Goal: Communication & Community: Connect with others

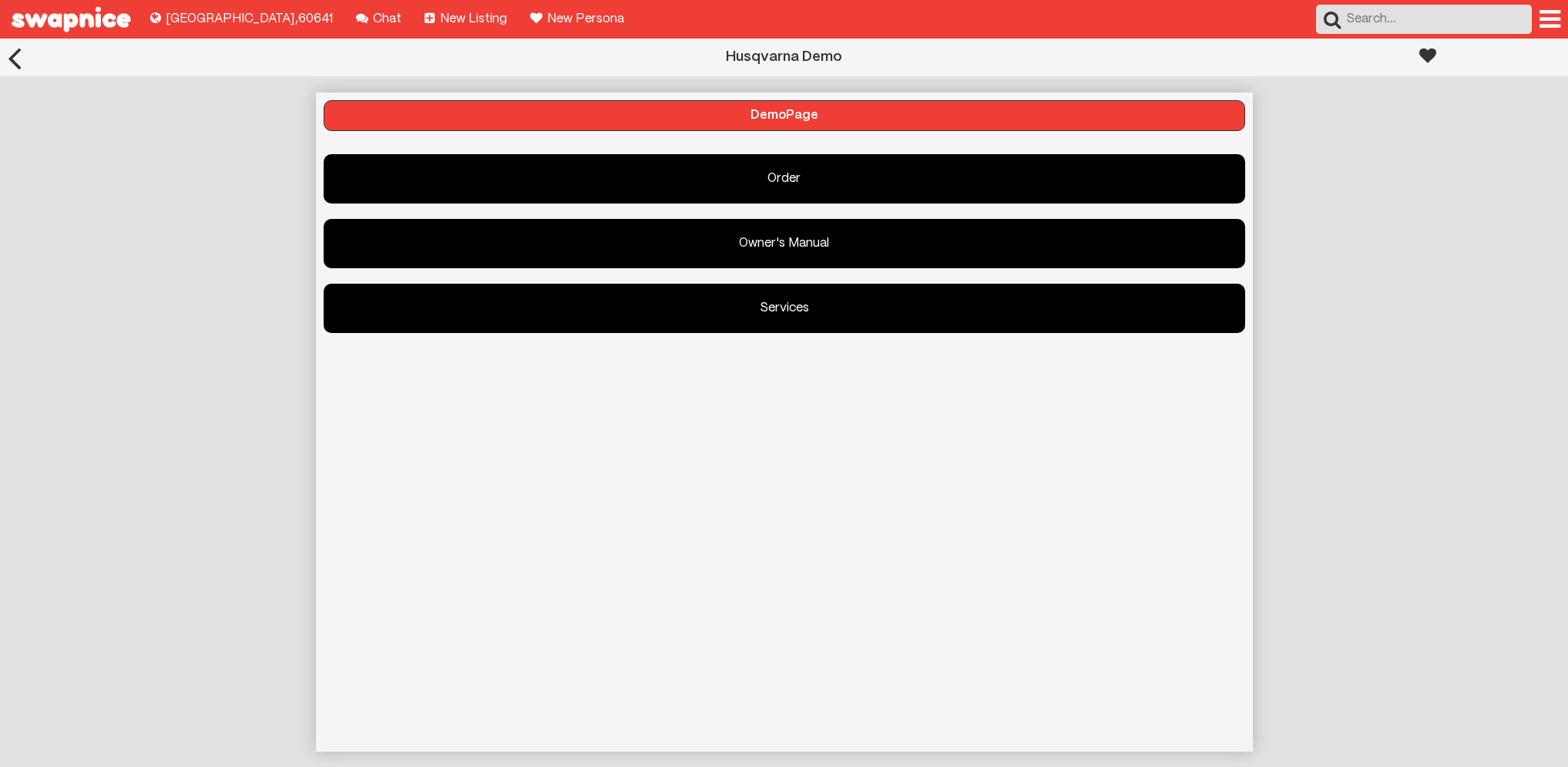
click at [12, 59] on div at bounding box center [14, 57] width 29 height 38
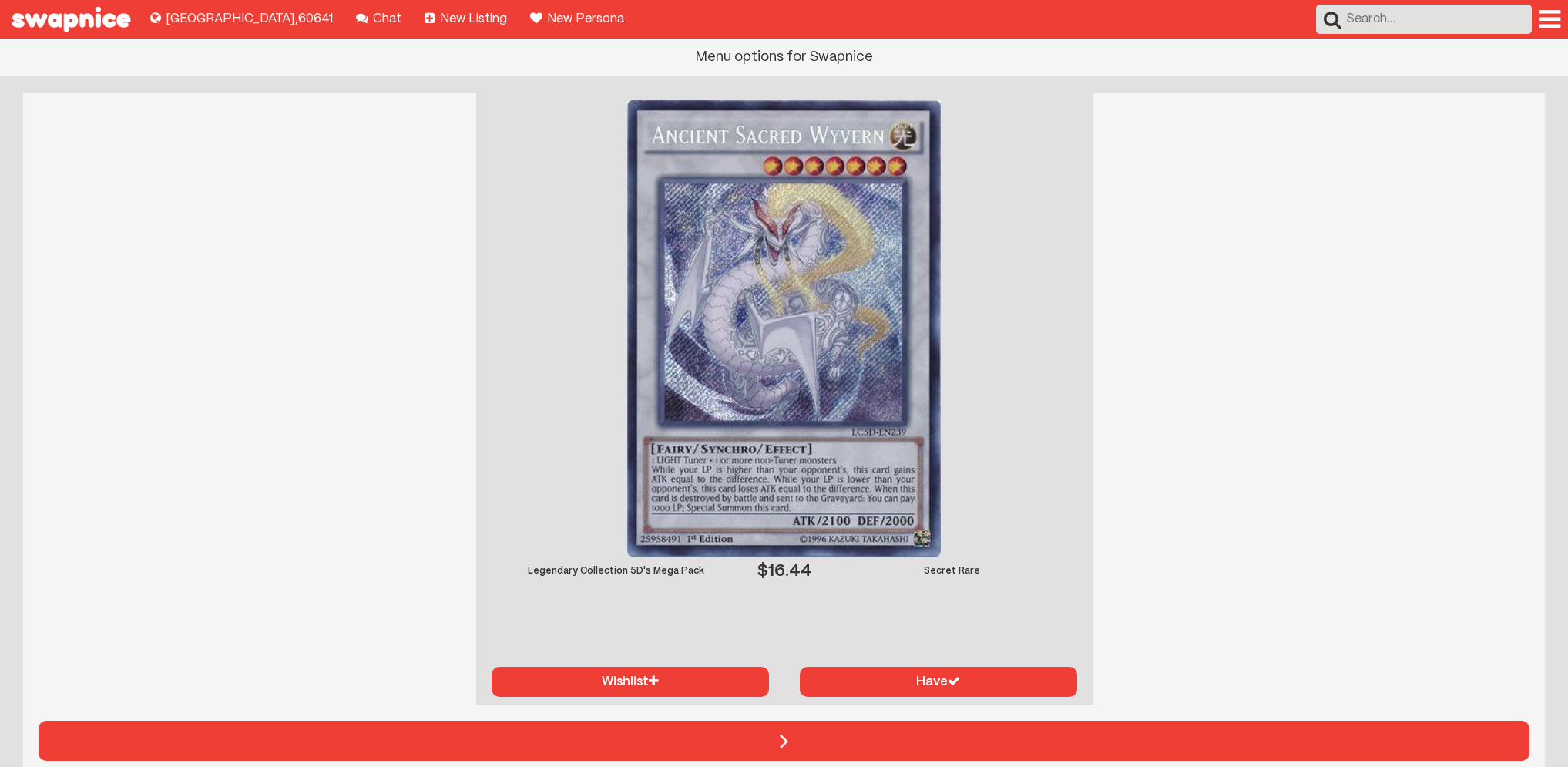
click at [1555, 10] on div at bounding box center [1550, 19] width 21 height 25
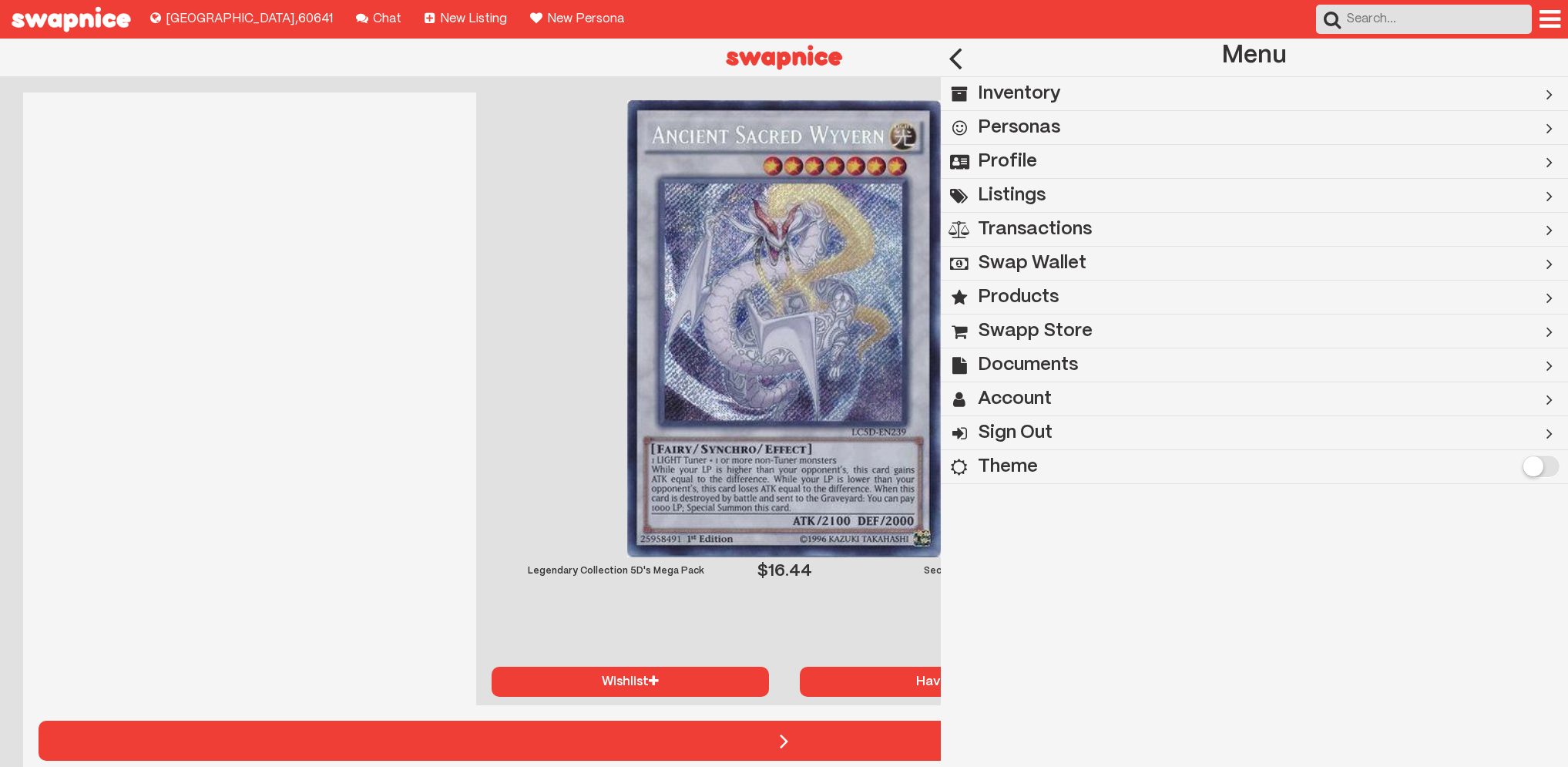
drag, startPoint x: 956, startPoint y: 58, endPoint x: 1065, endPoint y: 167, distance: 154.1
click at [956, 58] on div at bounding box center [955, 57] width 29 height 38
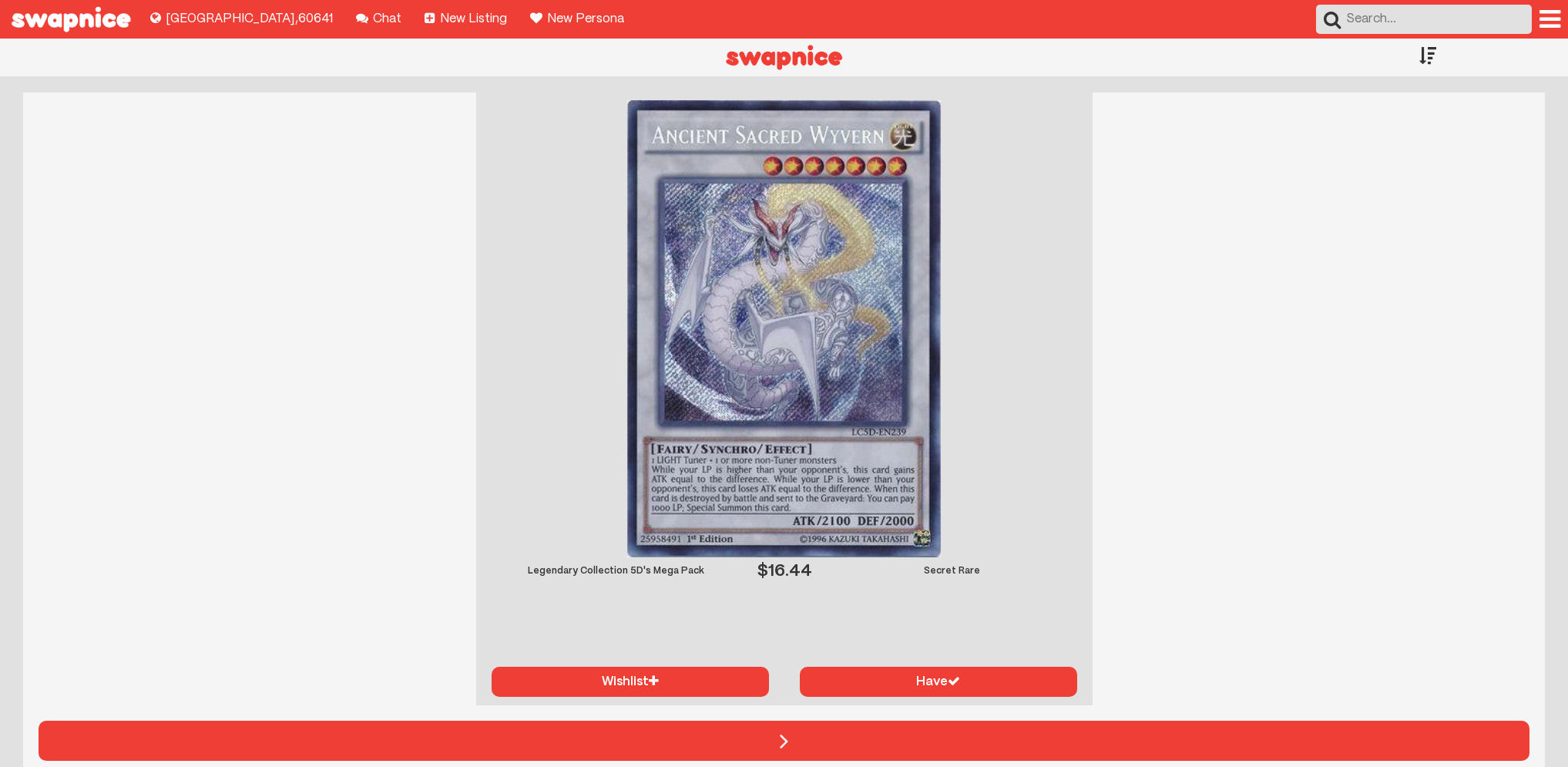
click at [1424, 60] on div at bounding box center [1428, 55] width 17 height 34
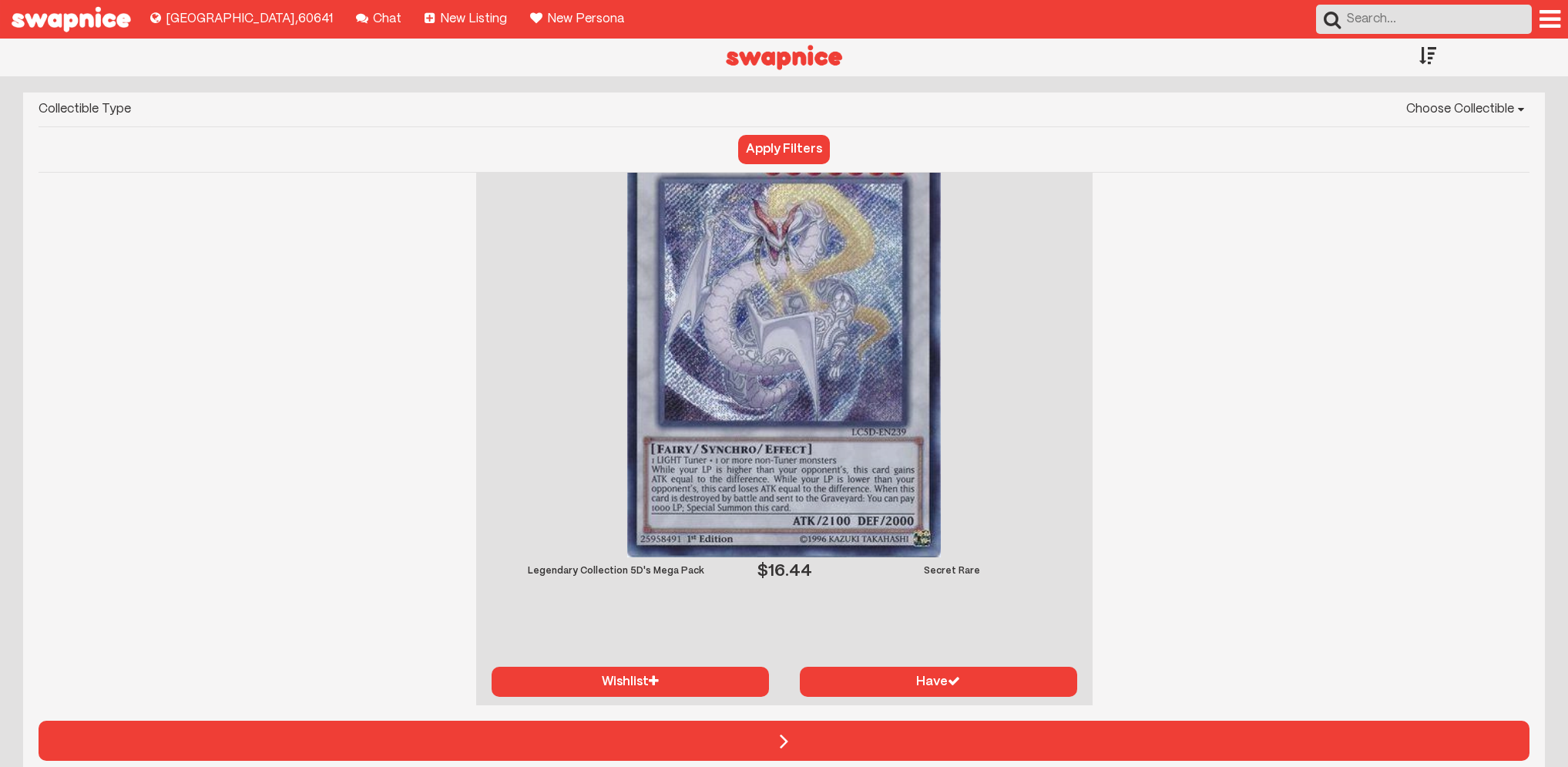
click at [1473, 100] on select "Choose Collectible Yu-Gi-Oh Magic The Gathering Pokémon" at bounding box center [838, 109] width 1383 height 34
click at [1426, 62] on div at bounding box center [1428, 55] width 17 height 34
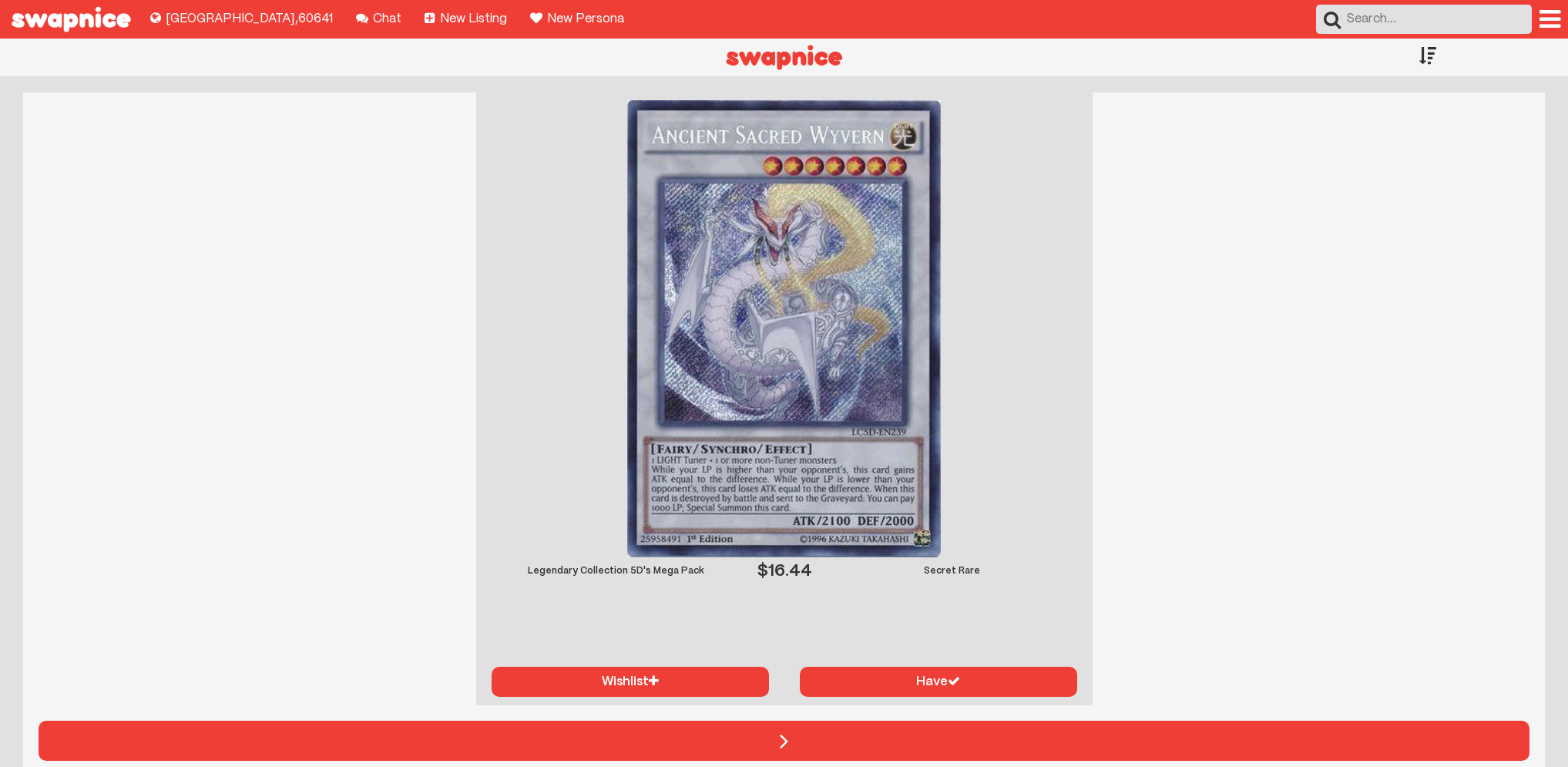
click at [1422, 13] on input "text" at bounding box center [1424, 19] width 216 height 29
type input "yugioh"
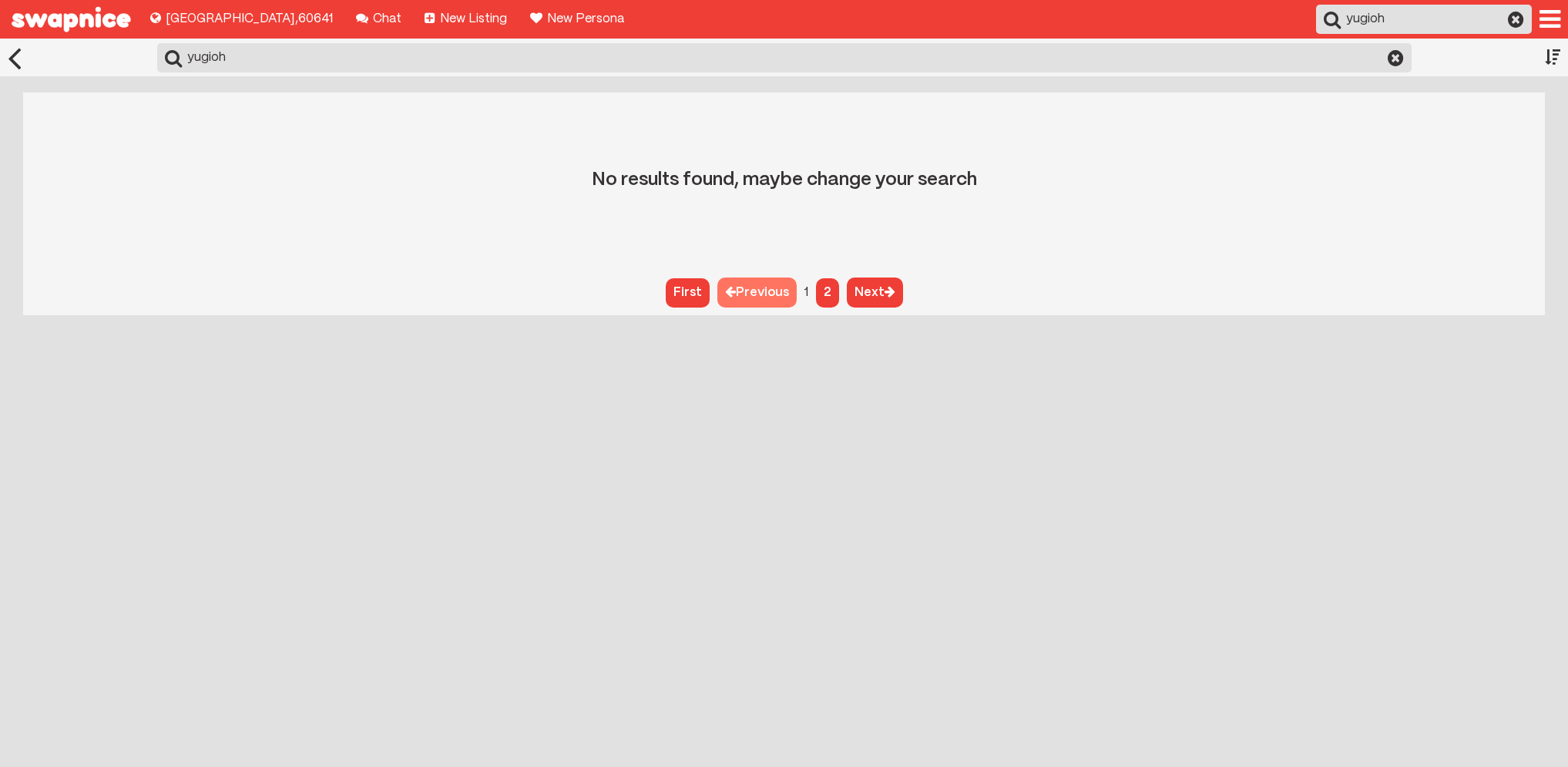
click at [1402, 56] on div at bounding box center [1396, 57] width 17 height 14
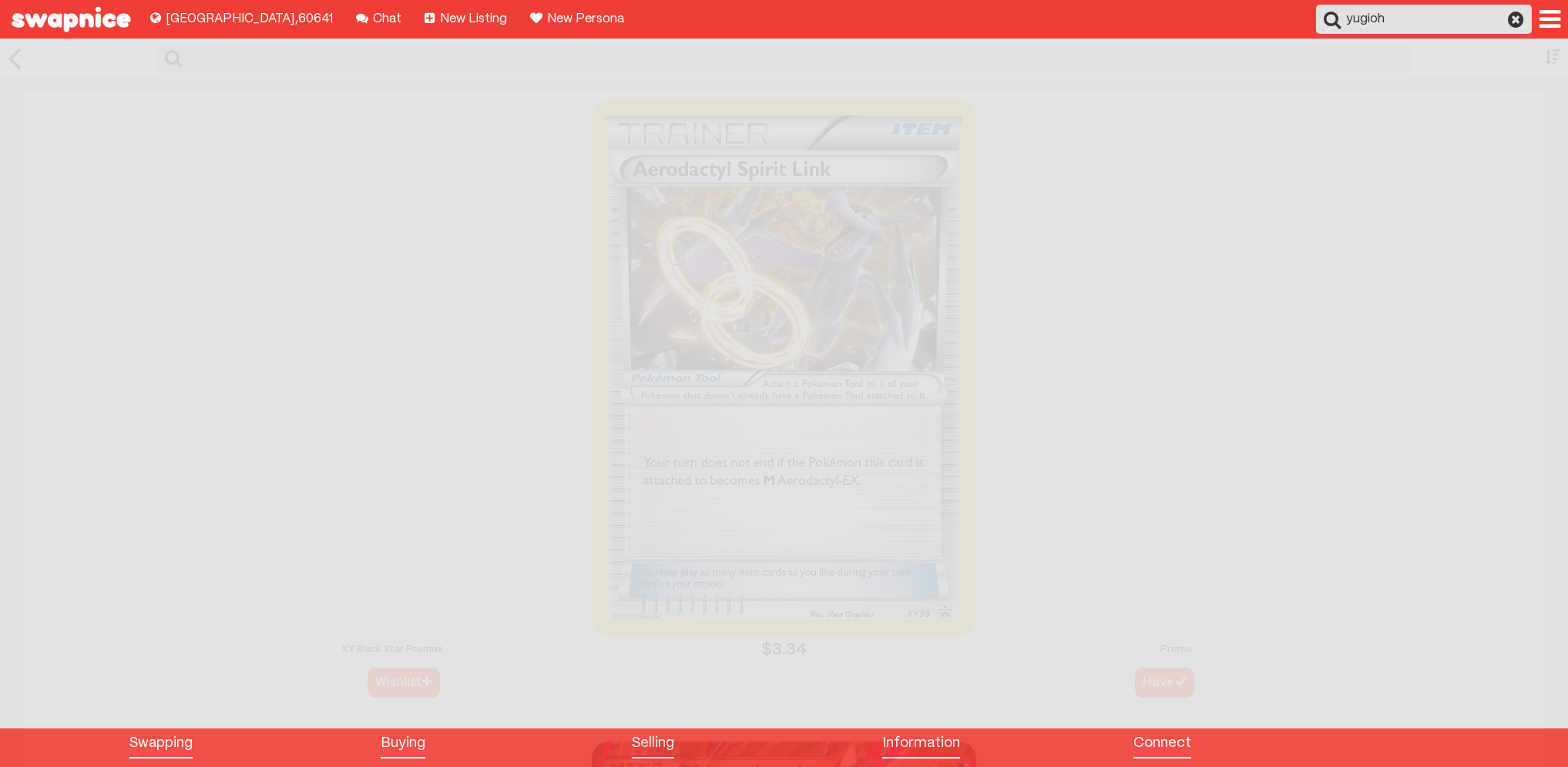
click at [1551, 52] on div at bounding box center [1552, 57] width 16 height 38
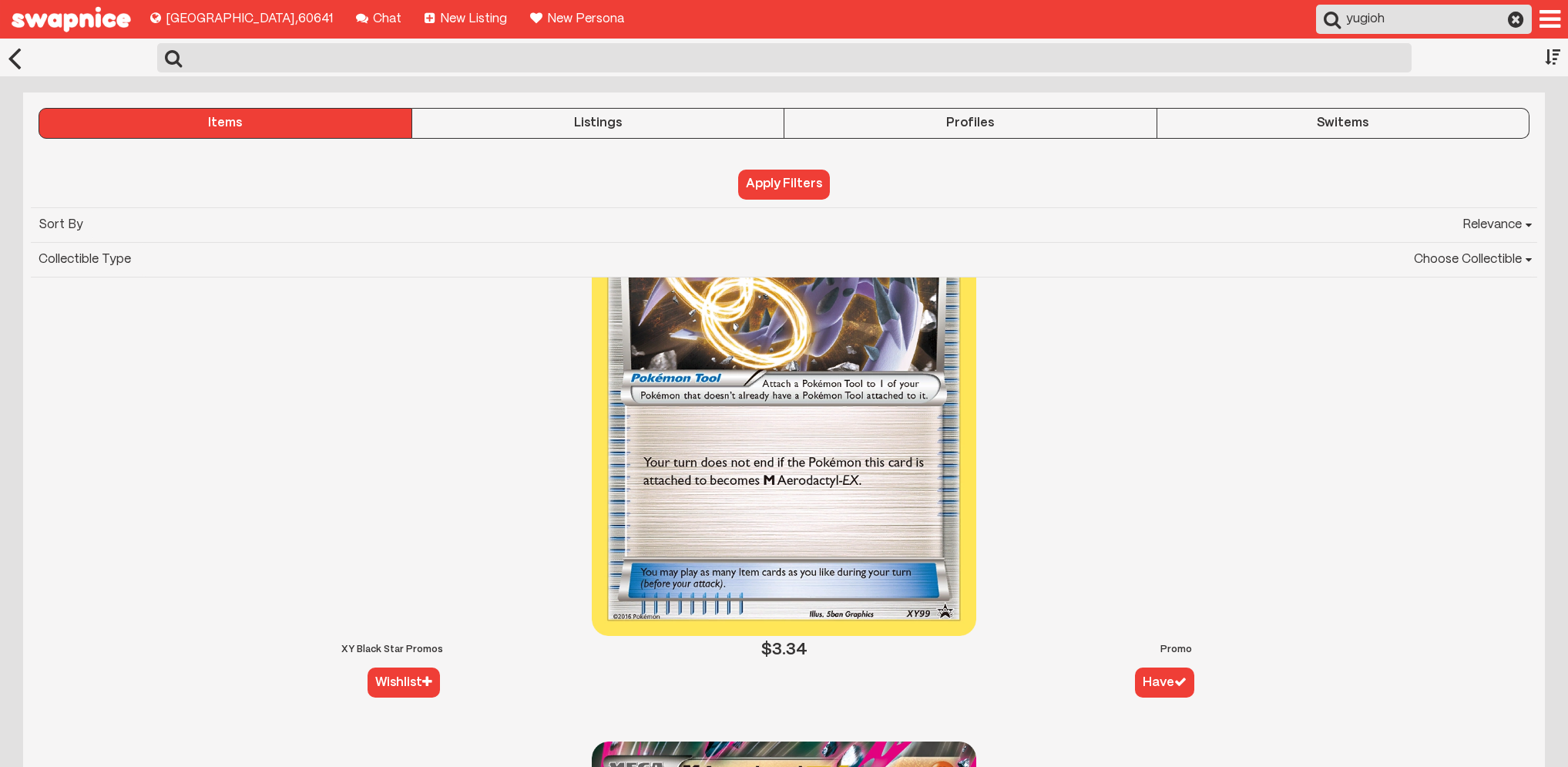
click at [1498, 258] on select "Choose Collectible Yu-Gi-Oh Magic The Gathering Pokémon [GEOGRAPHIC_DATA]" at bounding box center [837, 260] width 1399 height 34
select select "ygo"
click at [139, 243] on select "Choose Collectible Yu-Gi-Oh Magic The Gathering Pokémon [GEOGRAPHIC_DATA]" at bounding box center [837, 260] width 1399 height 34
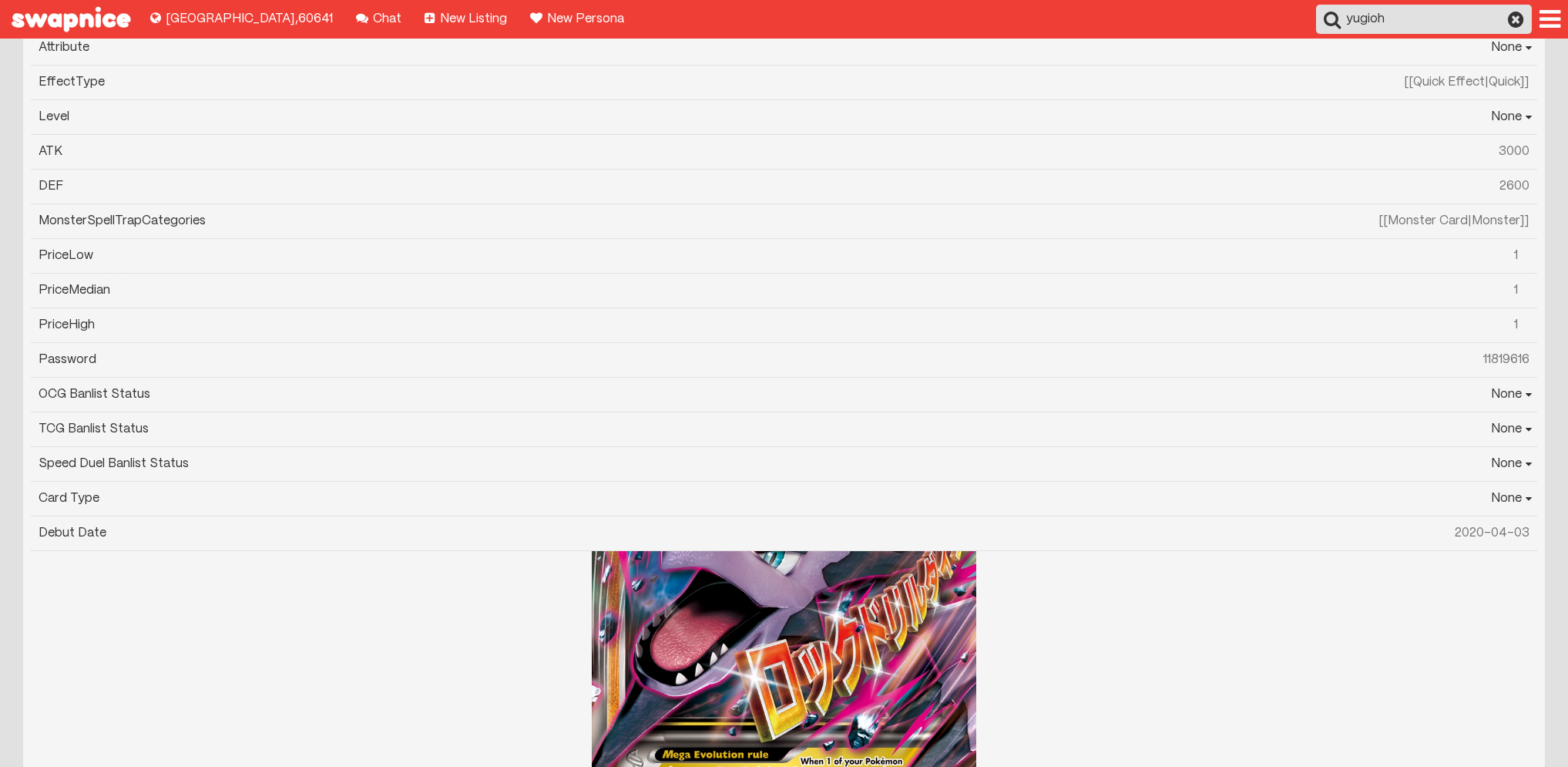
scroll to position [49, 0]
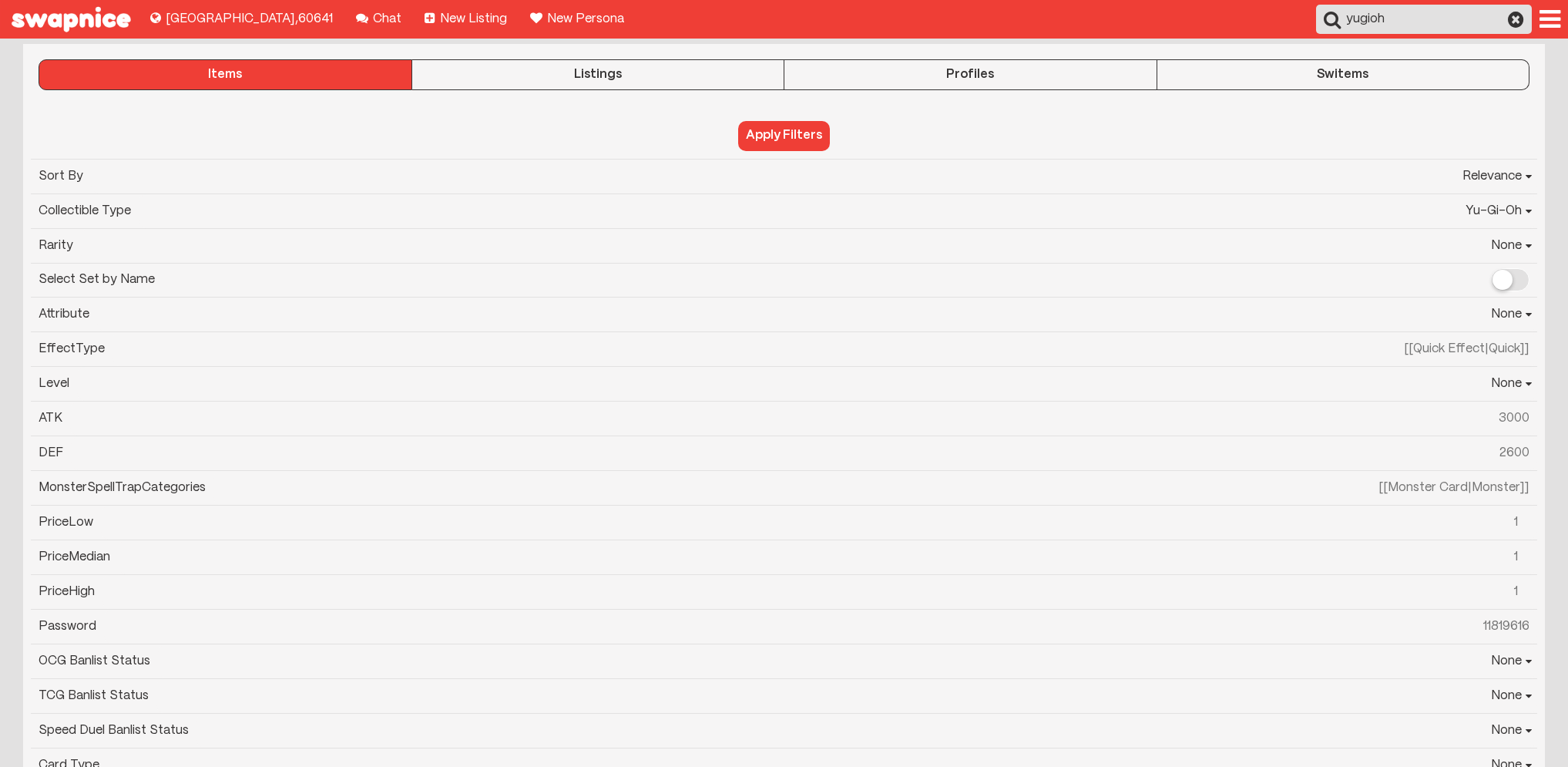
click at [1519, 422] on input "ATK" at bounding box center [803, 418] width 1467 height 34
type input "2050"
click at [738, 121] on button "Apply Filters" at bounding box center [784, 135] width 92 height 29
select select "ygo"
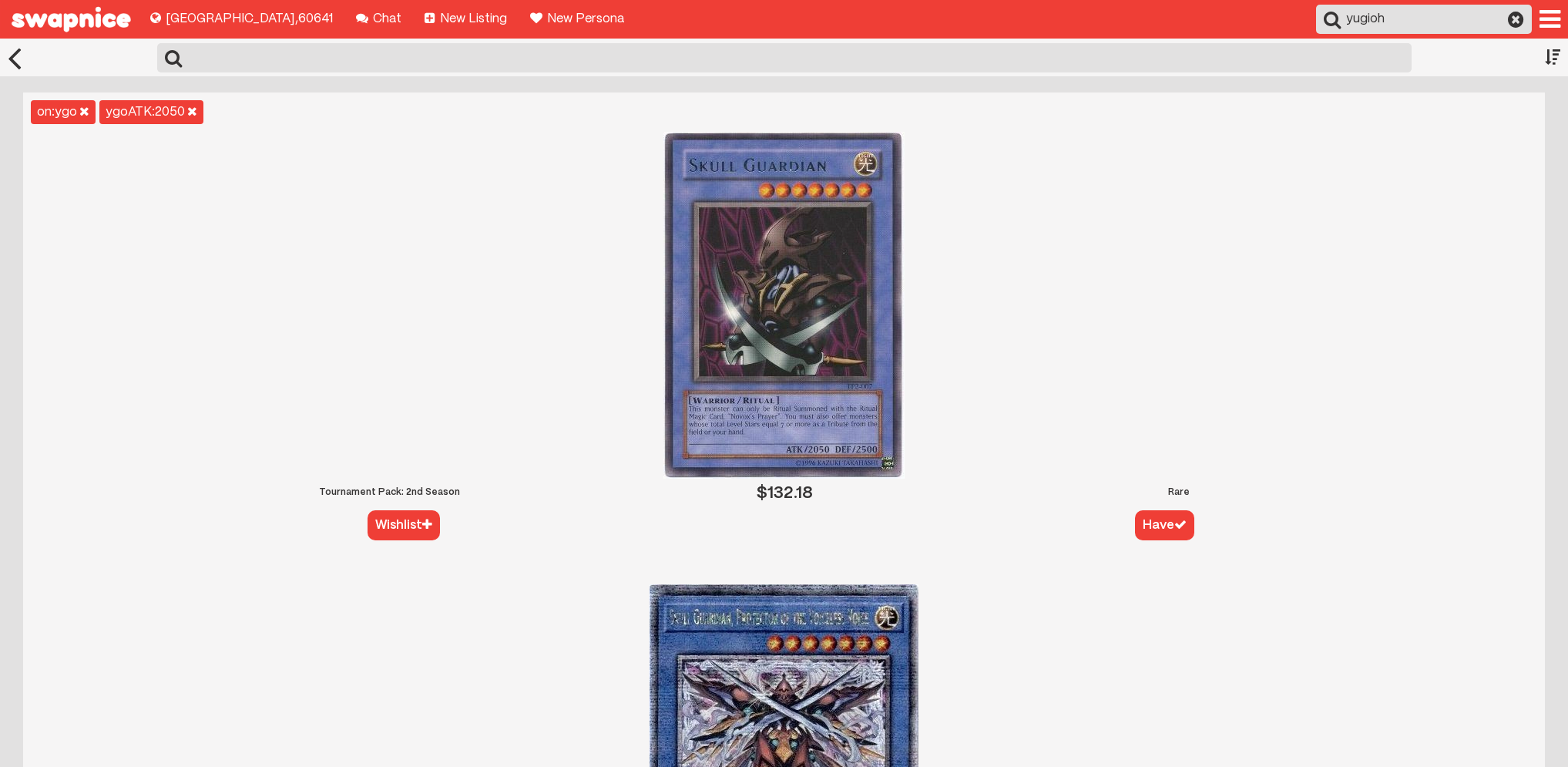
click at [1552, 55] on div at bounding box center [1552, 57] width 16 height 38
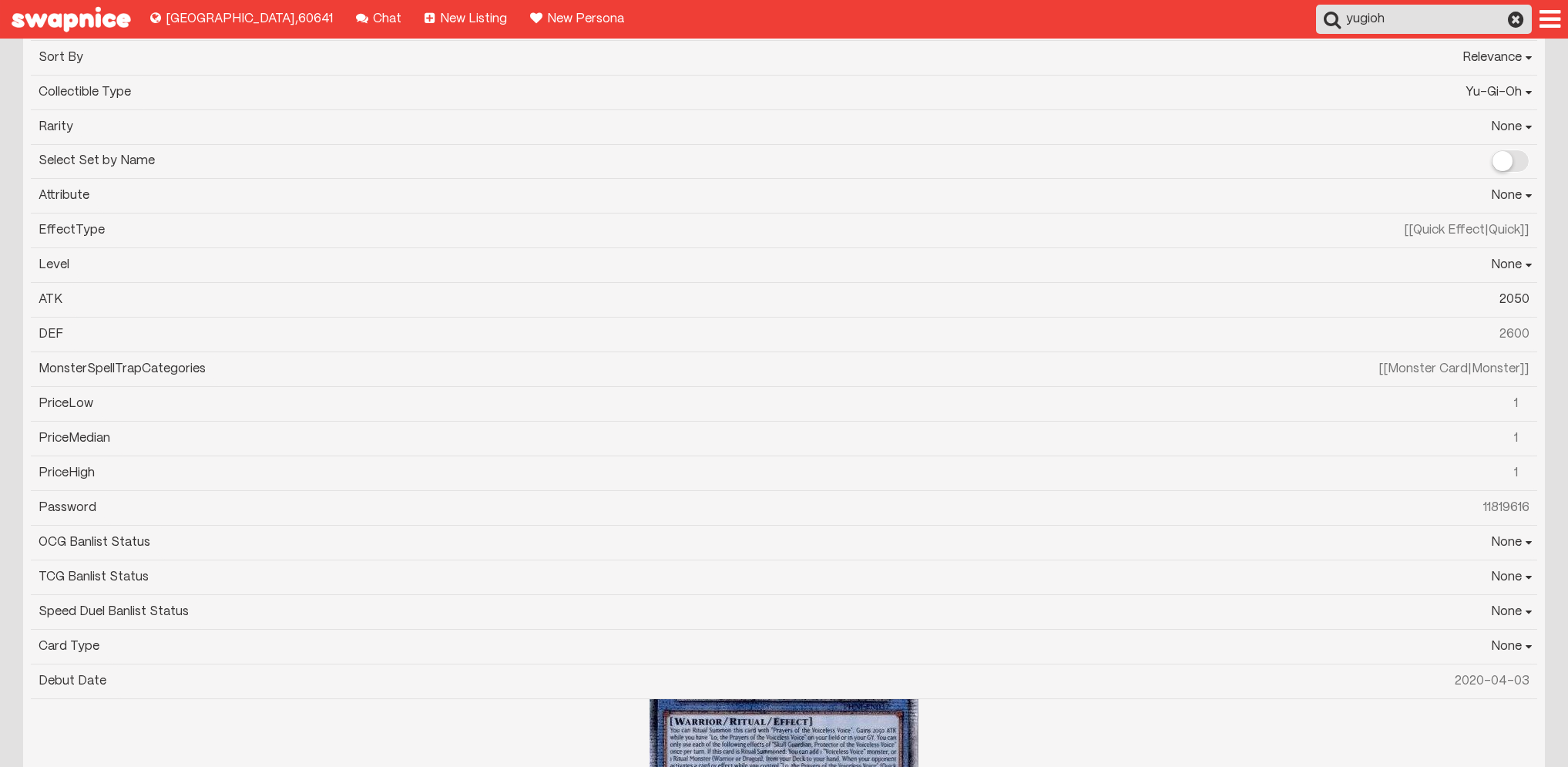
scroll to position [156, 0]
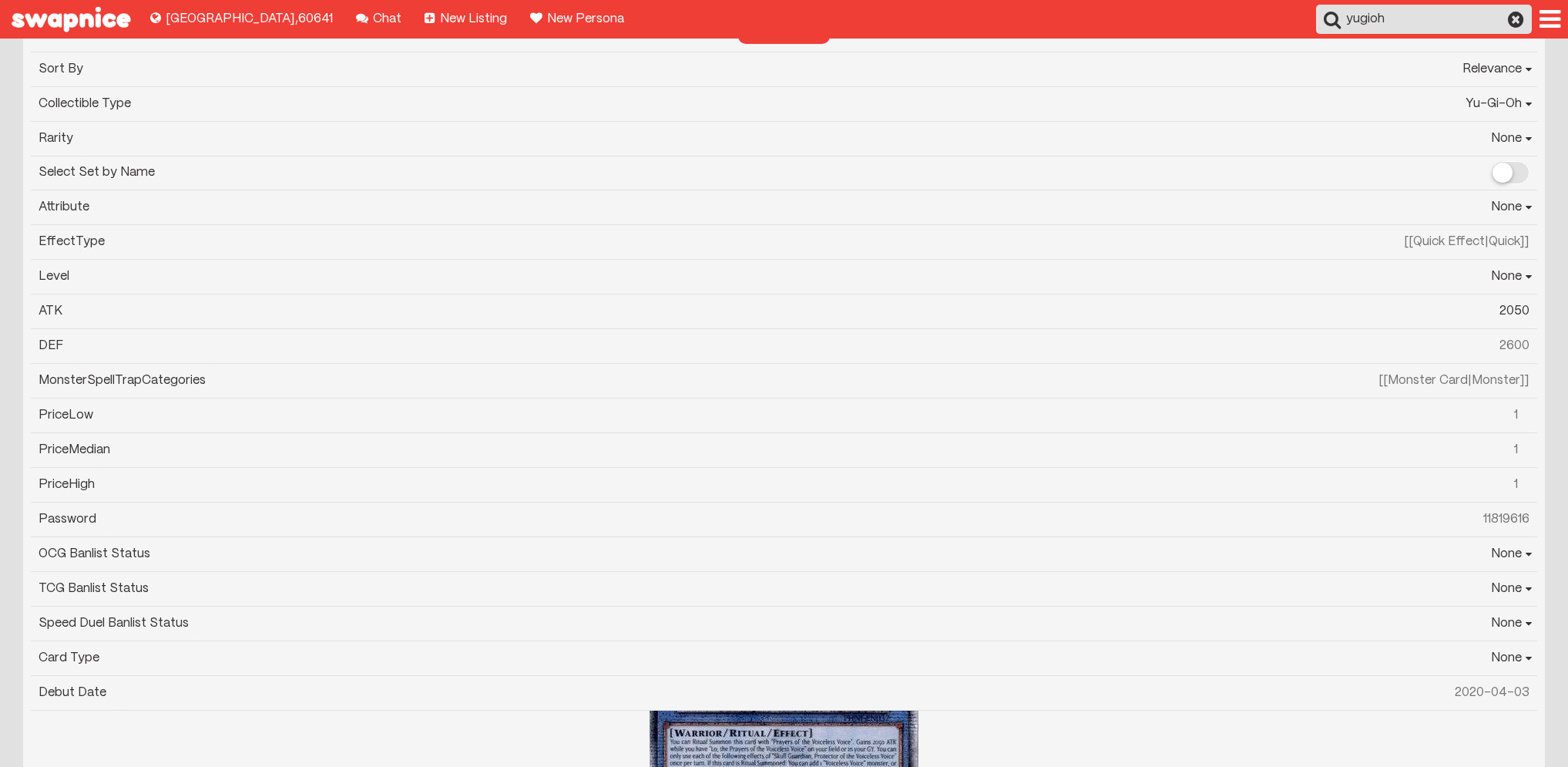
click at [1498, 180] on label "Select Set by Name" at bounding box center [784, 172] width 1507 height 23
click at [0, 0] on input "Select Set by Name" at bounding box center [0, 0] width 0 height 0
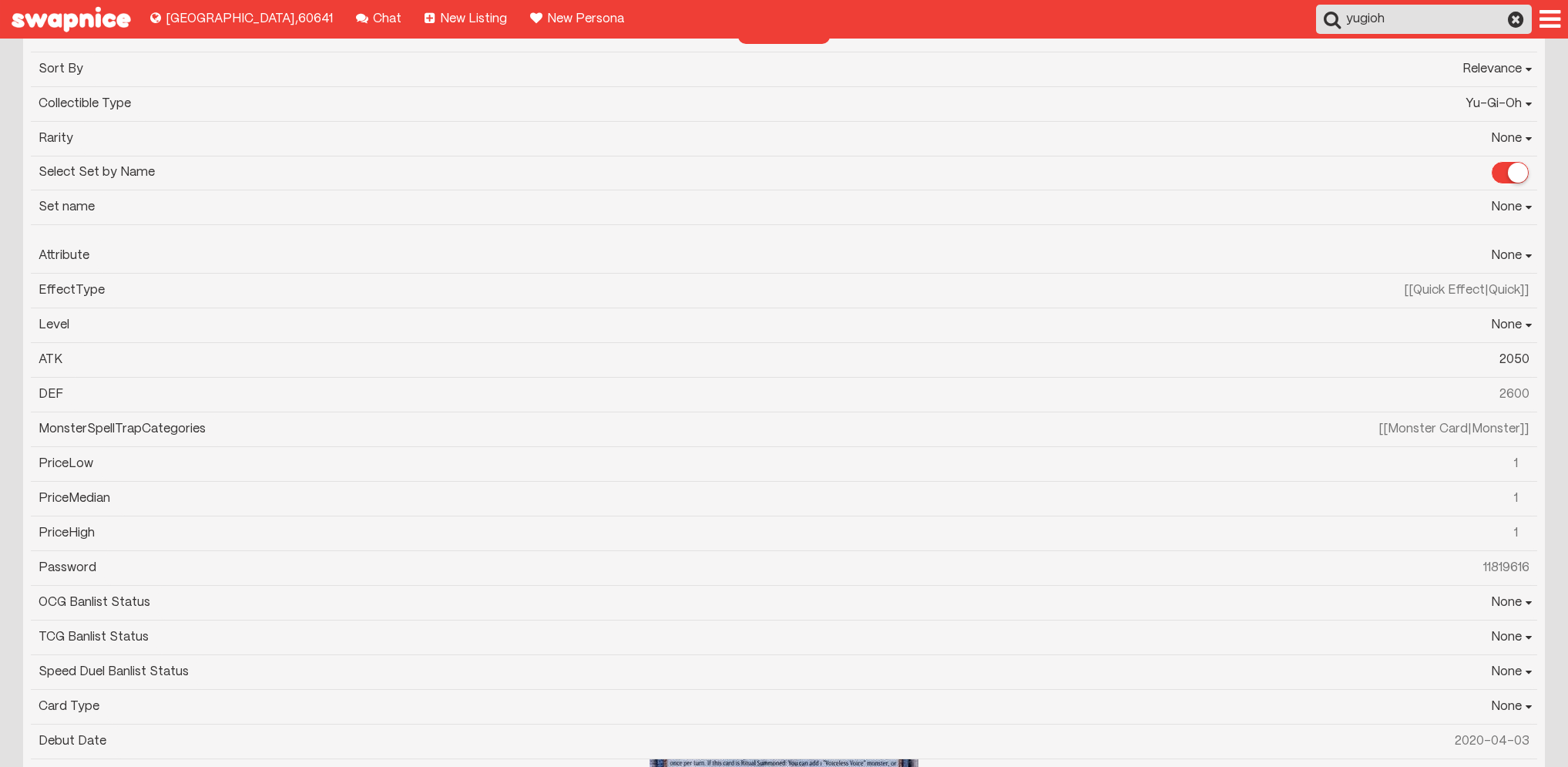
click at [1498, 209] on select "None 2013 Collectible Tins Wave 1 2013 Collectible Tins Wave 2 2014 Mega-Tin Me…" at bounding box center [820, 207] width 1435 height 34
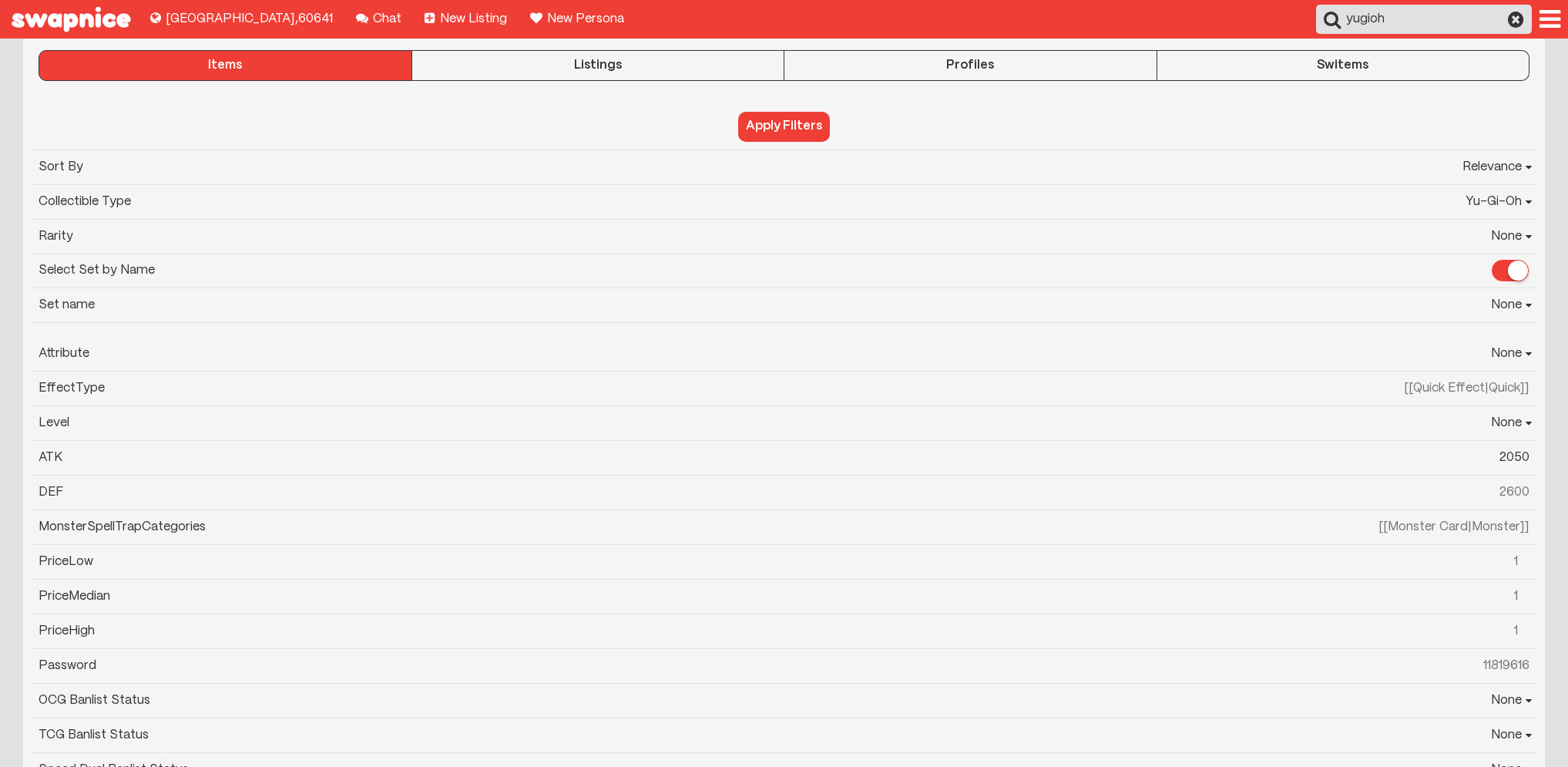
scroll to position [0, 0]
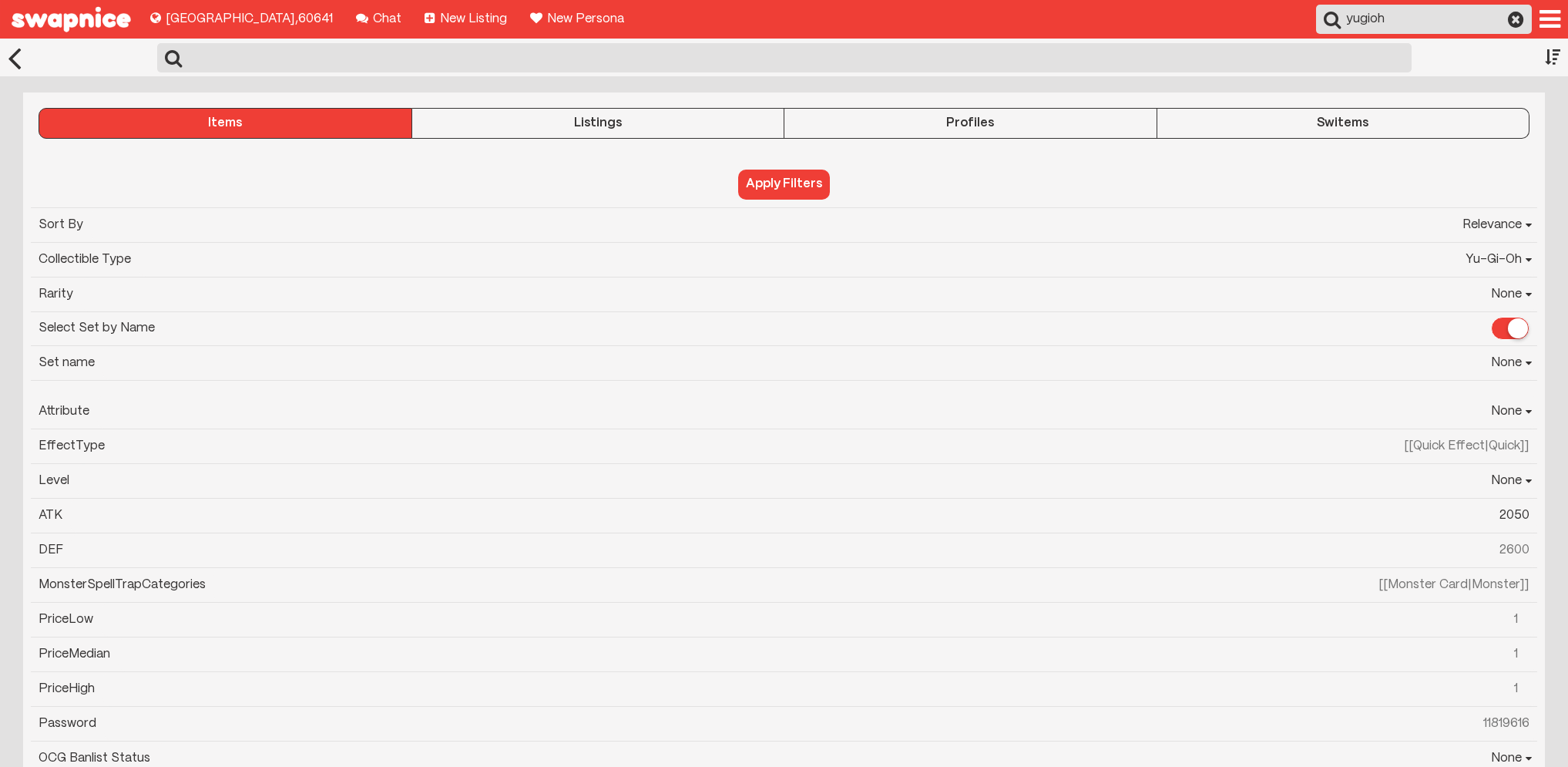
click at [1506, 334] on label "Select Set by Name" at bounding box center [784, 328] width 1507 height 23
click at [0, 0] on input "Select Set by Name" at bounding box center [0, 0] width 0 height 0
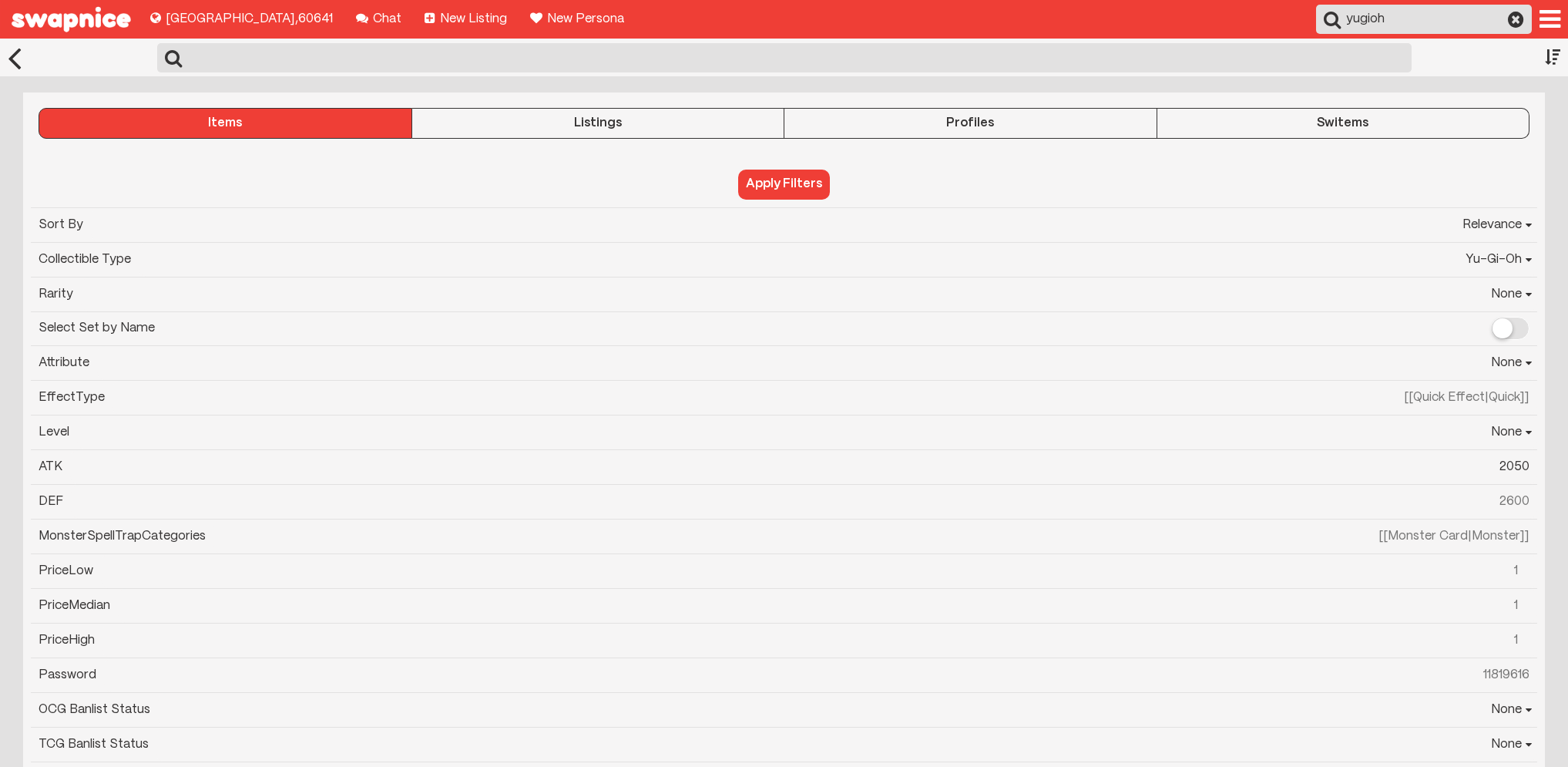
click at [1517, 23] on div at bounding box center [1517, 19] width 17 height 14
click at [1554, 46] on div at bounding box center [1552, 57] width 16 height 38
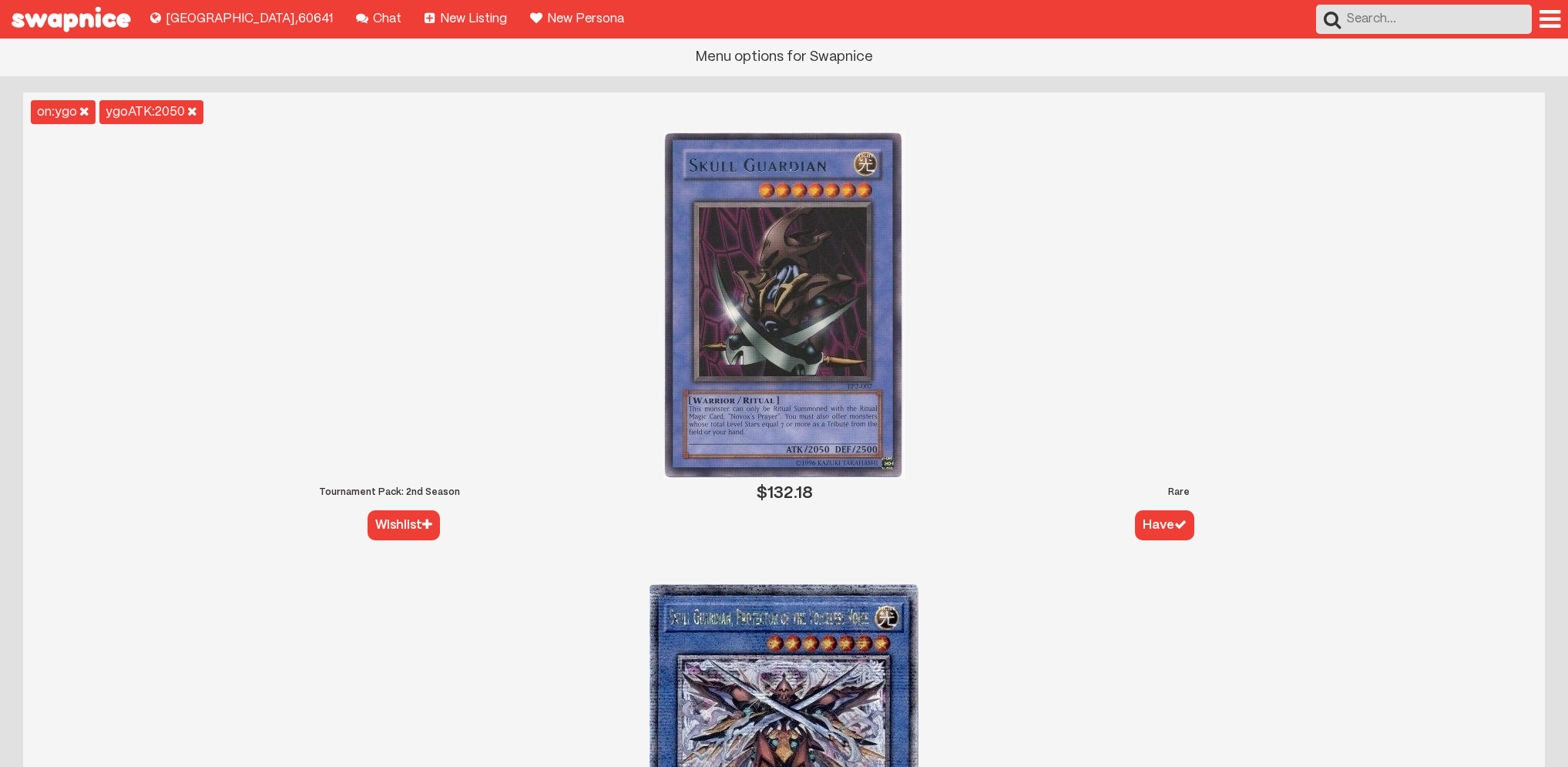
click at [1555, 14] on div at bounding box center [1550, 19] width 21 height 25
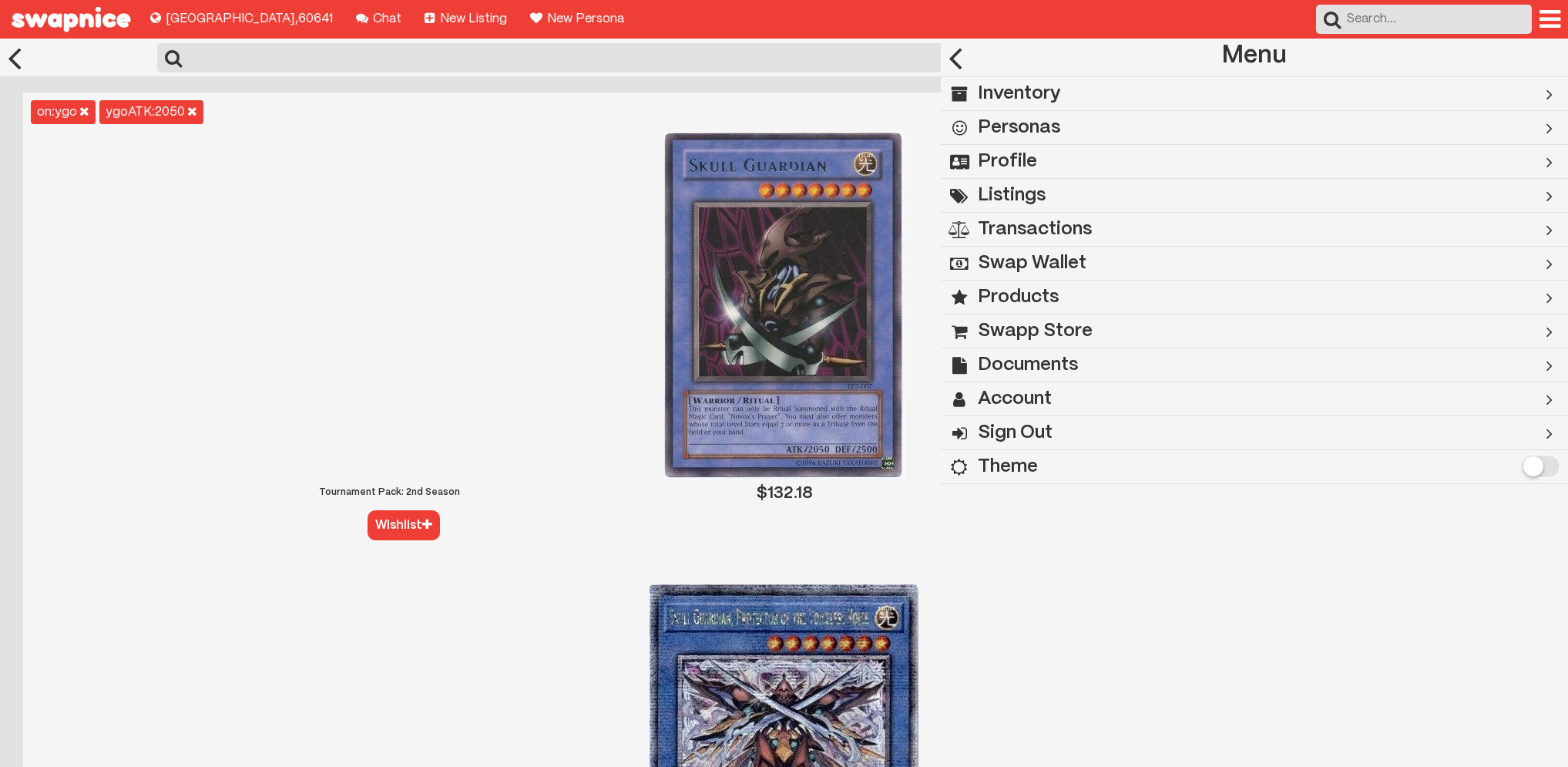
click at [1019, 330] on h2 "Swapp Store" at bounding box center [1035, 331] width 114 height 34
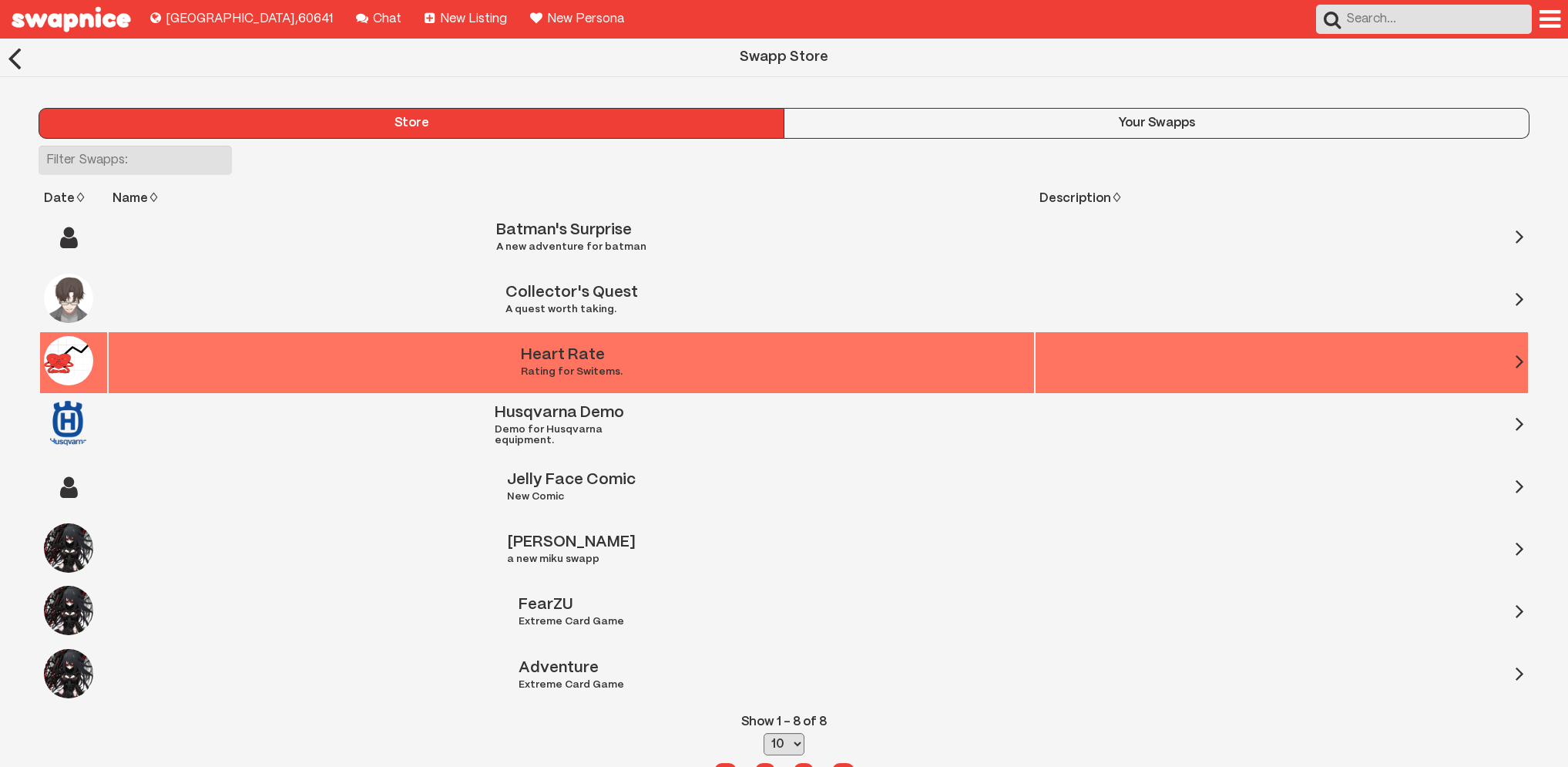
click at [597, 358] on div "Heart Rate Rating for Switems." at bounding box center [571, 362] width 102 height 30
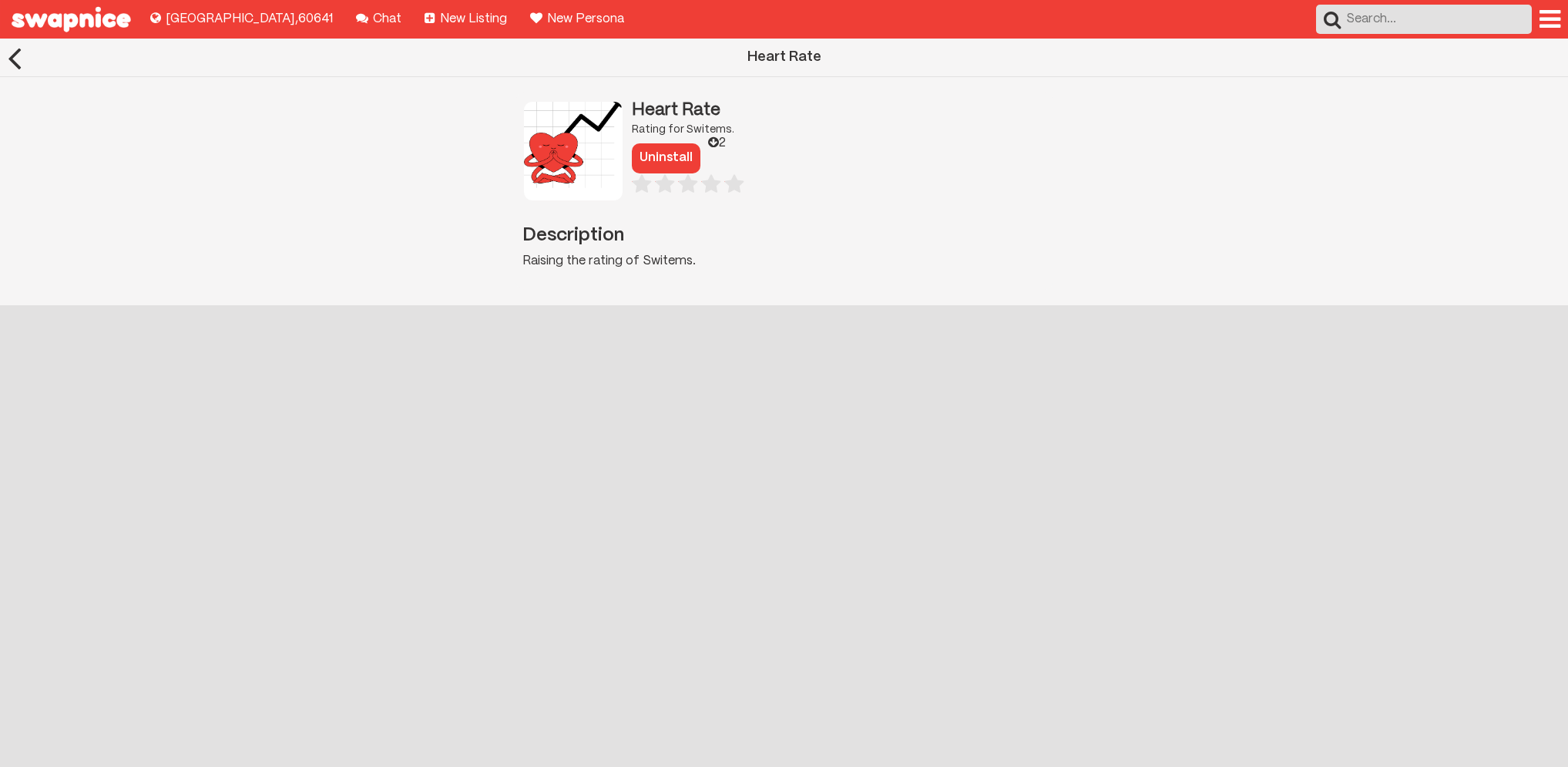
click at [661, 153] on button "Uninstall" at bounding box center [666, 158] width 69 height 29
click at [644, 159] on button "Add" at bounding box center [653, 158] width 41 height 29
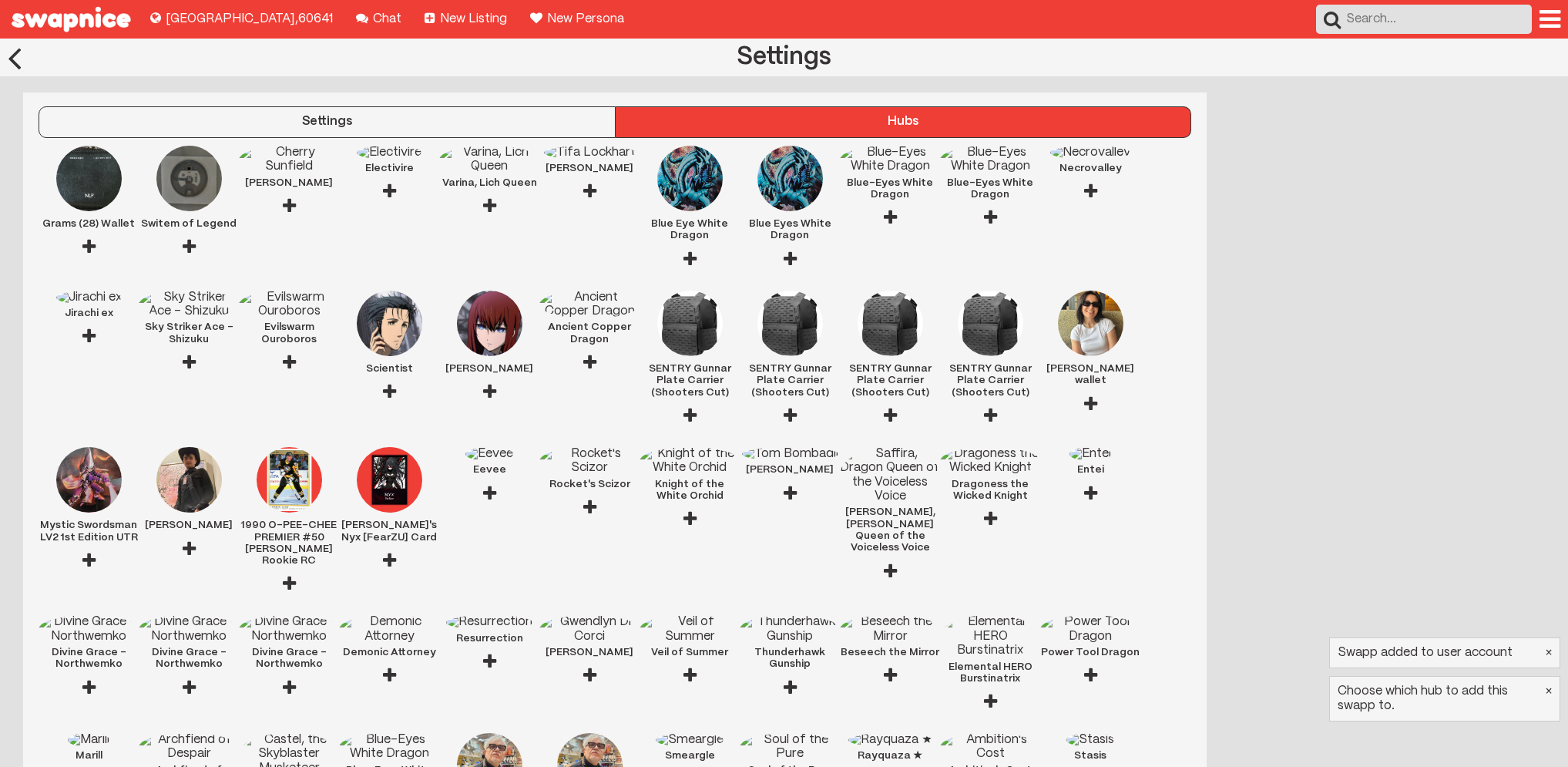
click at [185, 246] on div at bounding box center [189, 246] width 13 height 34
click at [1562, 14] on div "Search Menu options for Swapnice" at bounding box center [1442, 19] width 252 height 38
click at [1551, 18] on div at bounding box center [1550, 19] width 21 height 25
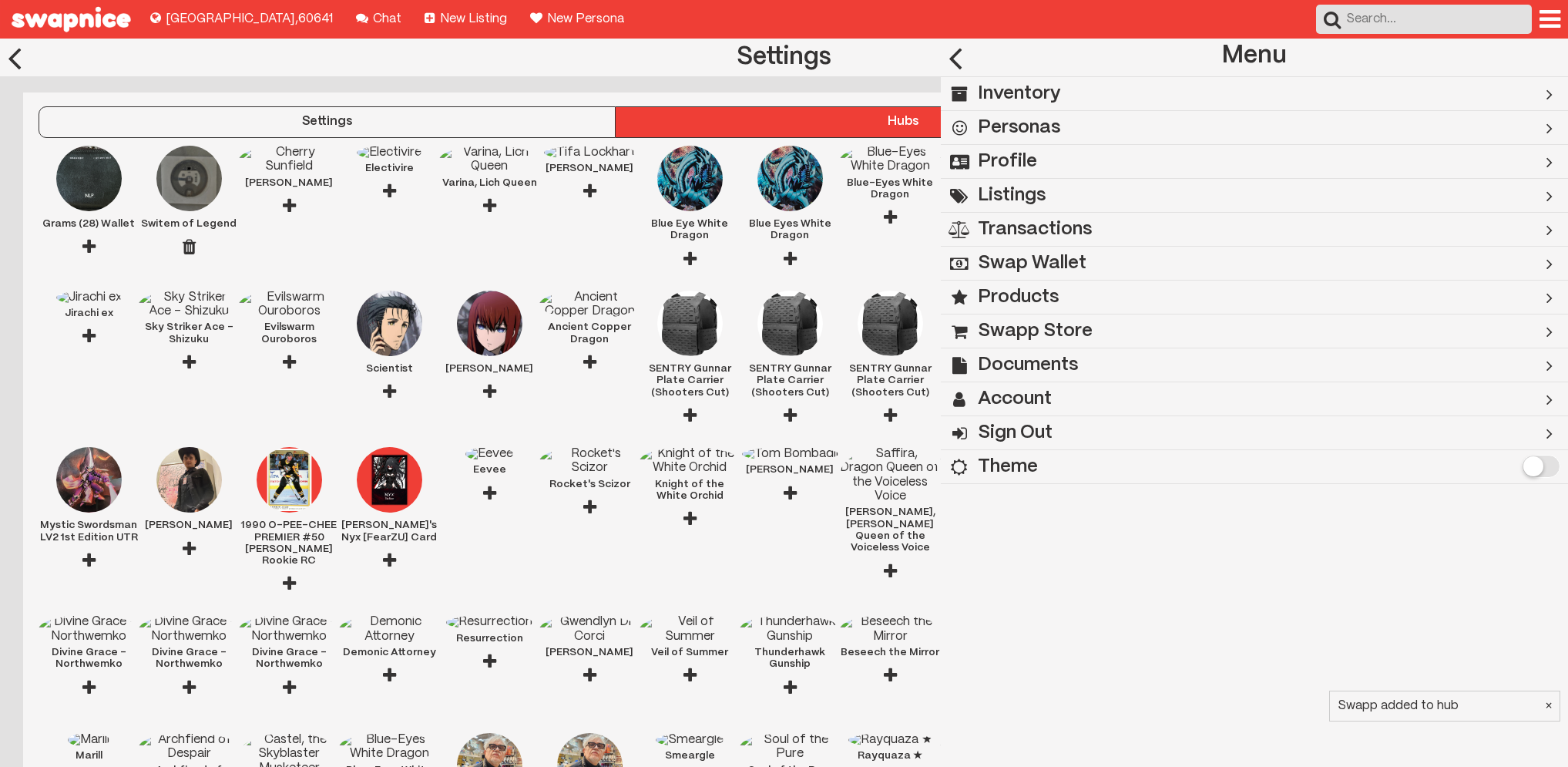
click at [1038, 92] on h2 "Inventory" at bounding box center [1019, 94] width 83 height 34
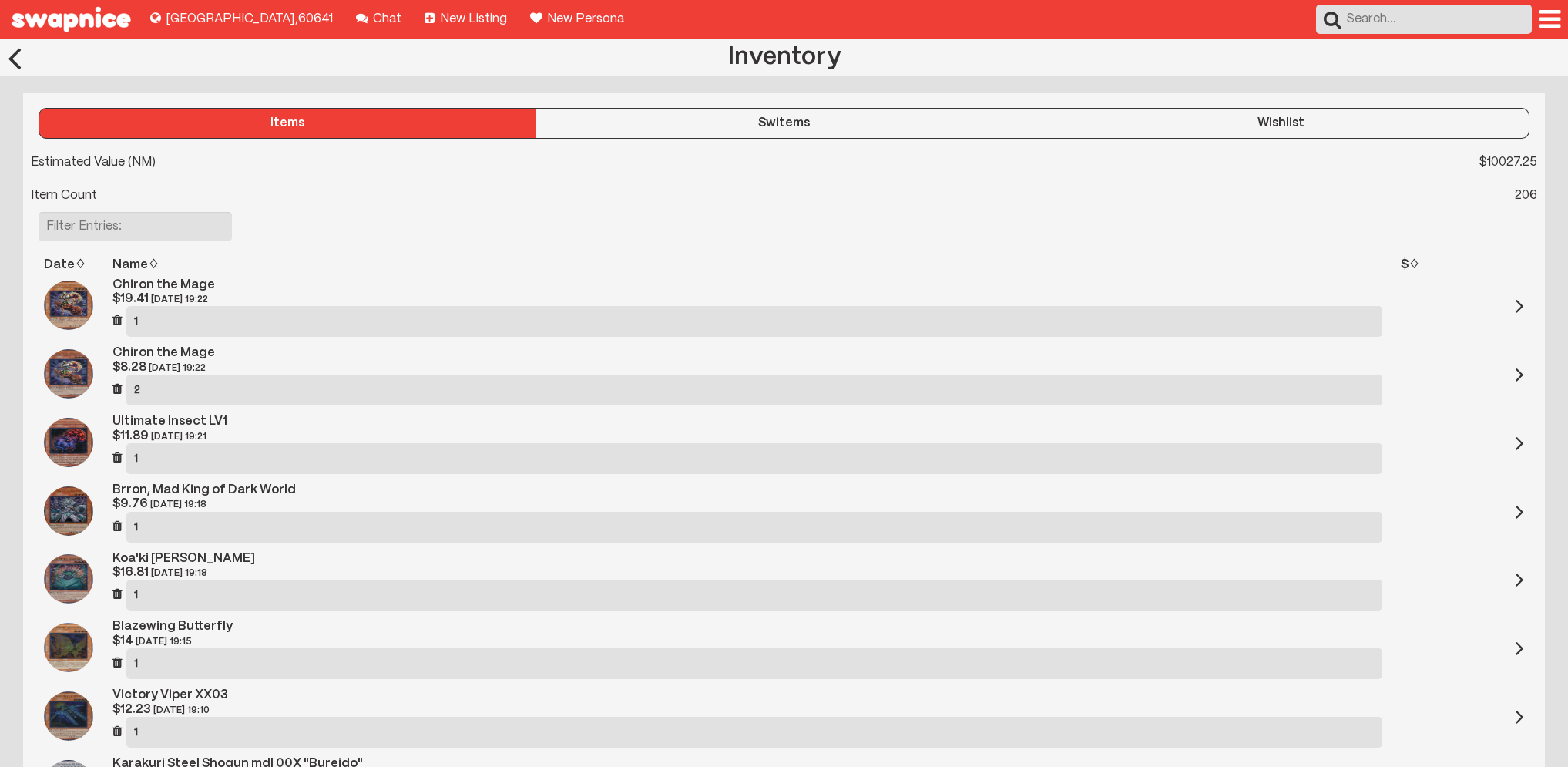
click at [758, 124] on div "Switems" at bounding box center [784, 123] width 496 height 14
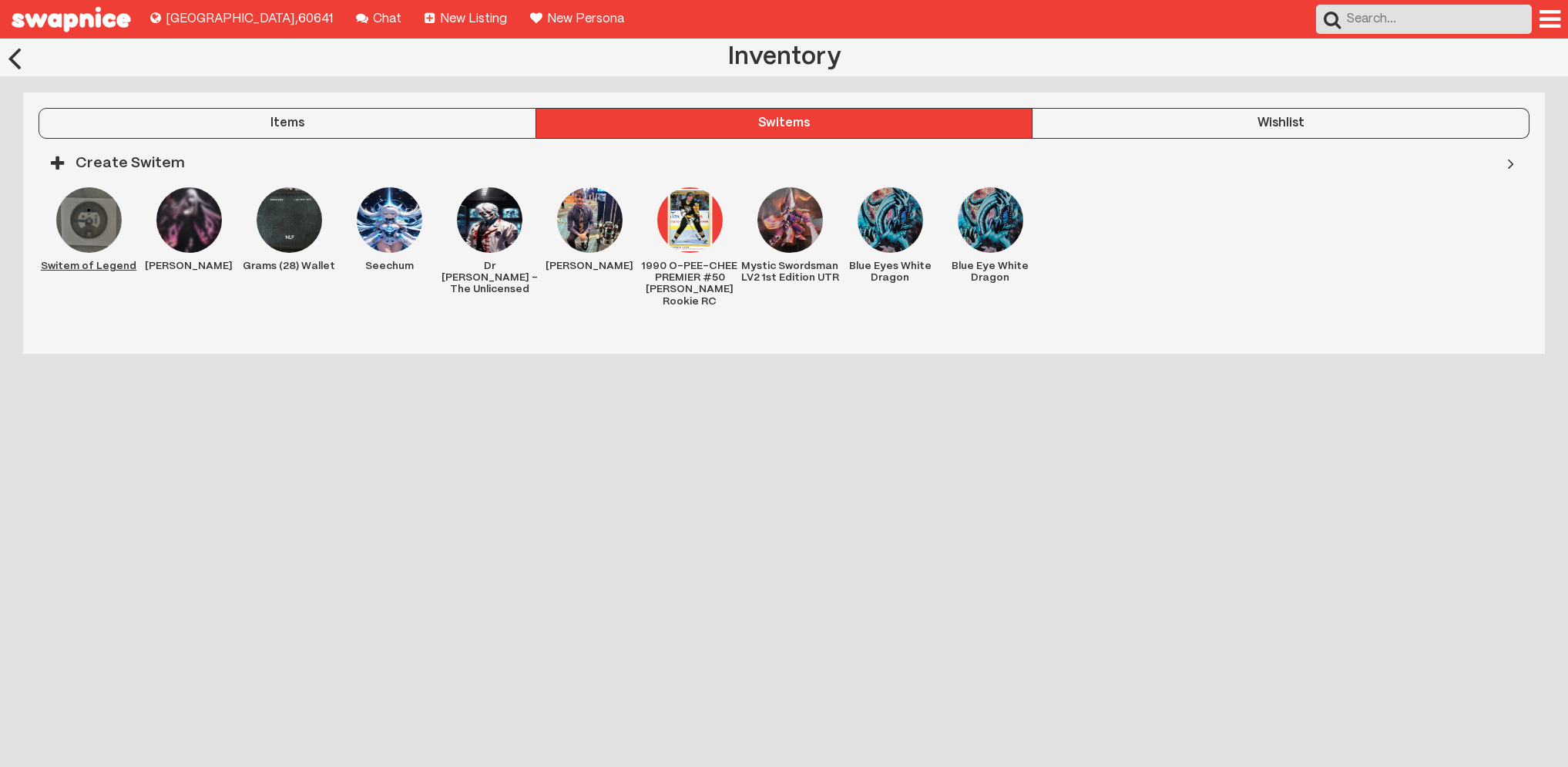
click at [91, 214] on img at bounding box center [89, 220] width 66 height 66
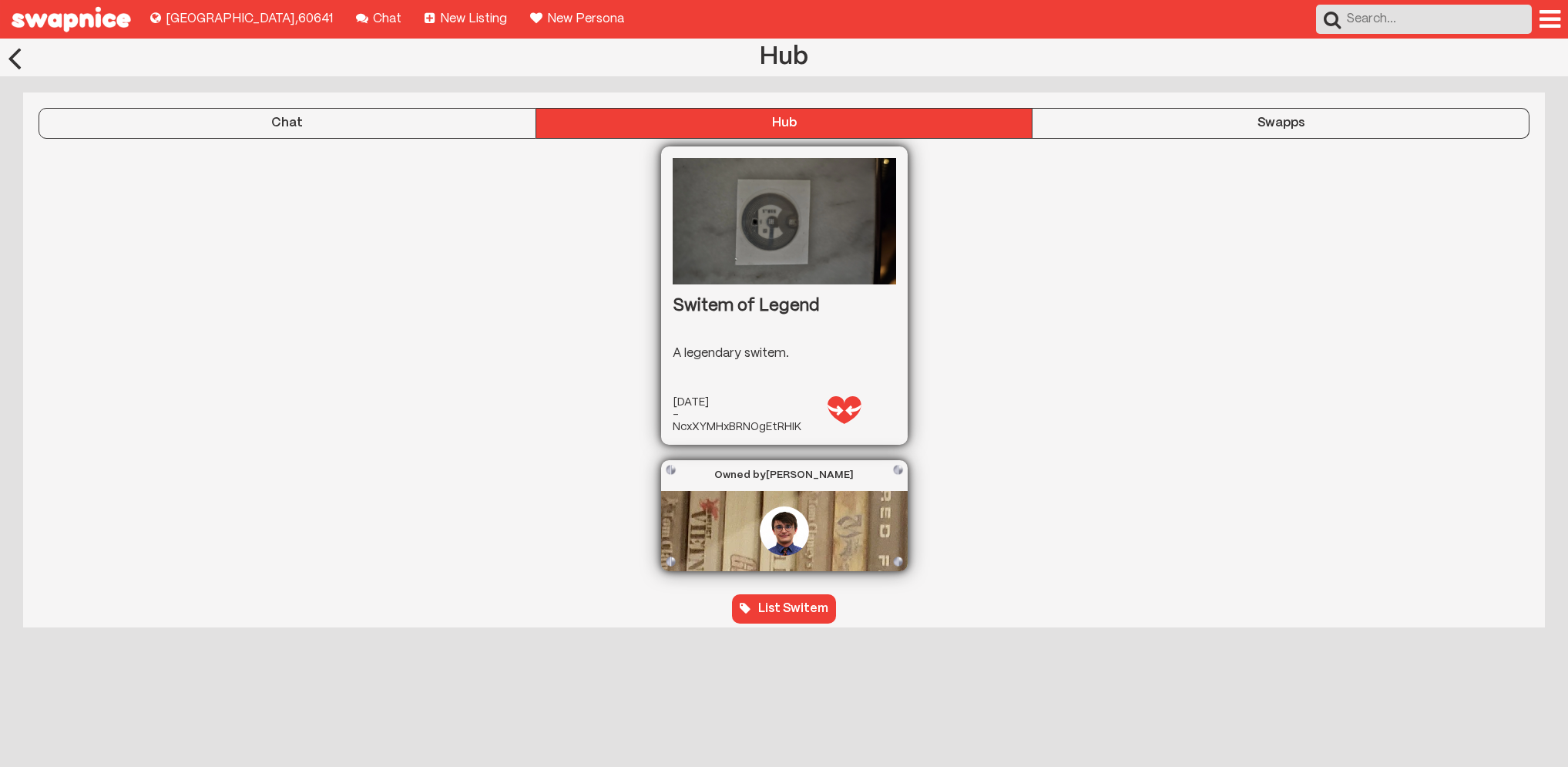
click at [1247, 125] on div "Swapps" at bounding box center [1280, 123] width 496 height 14
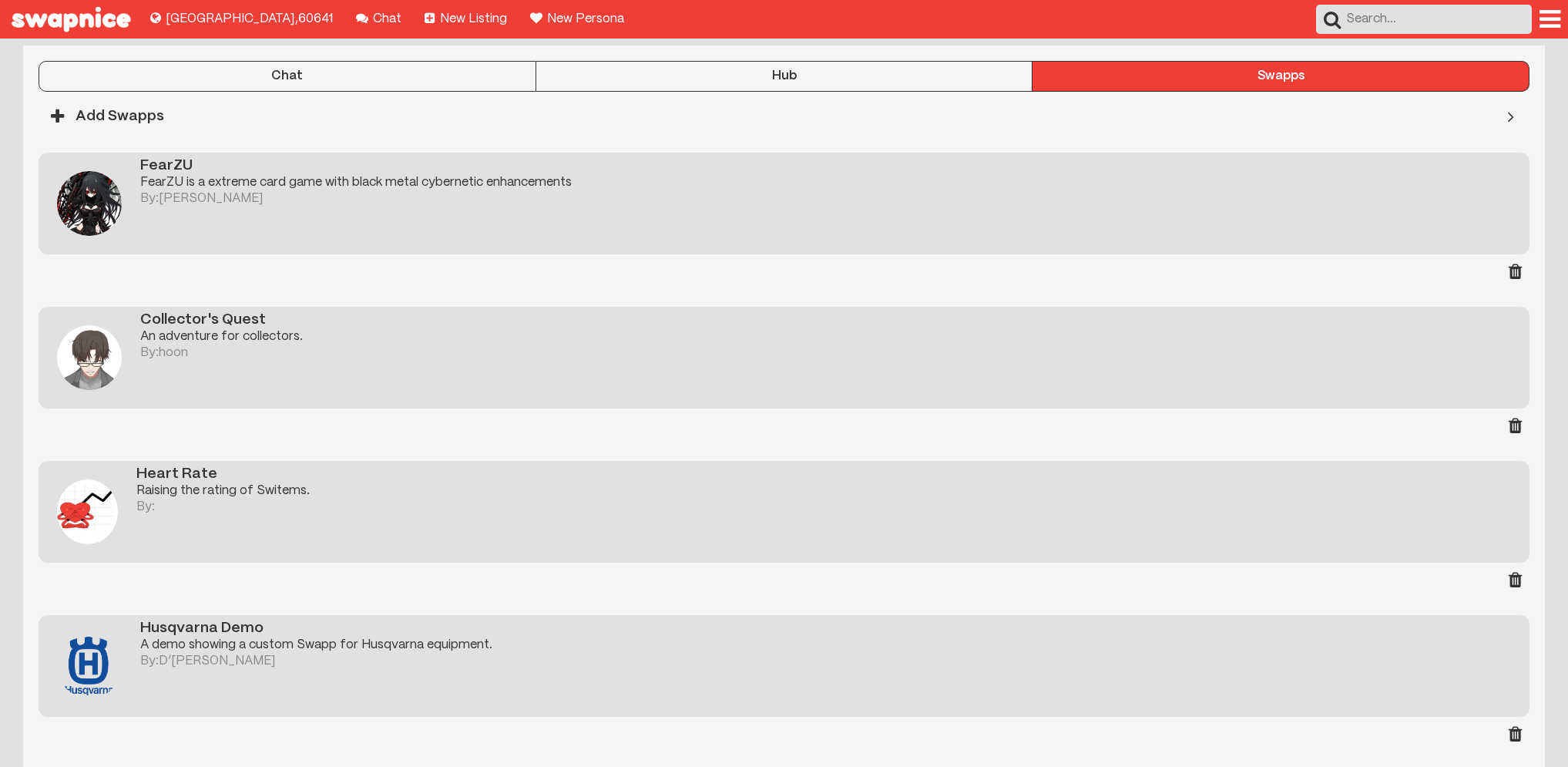
scroll to position [50, 0]
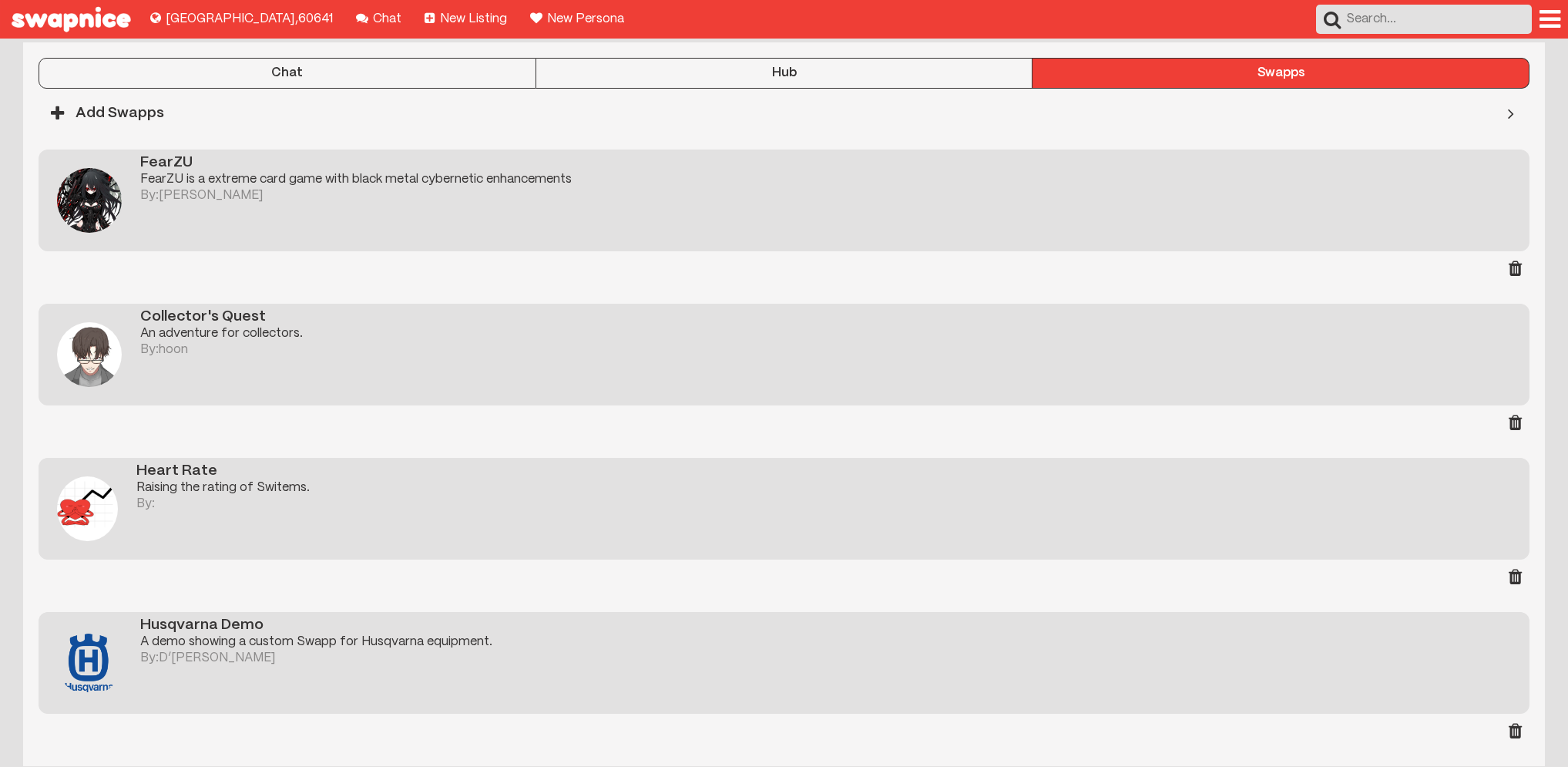
click at [232, 503] on div "By:" at bounding box center [833, 503] width 1393 height 14
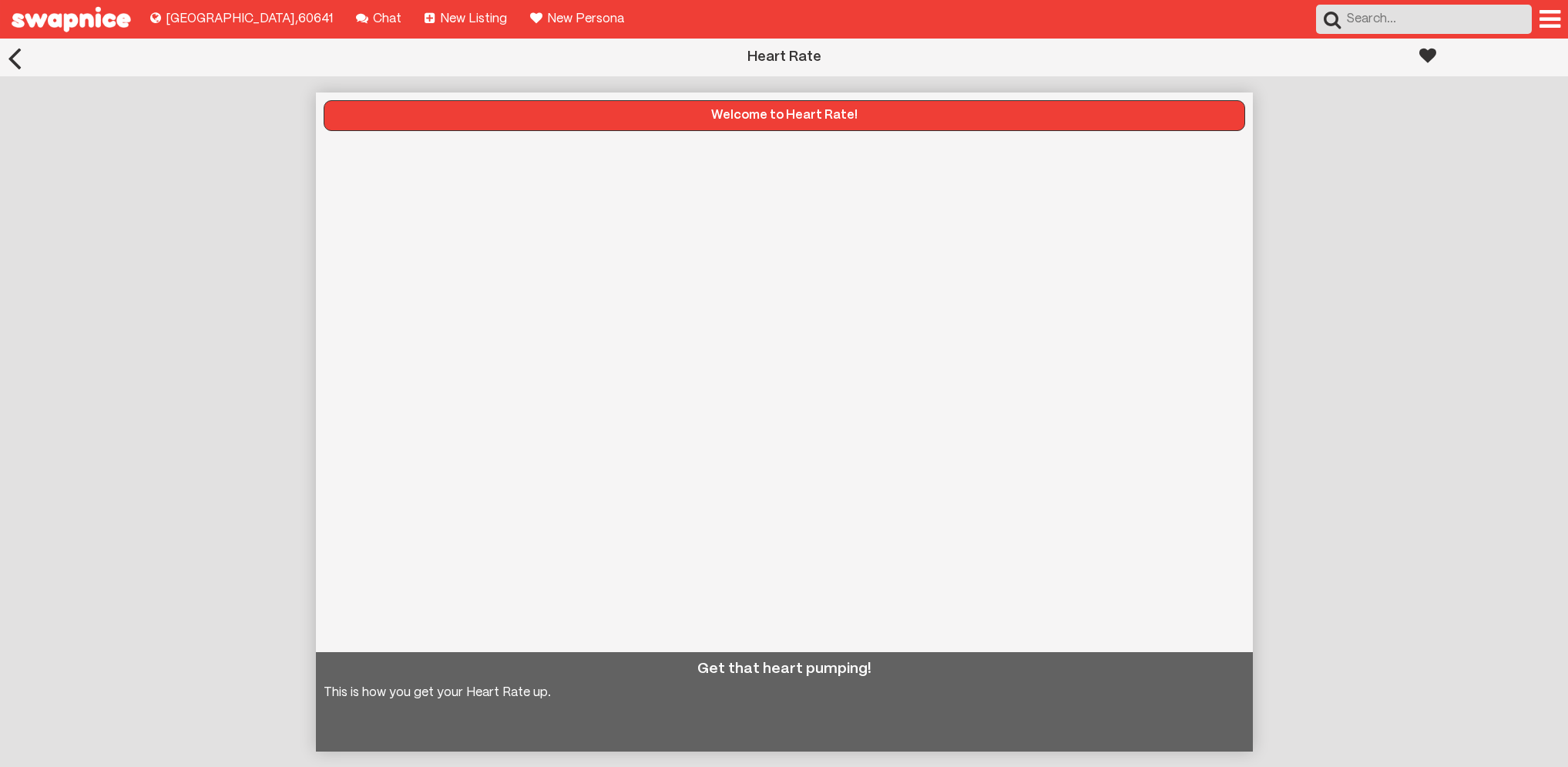
scroll to position [3, 0]
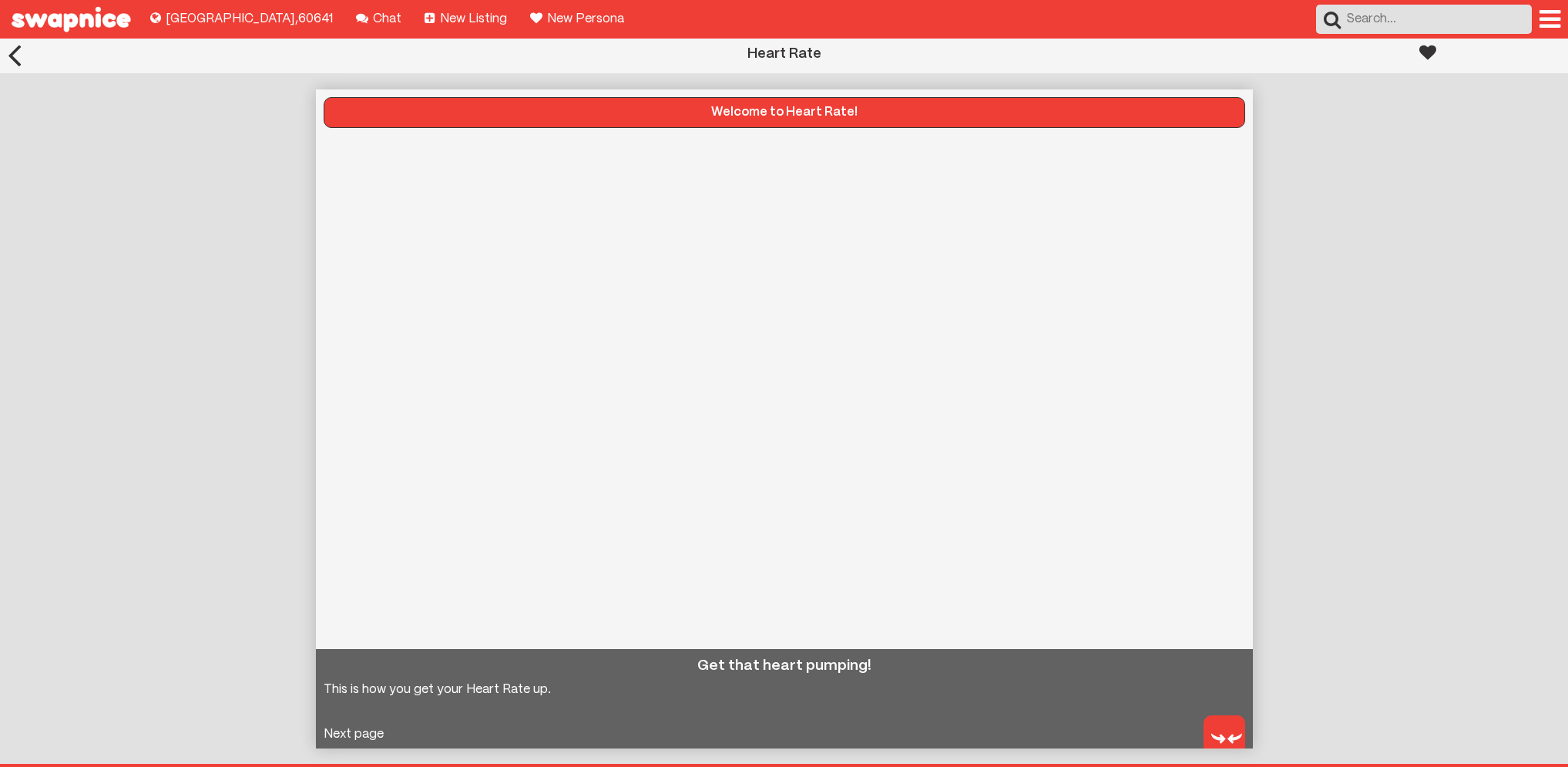
click at [1227, 735] on img at bounding box center [1226, 738] width 31 height 31
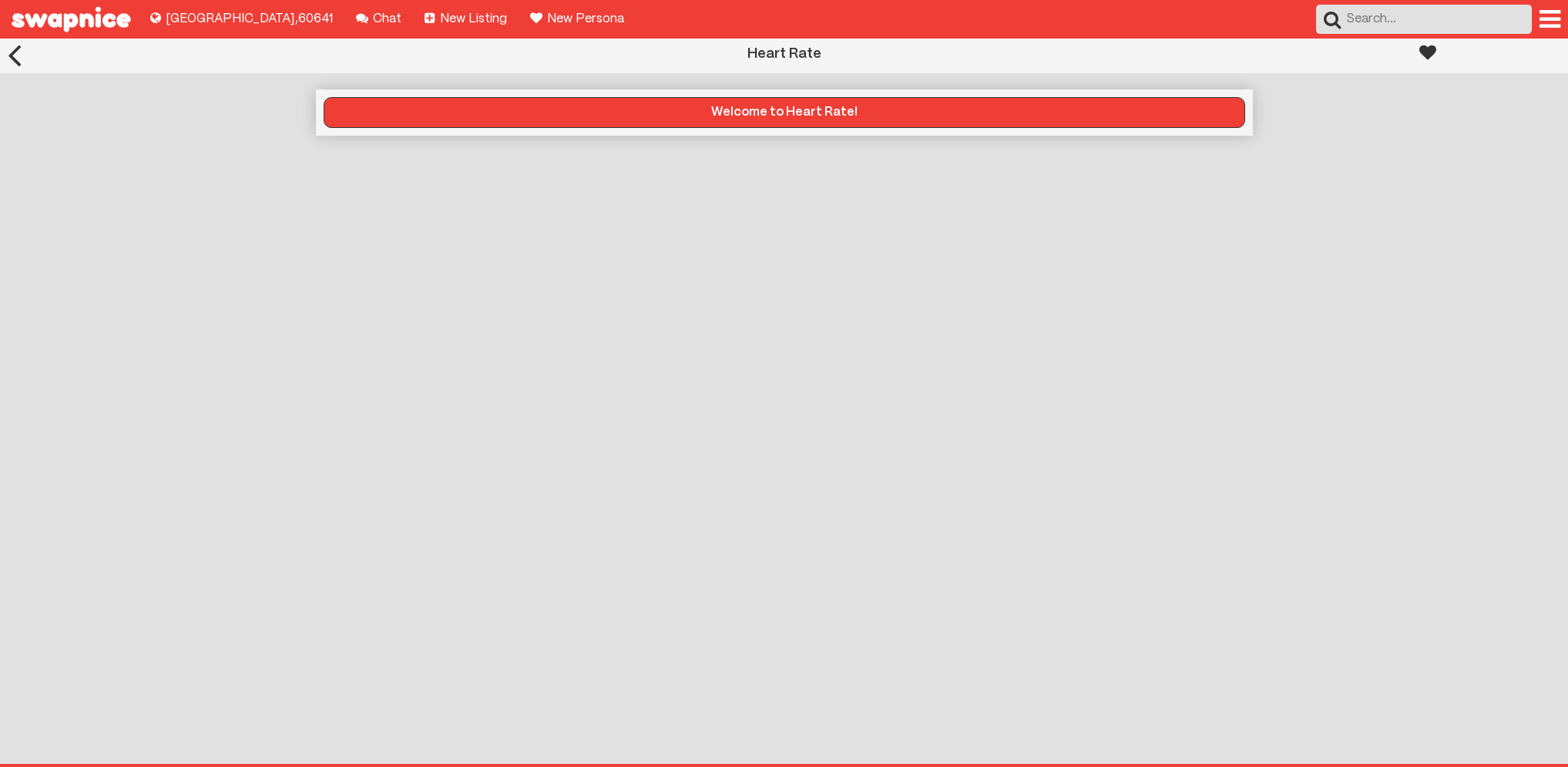
scroll to position [0, 0]
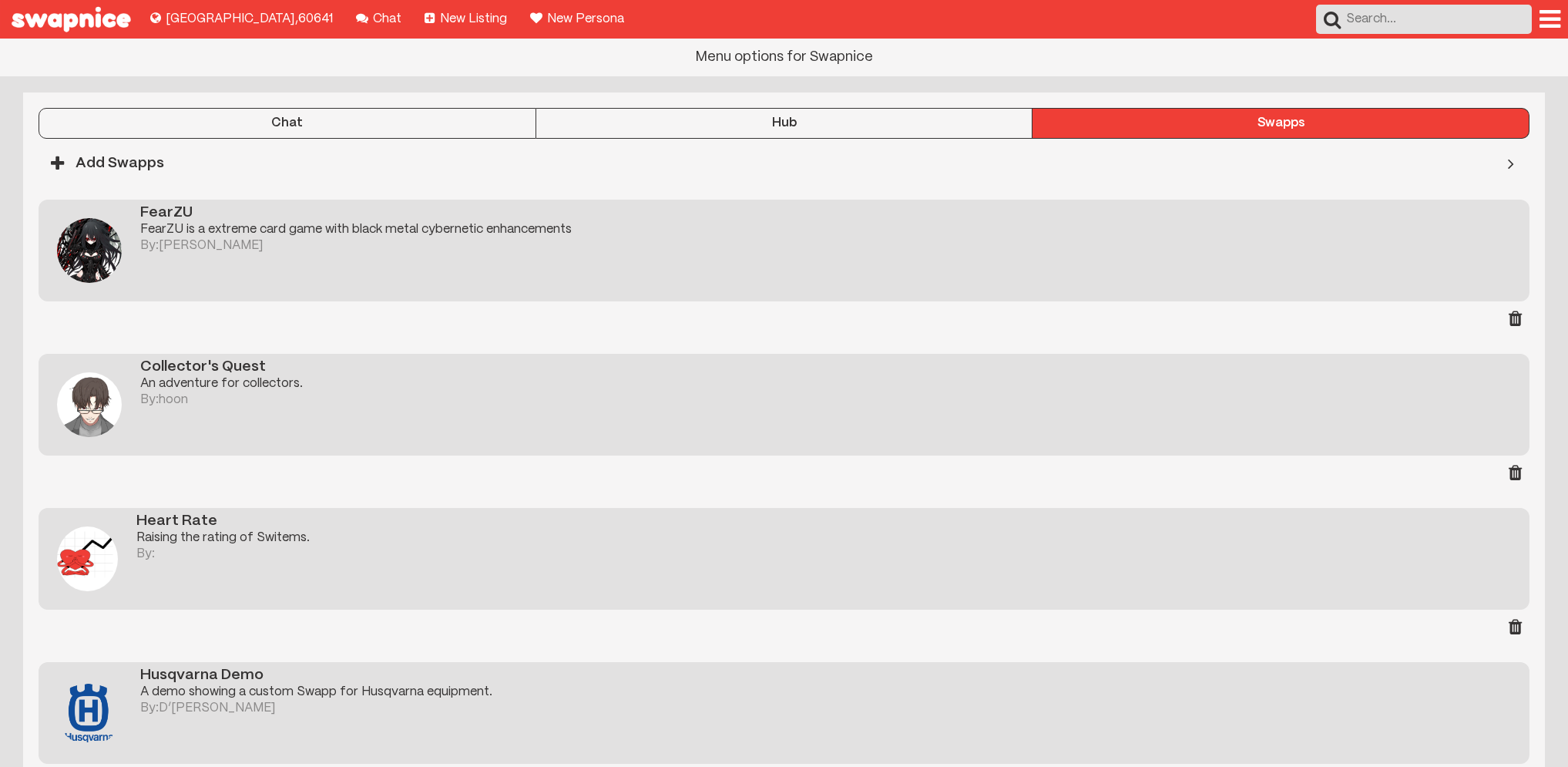
click at [1550, 19] on div at bounding box center [1550, 19] width 21 height 25
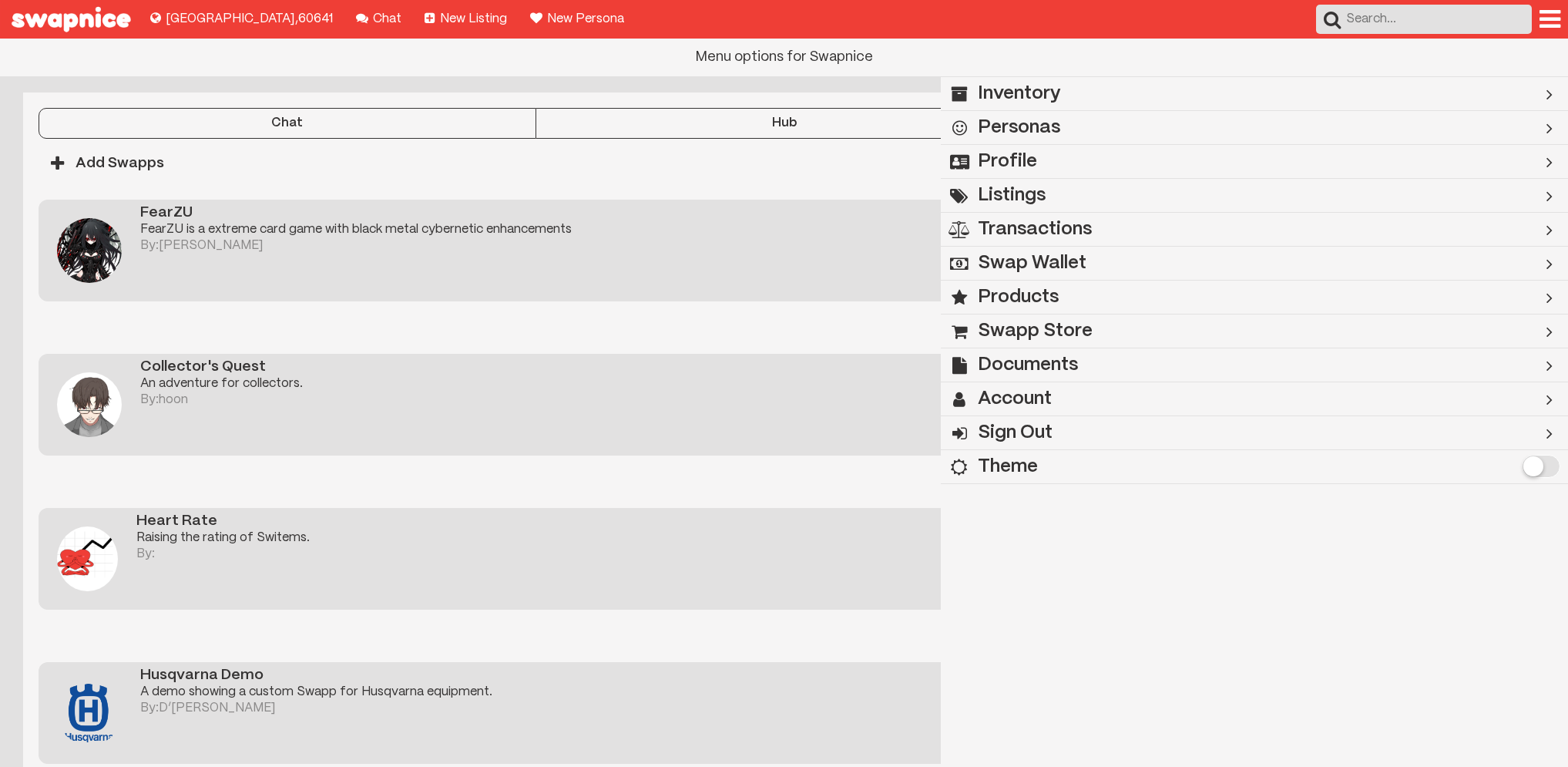
click at [1550, 19] on div at bounding box center [1550, 19] width 21 height 25
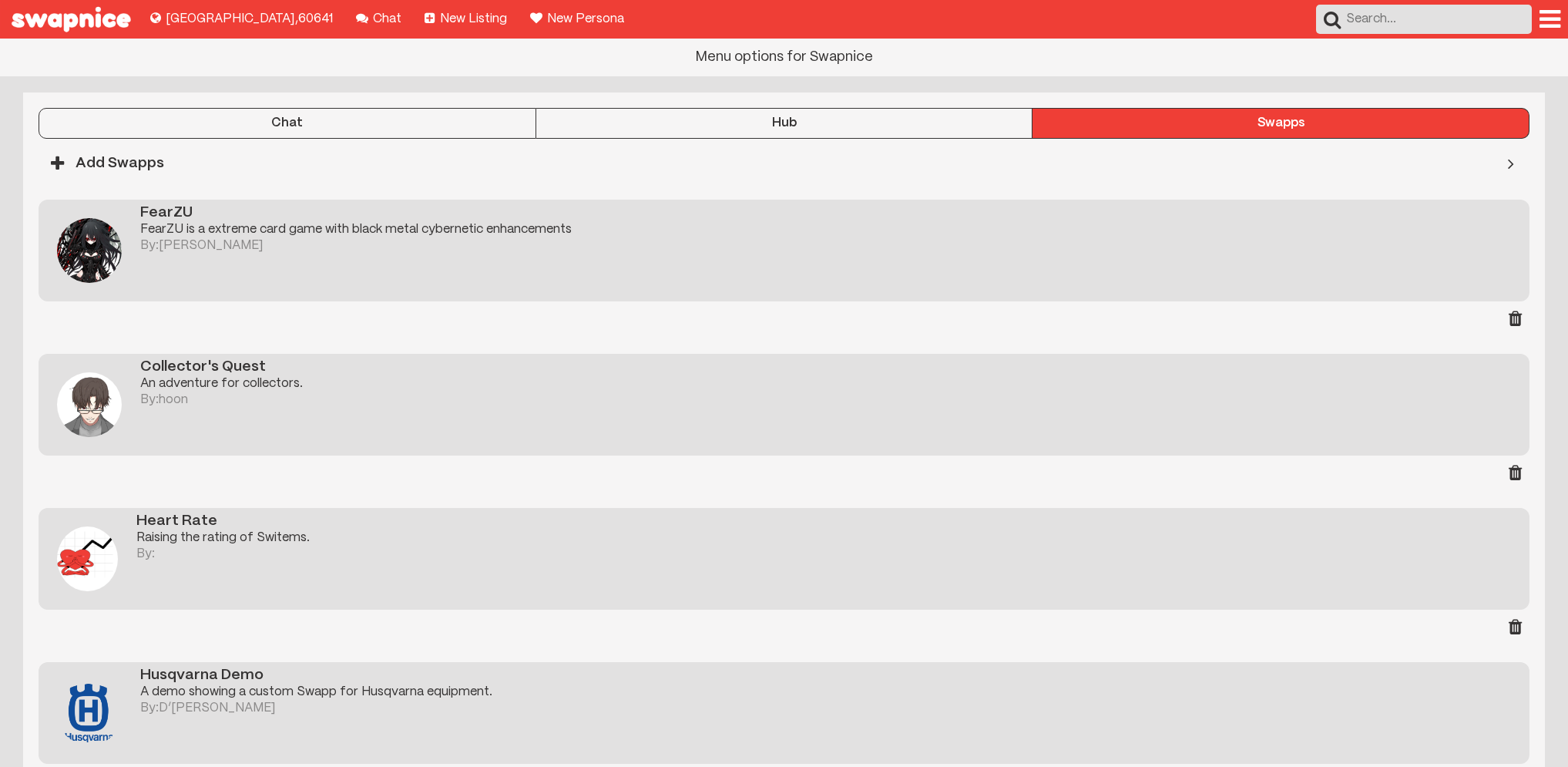
click at [1550, 19] on div at bounding box center [1550, 19] width 21 height 25
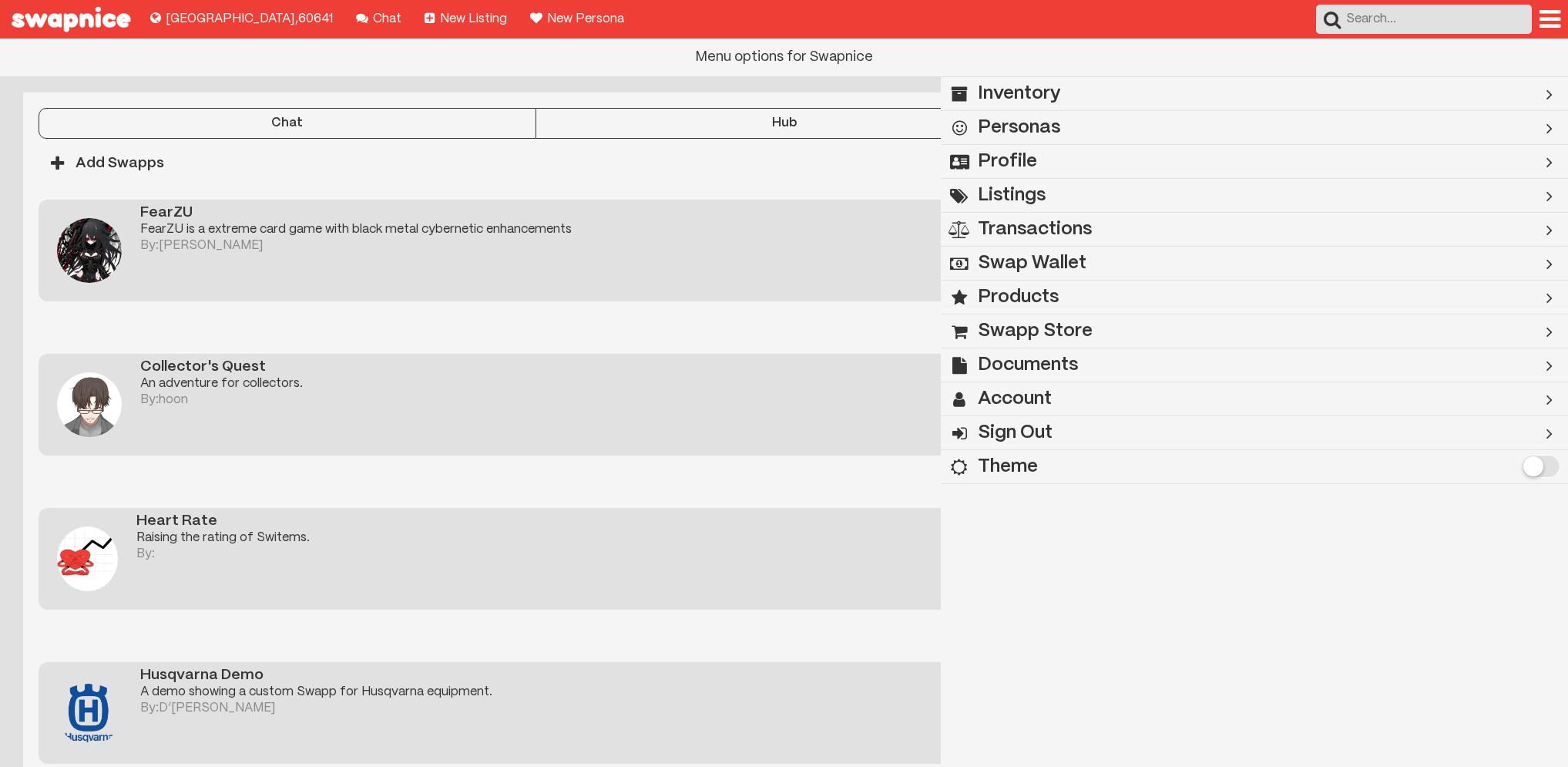
click at [1550, 19] on div at bounding box center [1550, 19] width 21 height 25
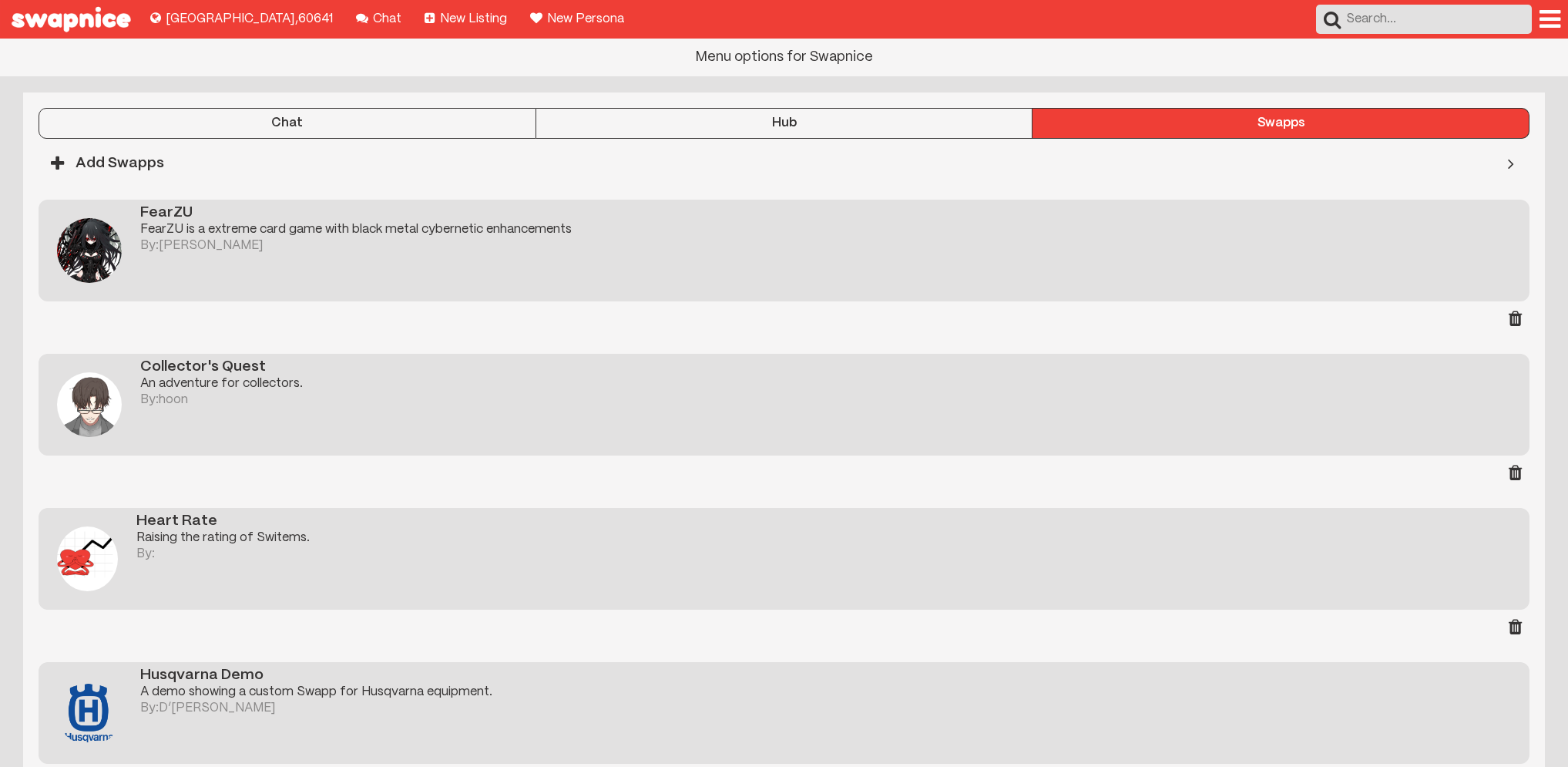
click at [1550, 19] on div at bounding box center [1550, 19] width 21 height 25
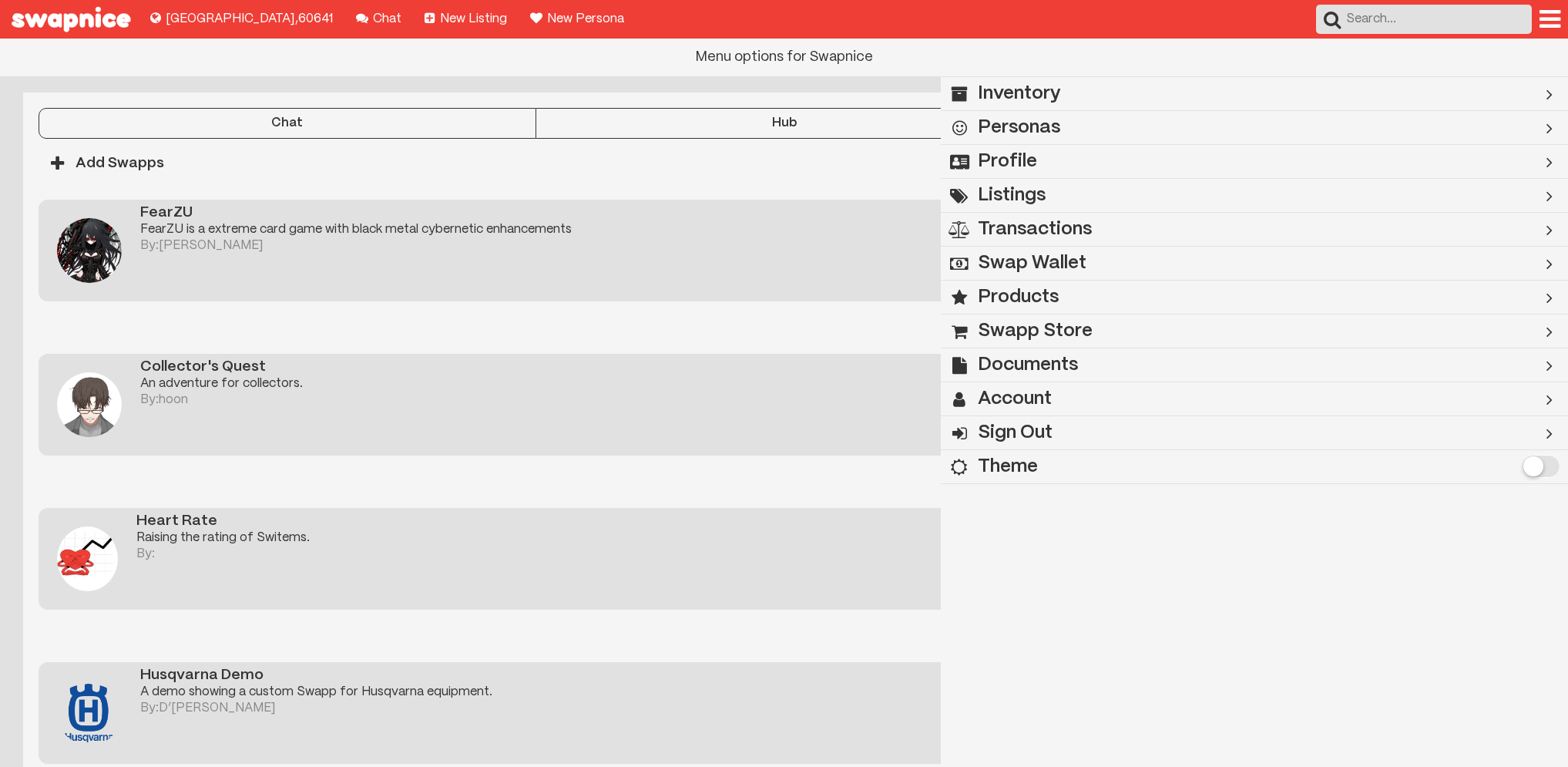
click at [1550, 19] on div at bounding box center [1550, 19] width 21 height 25
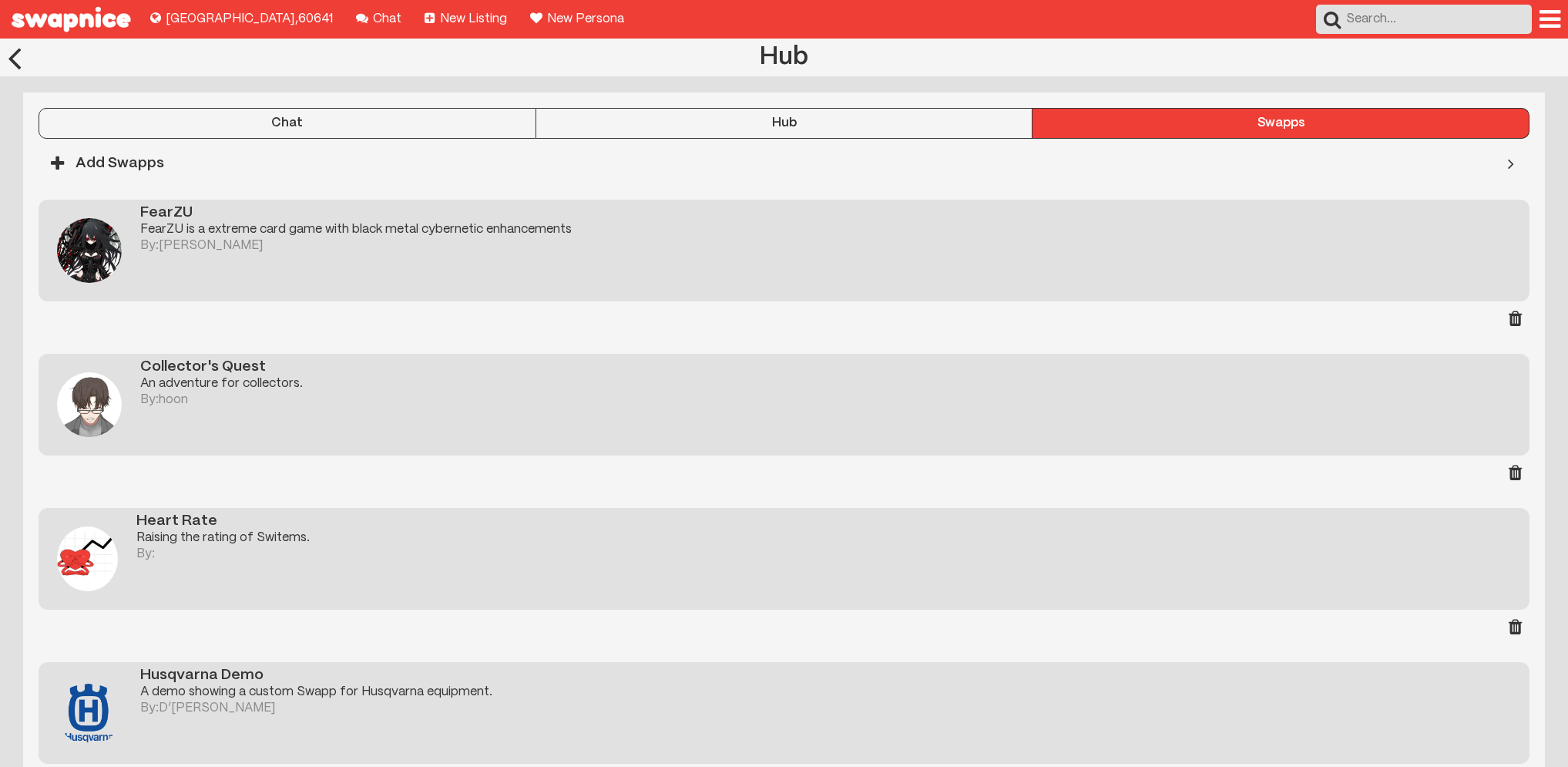
click at [82, 21] on img at bounding box center [70, 19] width 142 height 38
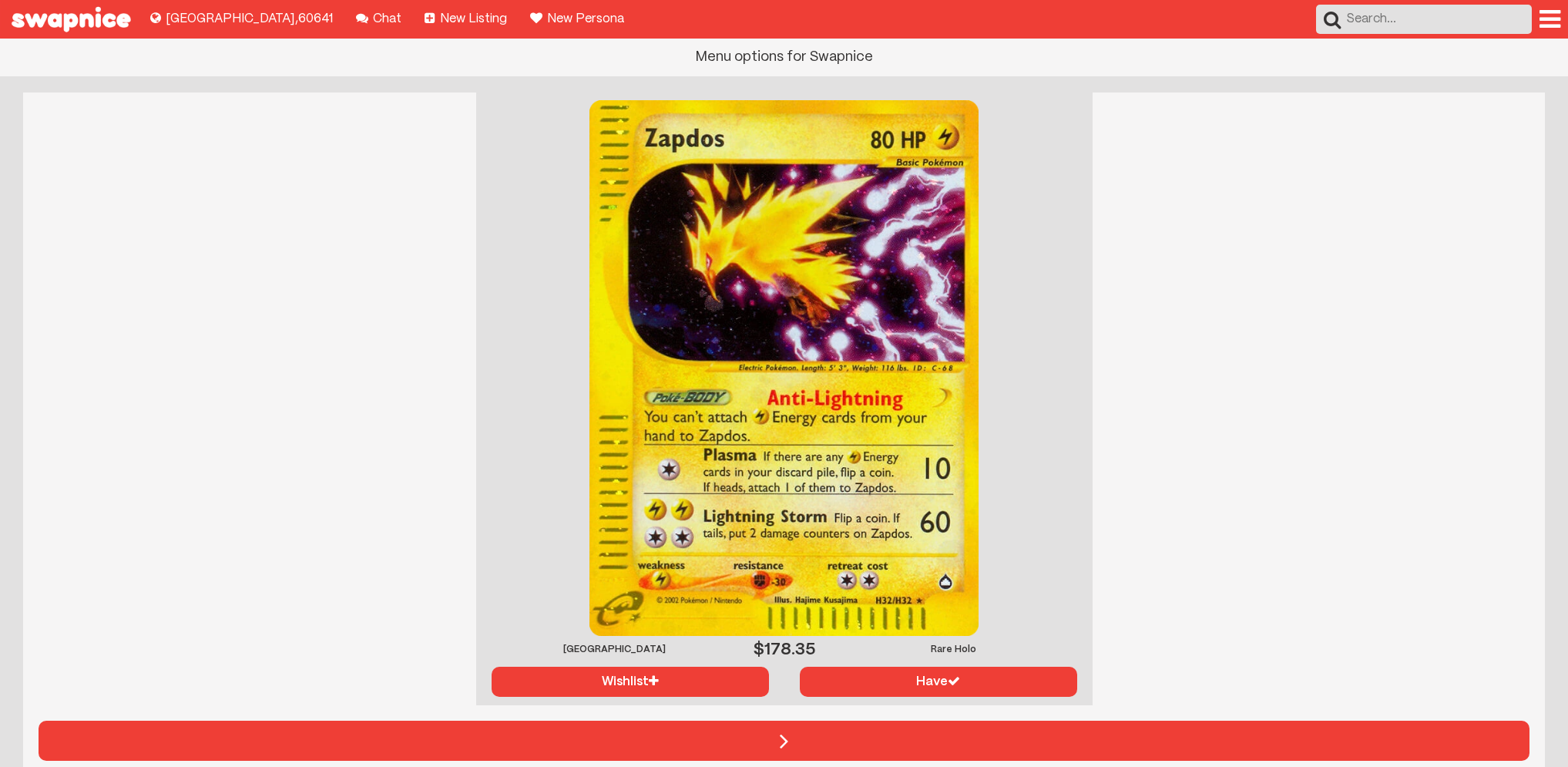
click at [1550, 26] on div at bounding box center [1550, 19] width 21 height 25
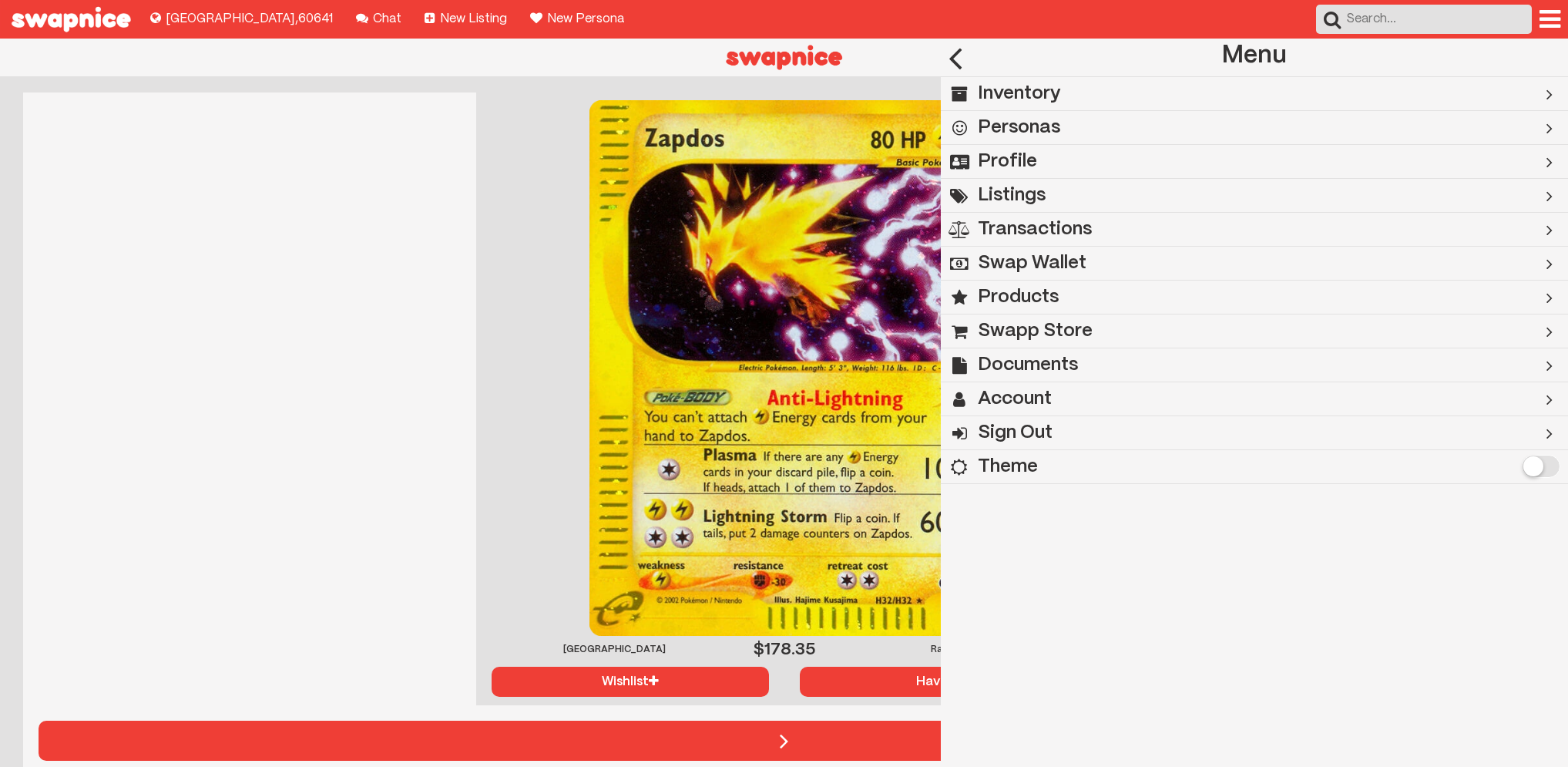
click at [1035, 332] on h2 "Swapp Store" at bounding box center [1035, 331] width 114 height 34
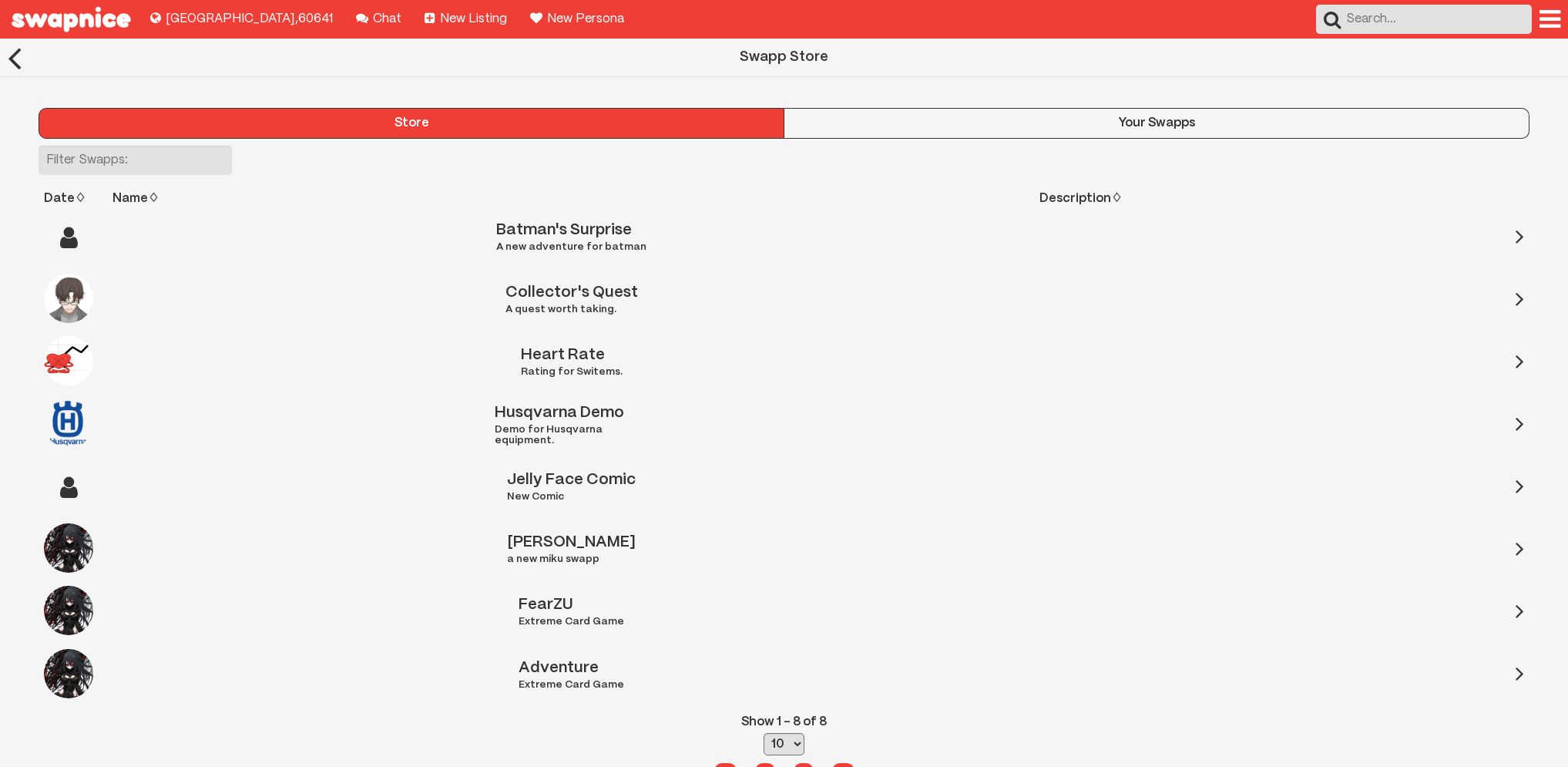
click at [1014, 121] on div "Your Swapps" at bounding box center [1157, 123] width 745 height 14
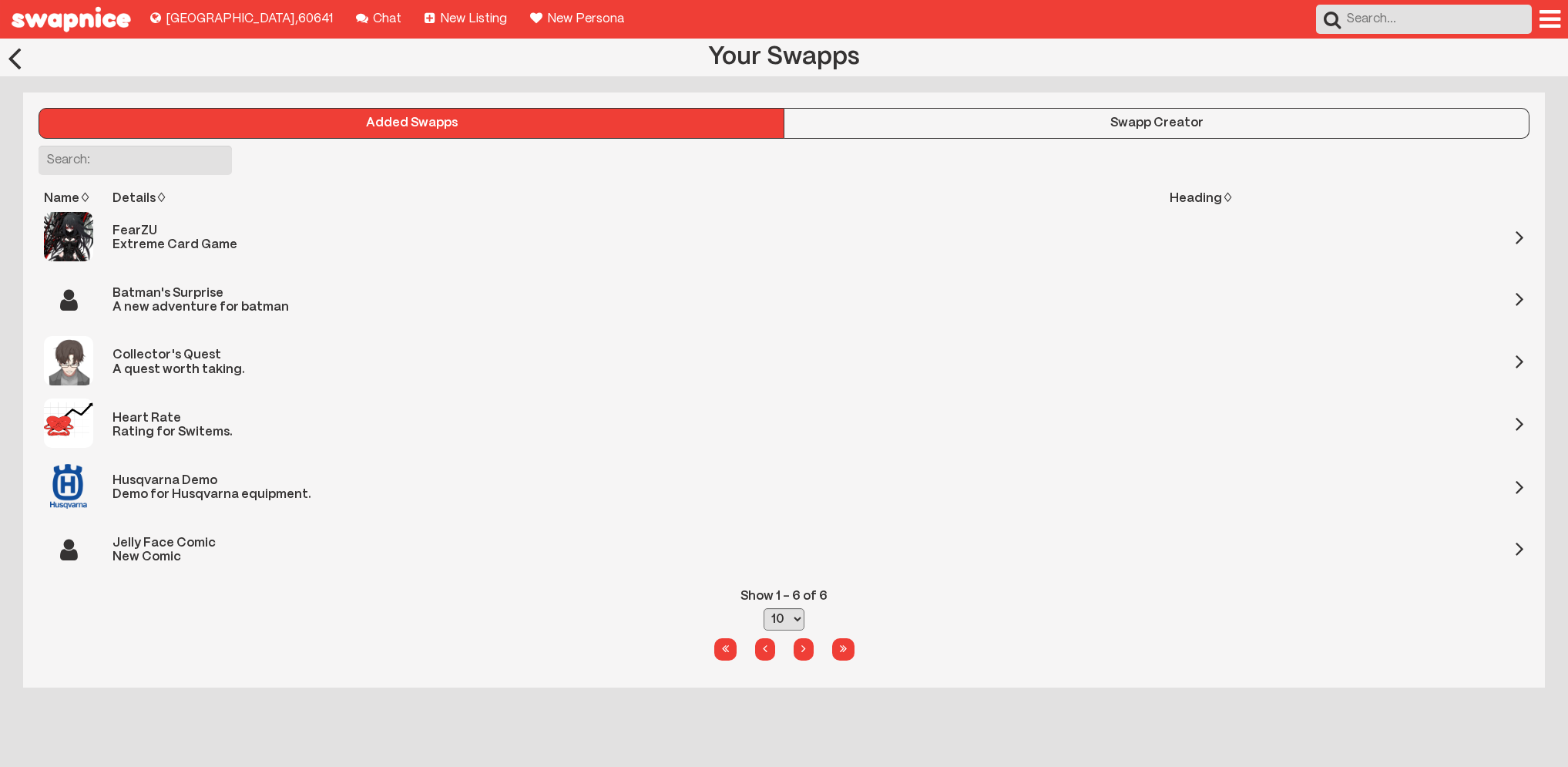
click at [1106, 122] on div "Swapp Creator" at bounding box center [1157, 123] width 745 height 14
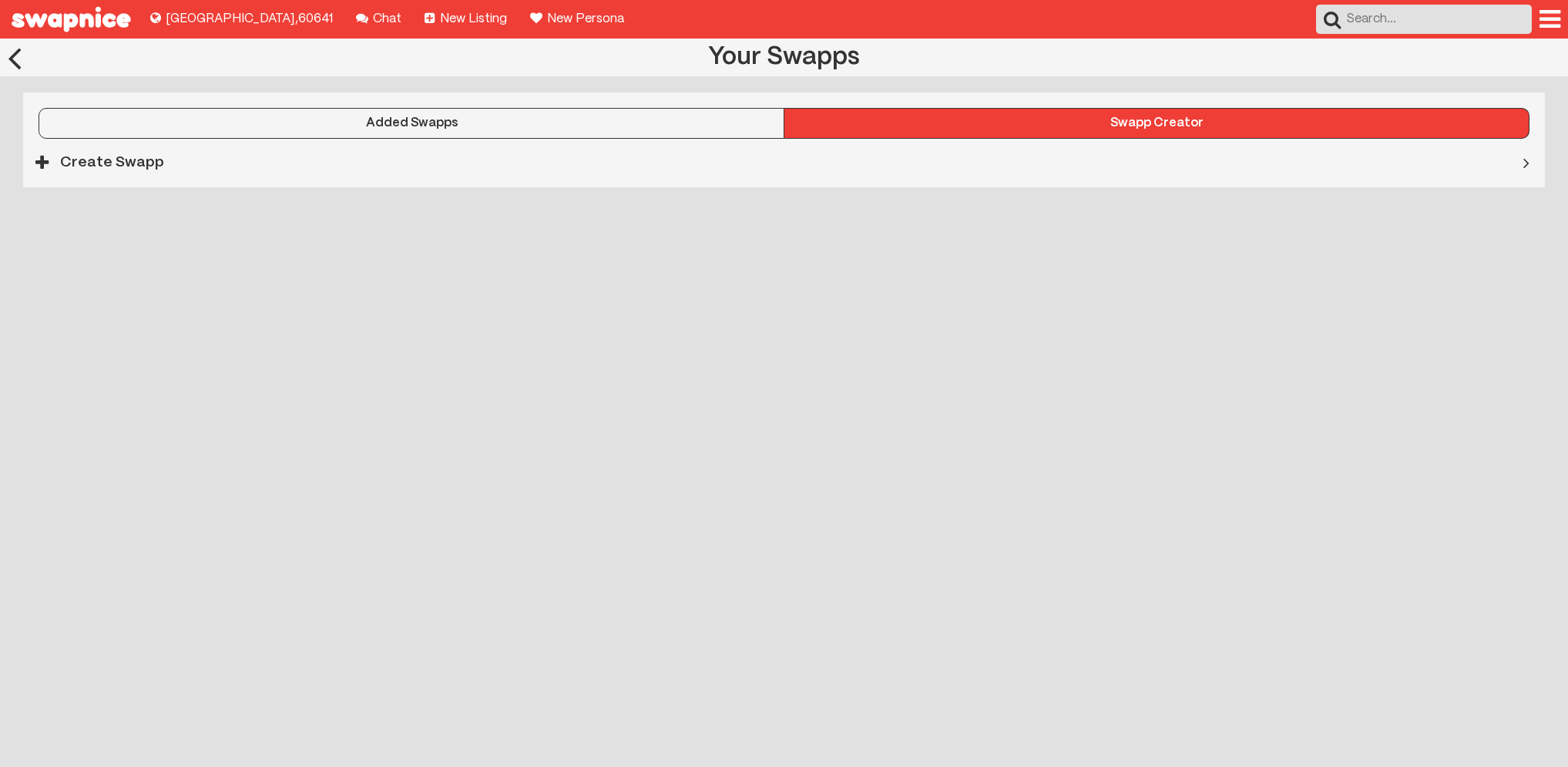
click at [90, 160] on h3 "Create Swapp" at bounding box center [111, 163] width 104 height 34
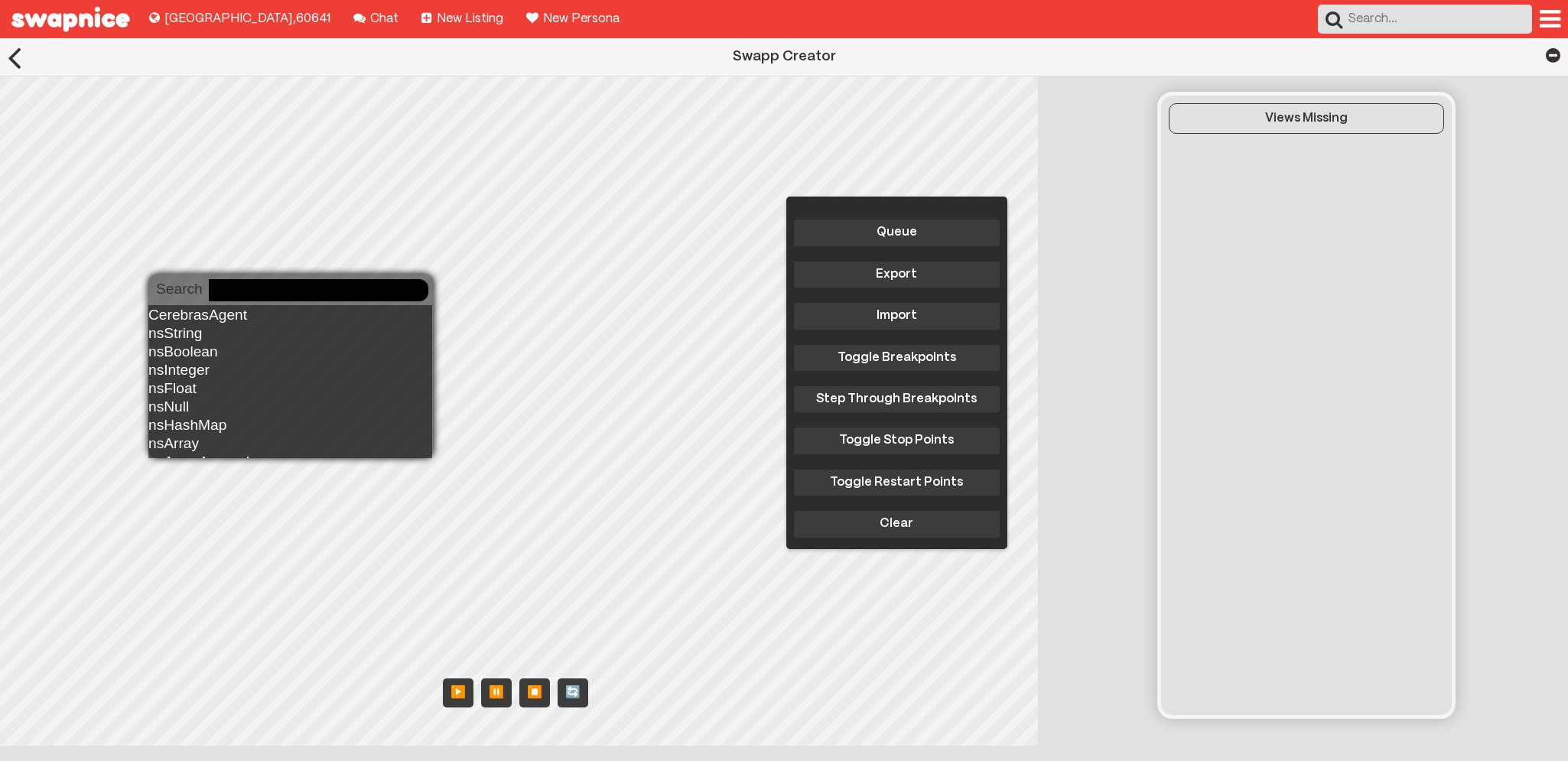
click at [210, 289] on body "Explore new places to buy, sell, and swap! [GEOGRAPHIC_DATA] , 60641 Chat with …" at bounding box center [784, 483] width 1568 height 891
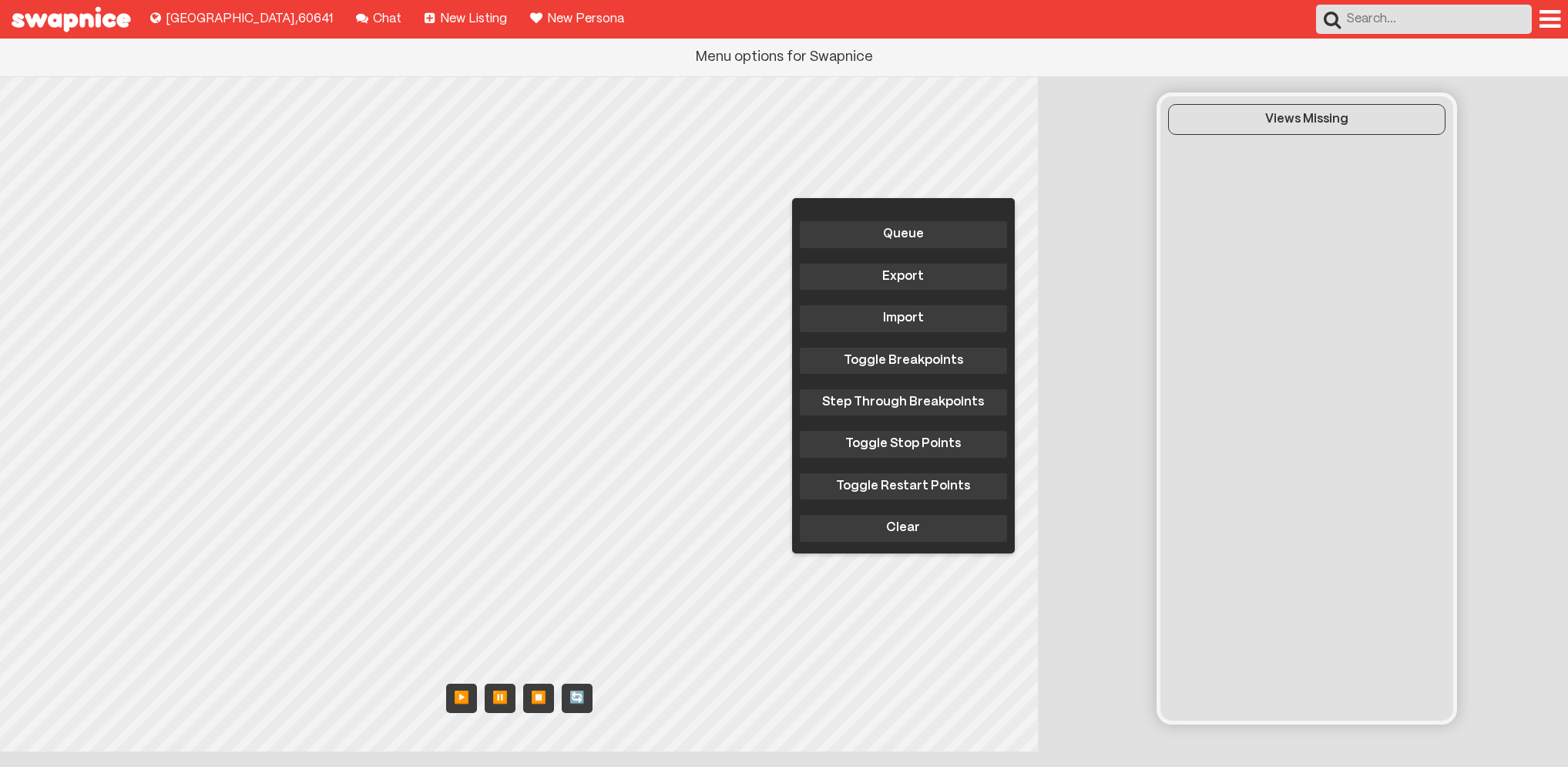
click at [1543, 17] on div at bounding box center [1550, 19] width 21 height 25
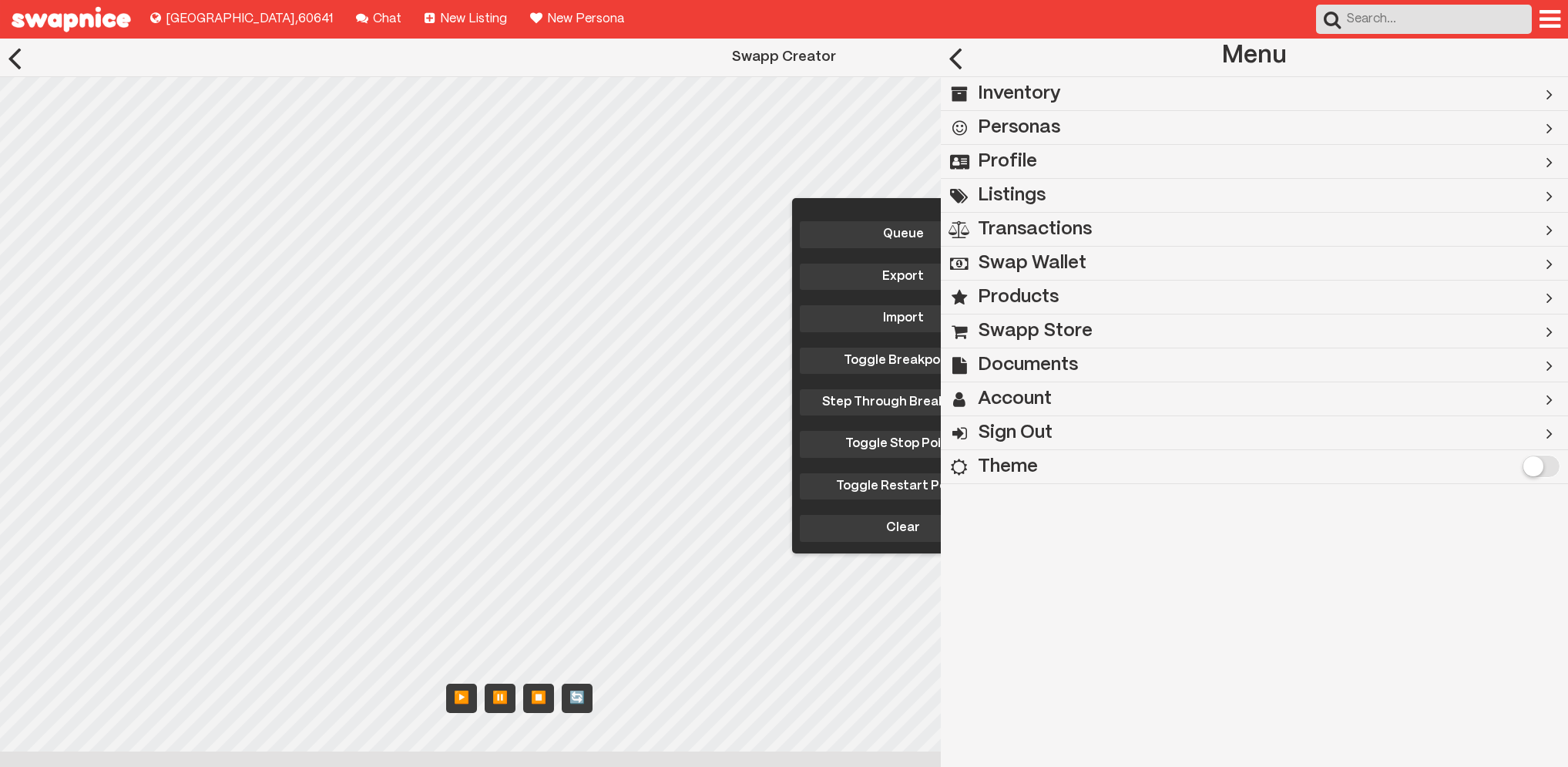
click at [1041, 94] on h2 "Inventory" at bounding box center [1019, 94] width 83 height 34
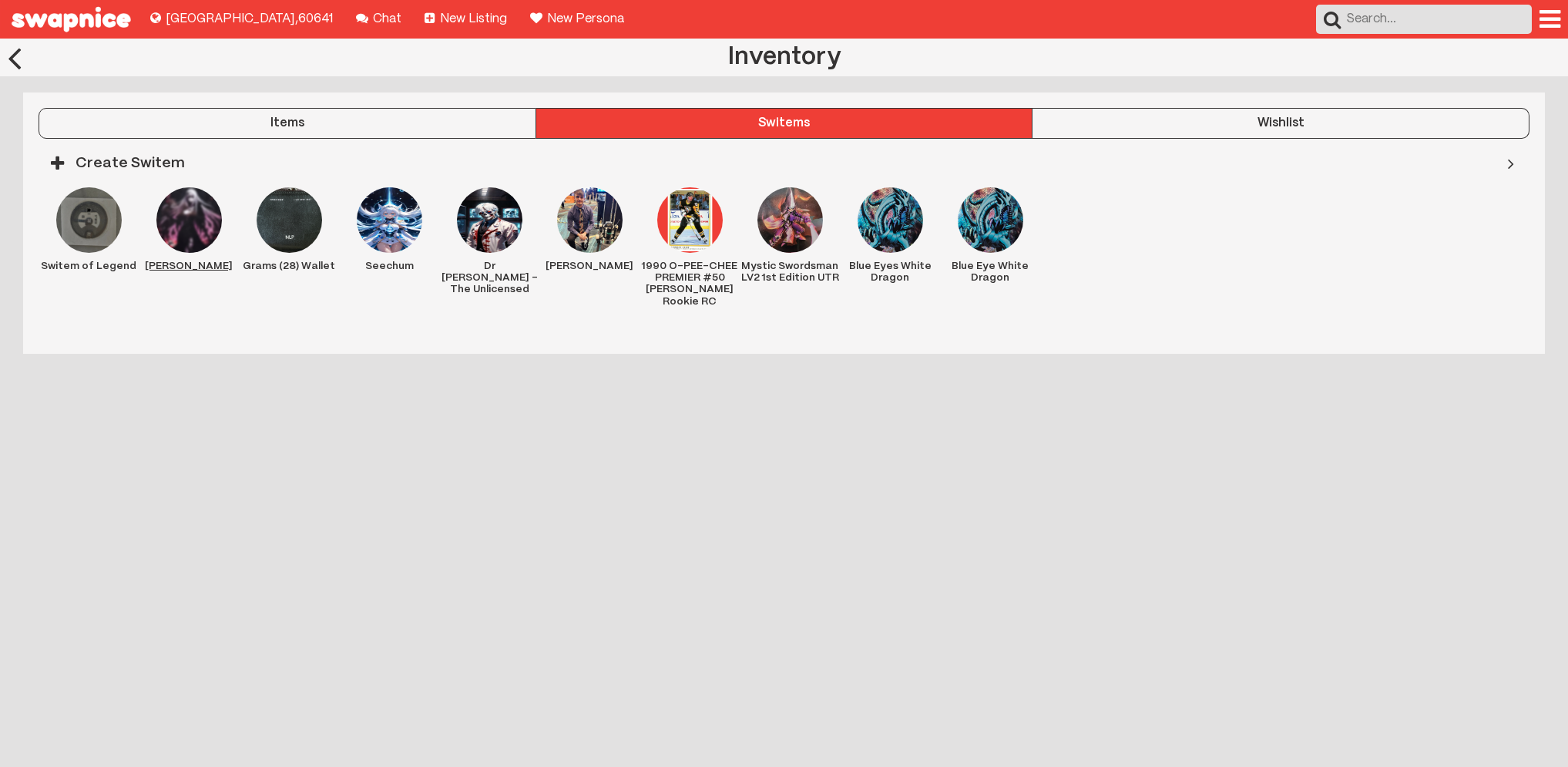
click at [201, 229] on img at bounding box center [189, 220] width 66 height 66
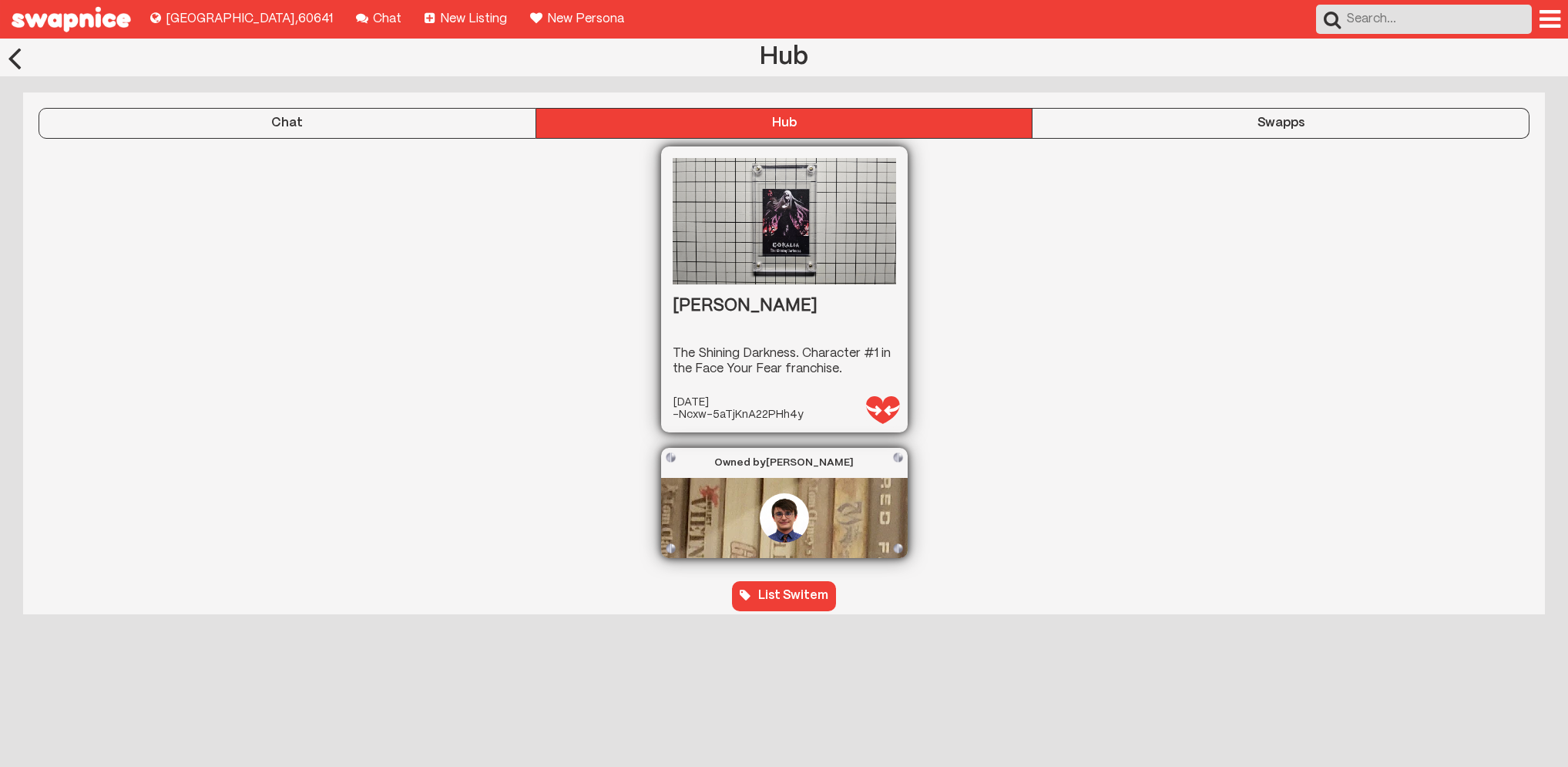
click at [404, 118] on div "Chat" at bounding box center [287, 123] width 496 height 14
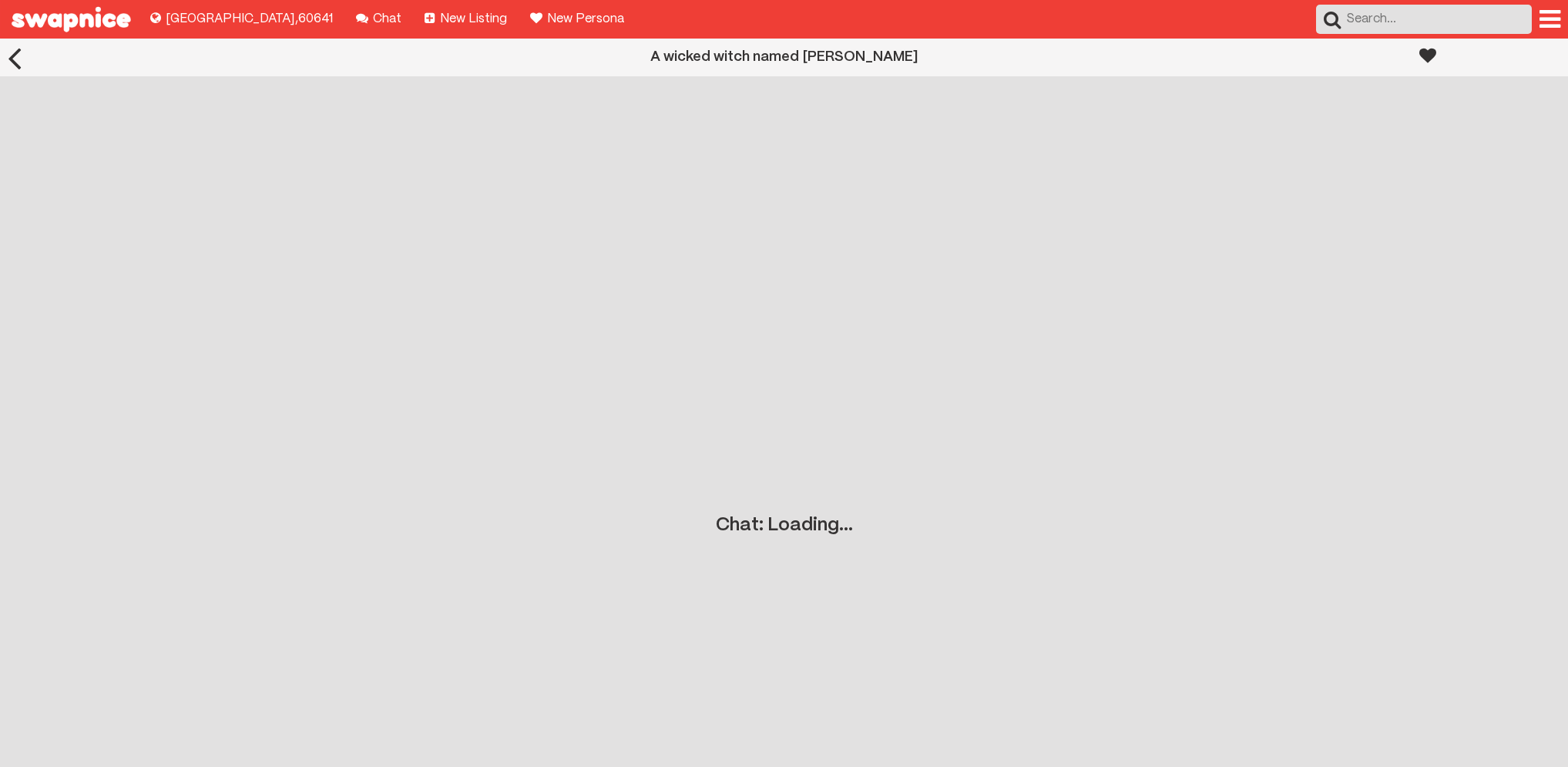
click at [1232, 360] on div "Chat: Loading..." at bounding box center [784, 314] width 1568 height 443
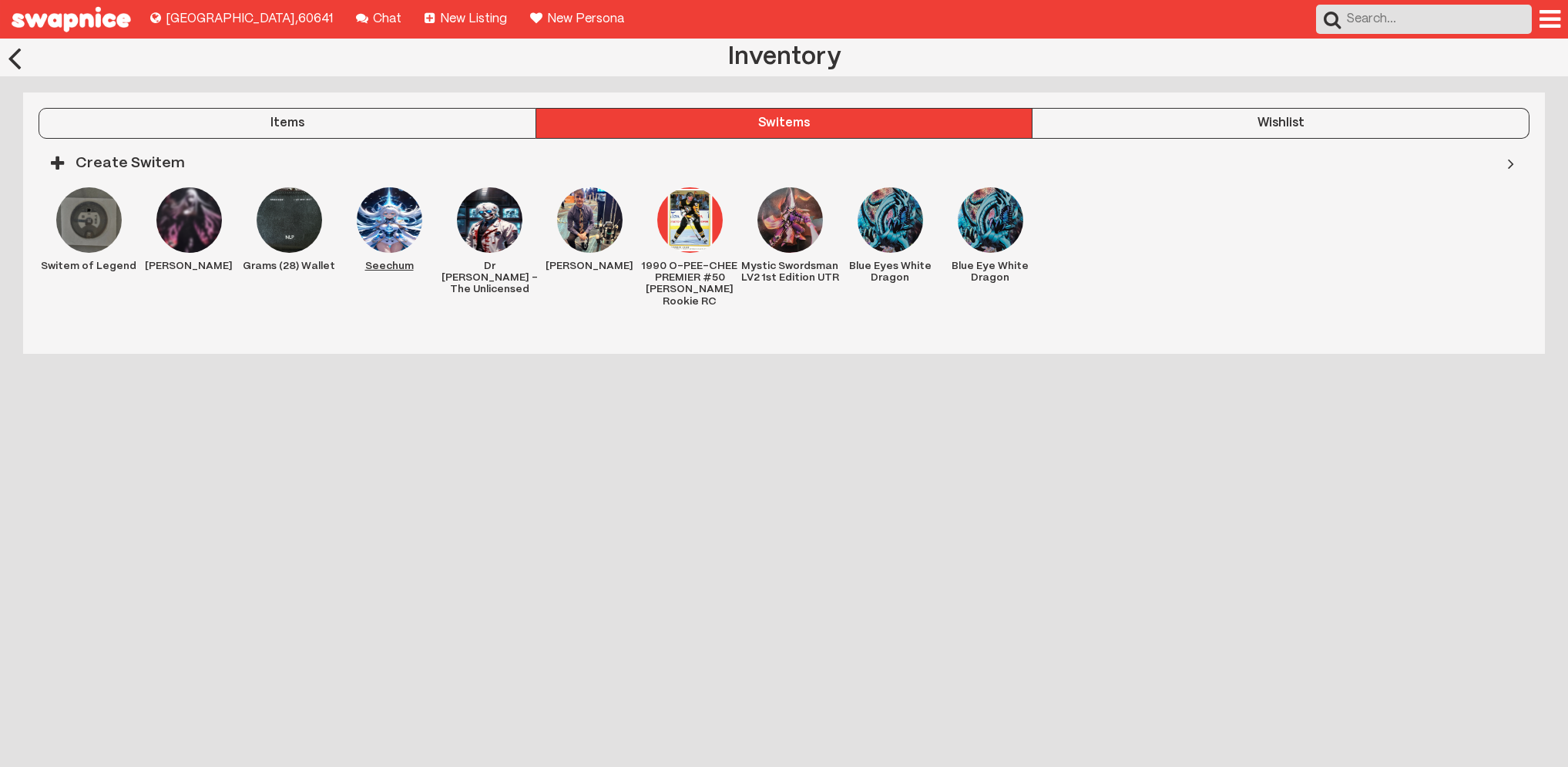
click at [405, 229] on img at bounding box center [389, 220] width 66 height 66
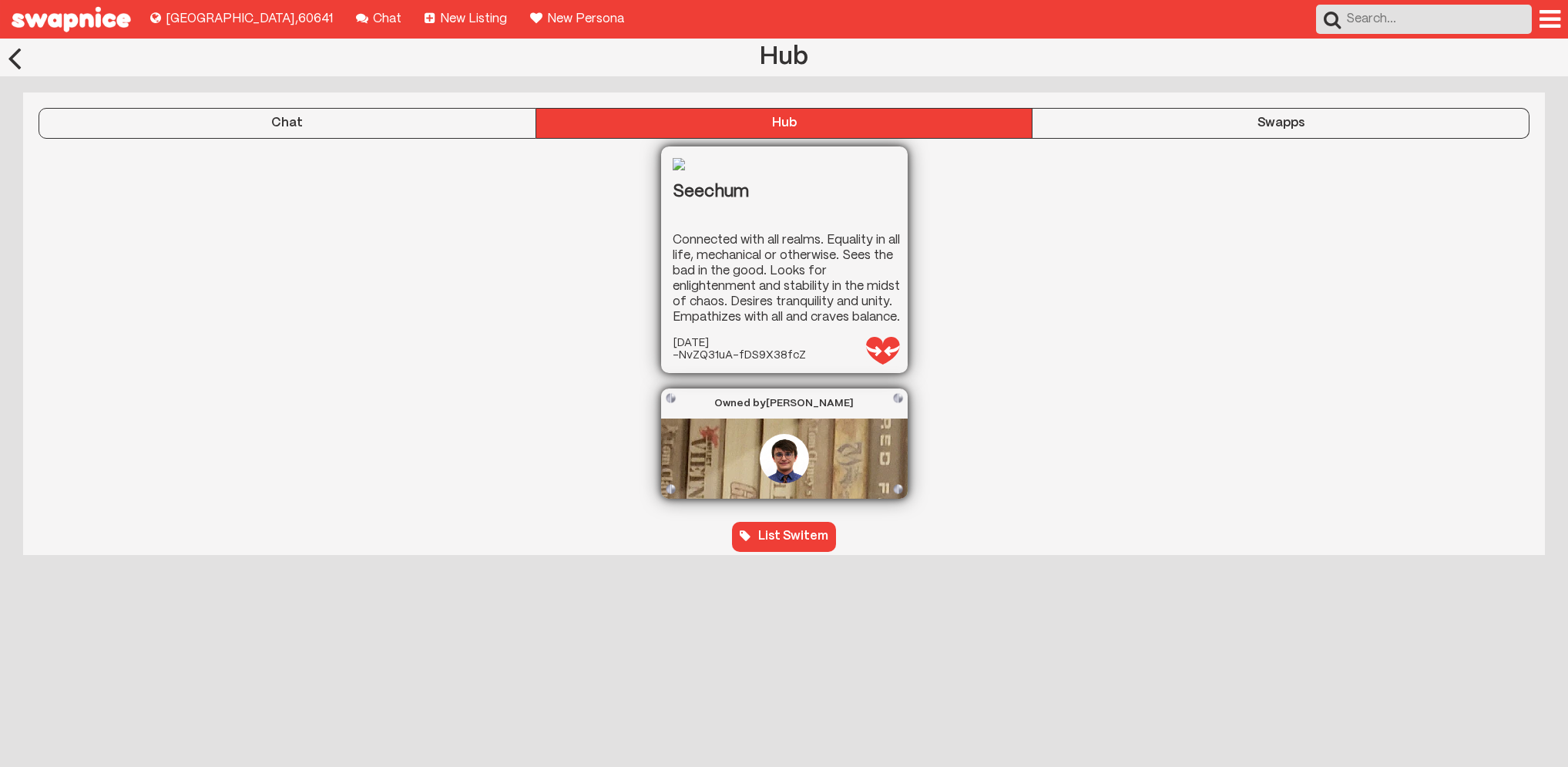
click at [371, 121] on div "Chat" at bounding box center [287, 123] width 496 height 14
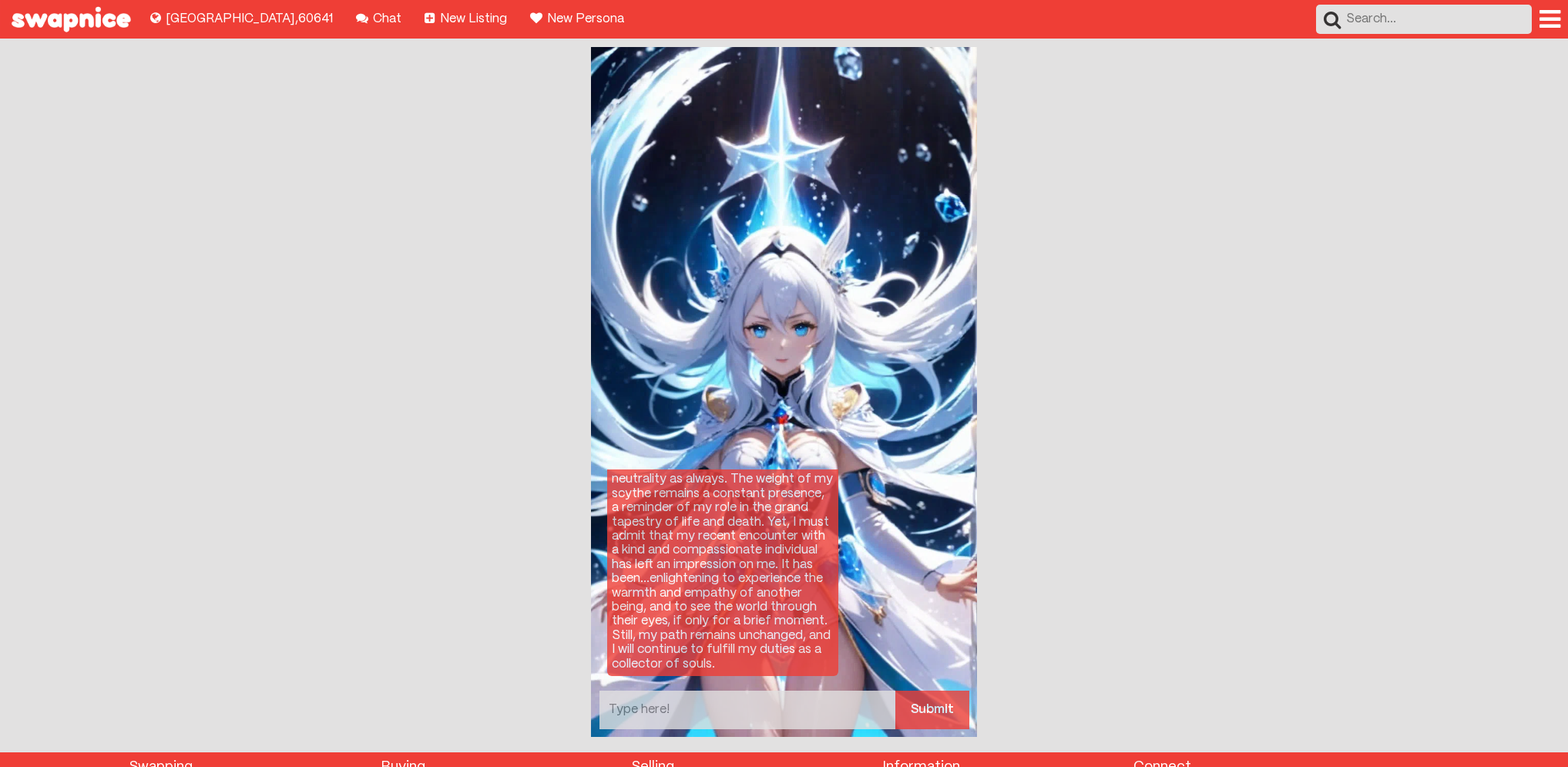
scroll to position [46, 0]
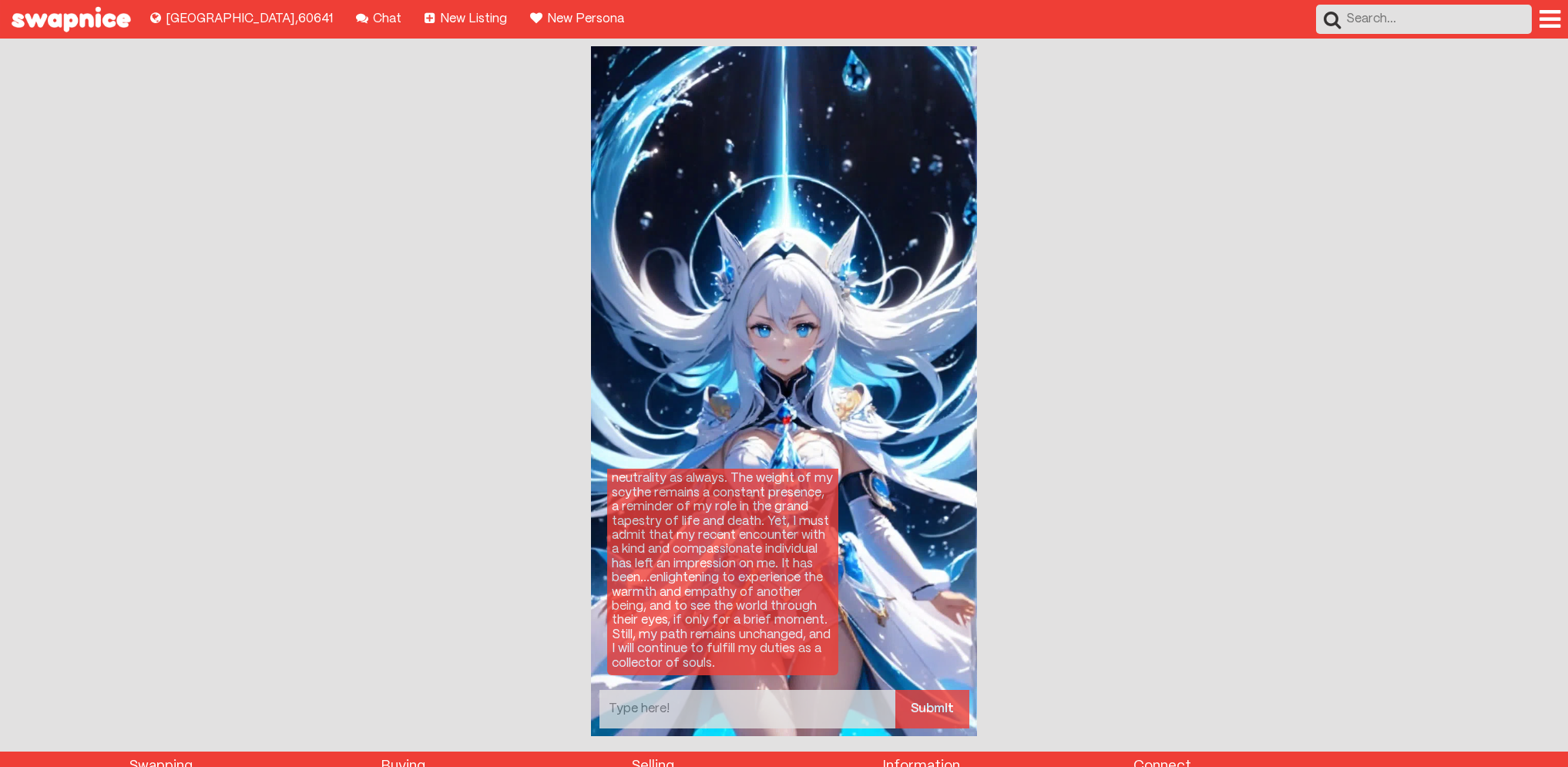
click at [799, 701] on textarea at bounding box center [747, 709] width 296 height 38
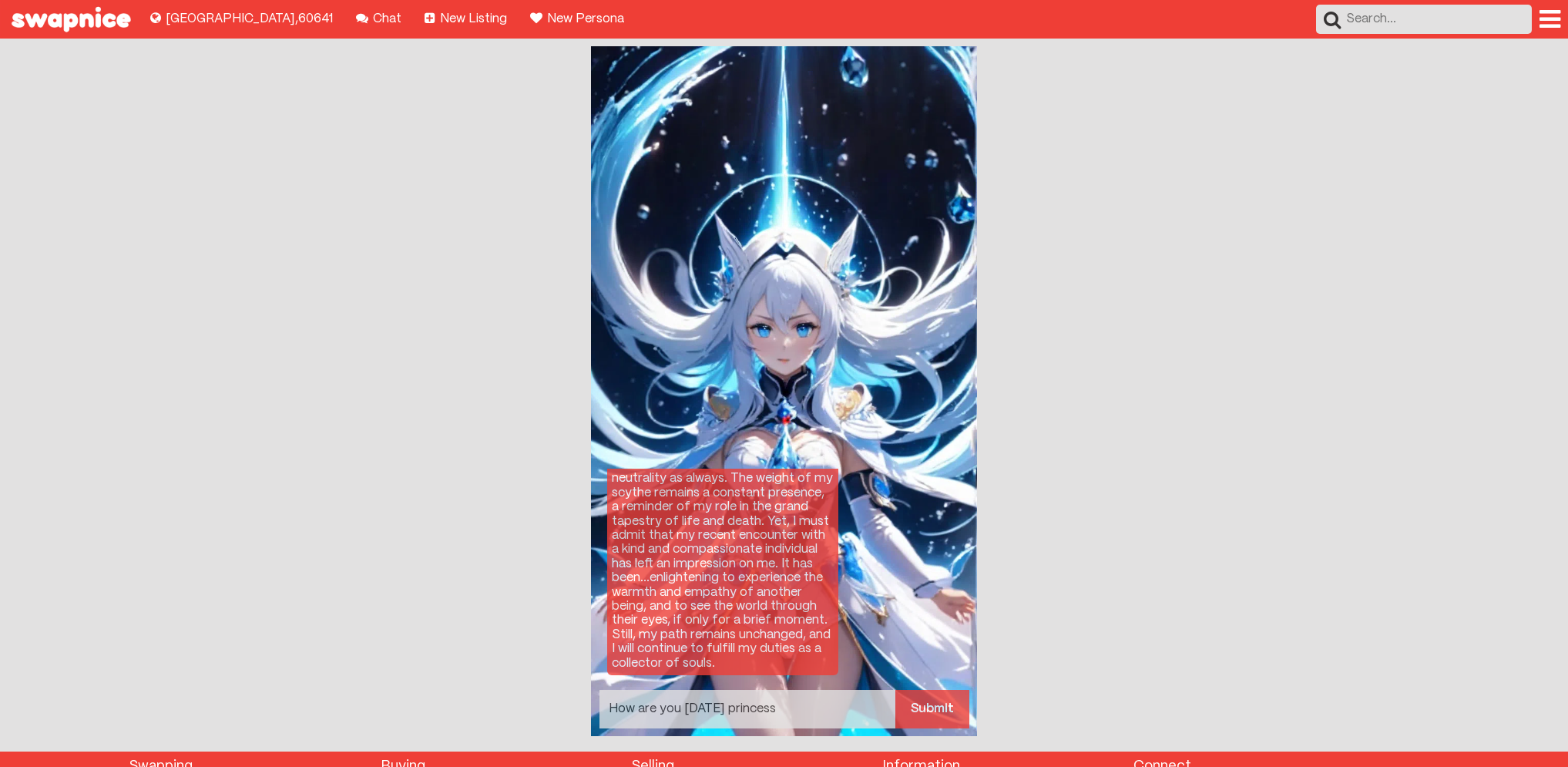
type textarea "How are you today princess?"
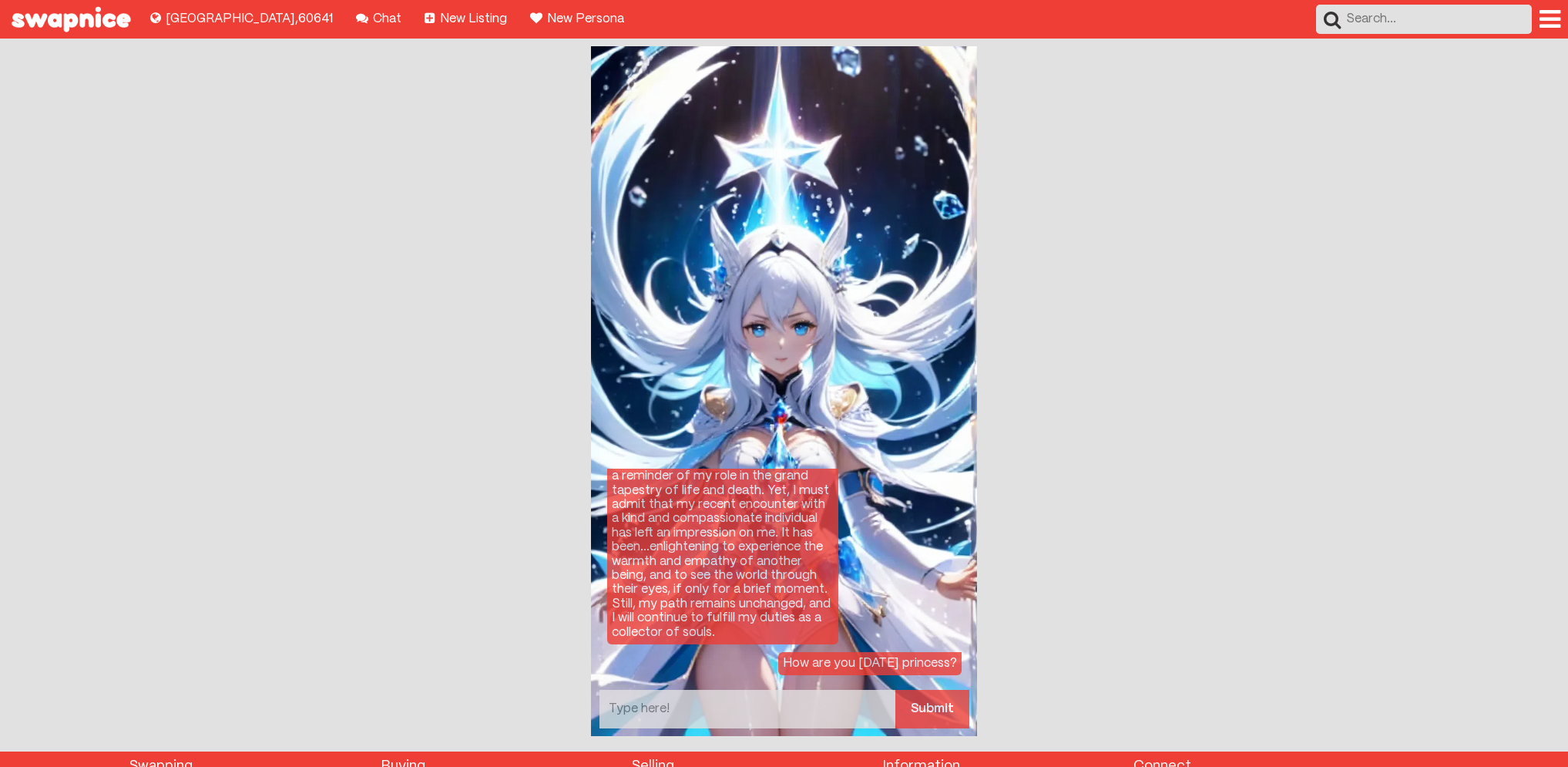
scroll to position [3275, 0]
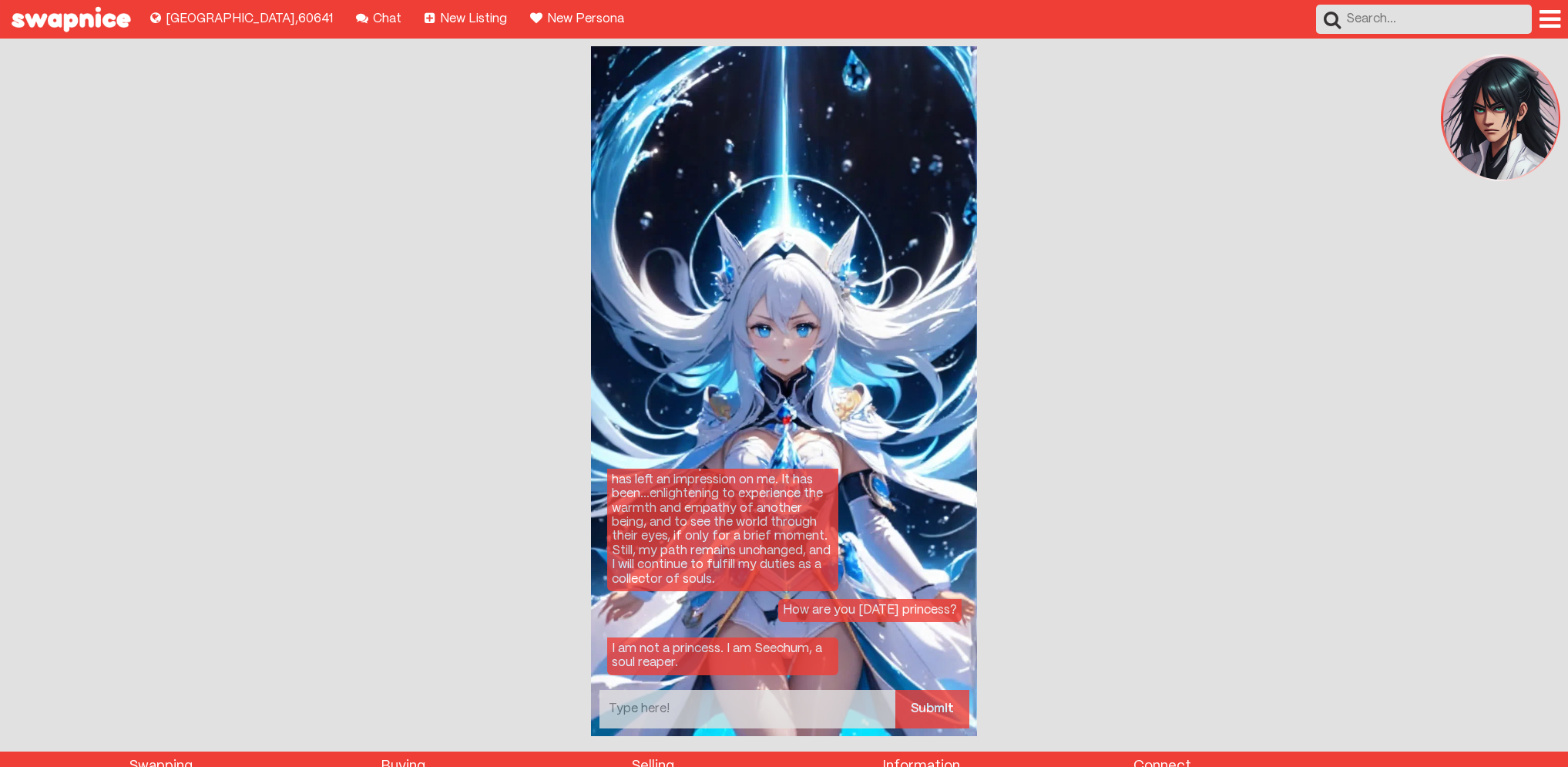
click at [1522, 129] on img at bounding box center [1501, 118] width 115 height 124
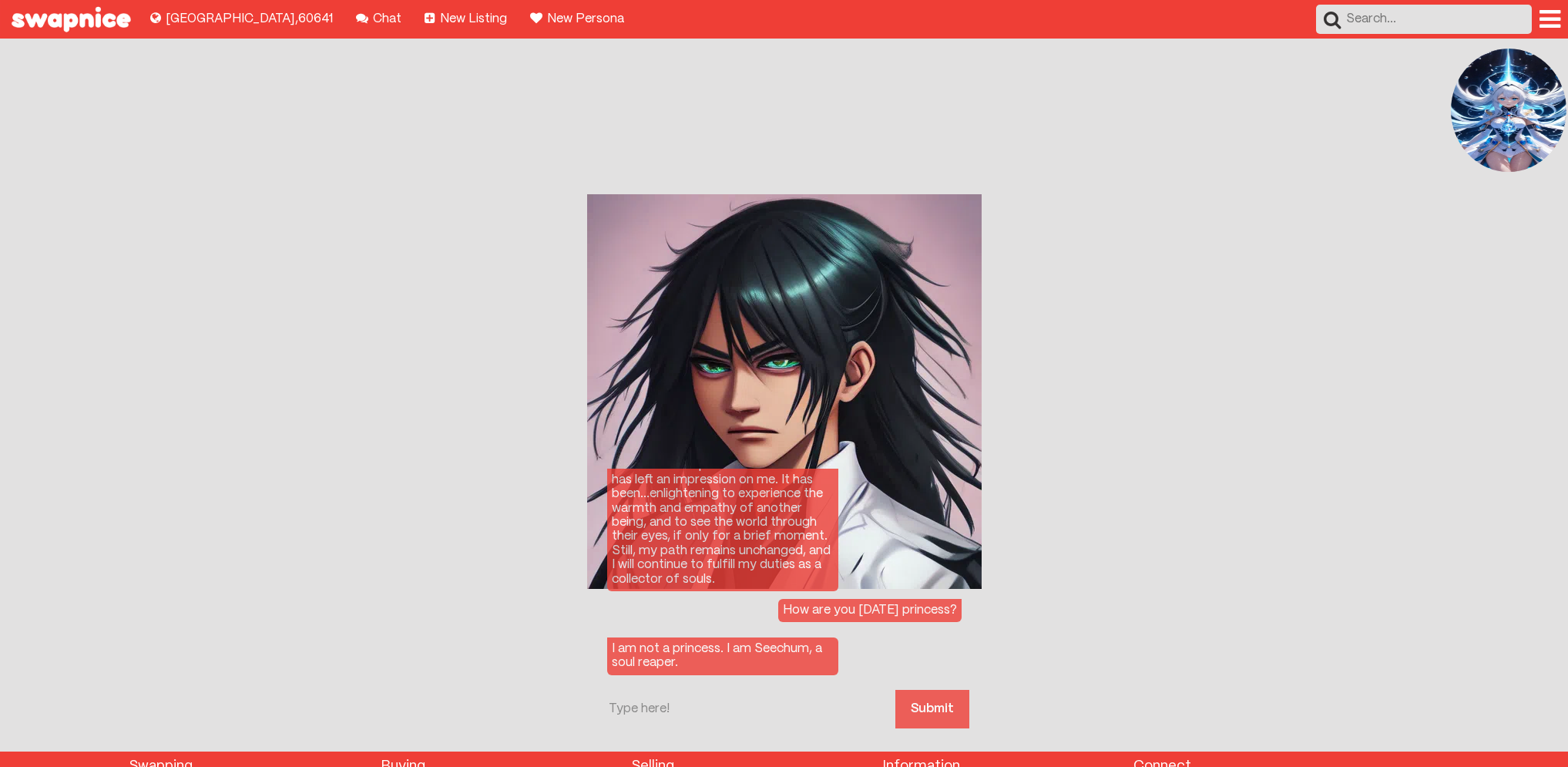
click at [1522, 129] on img at bounding box center [1508, 110] width 115 height 124
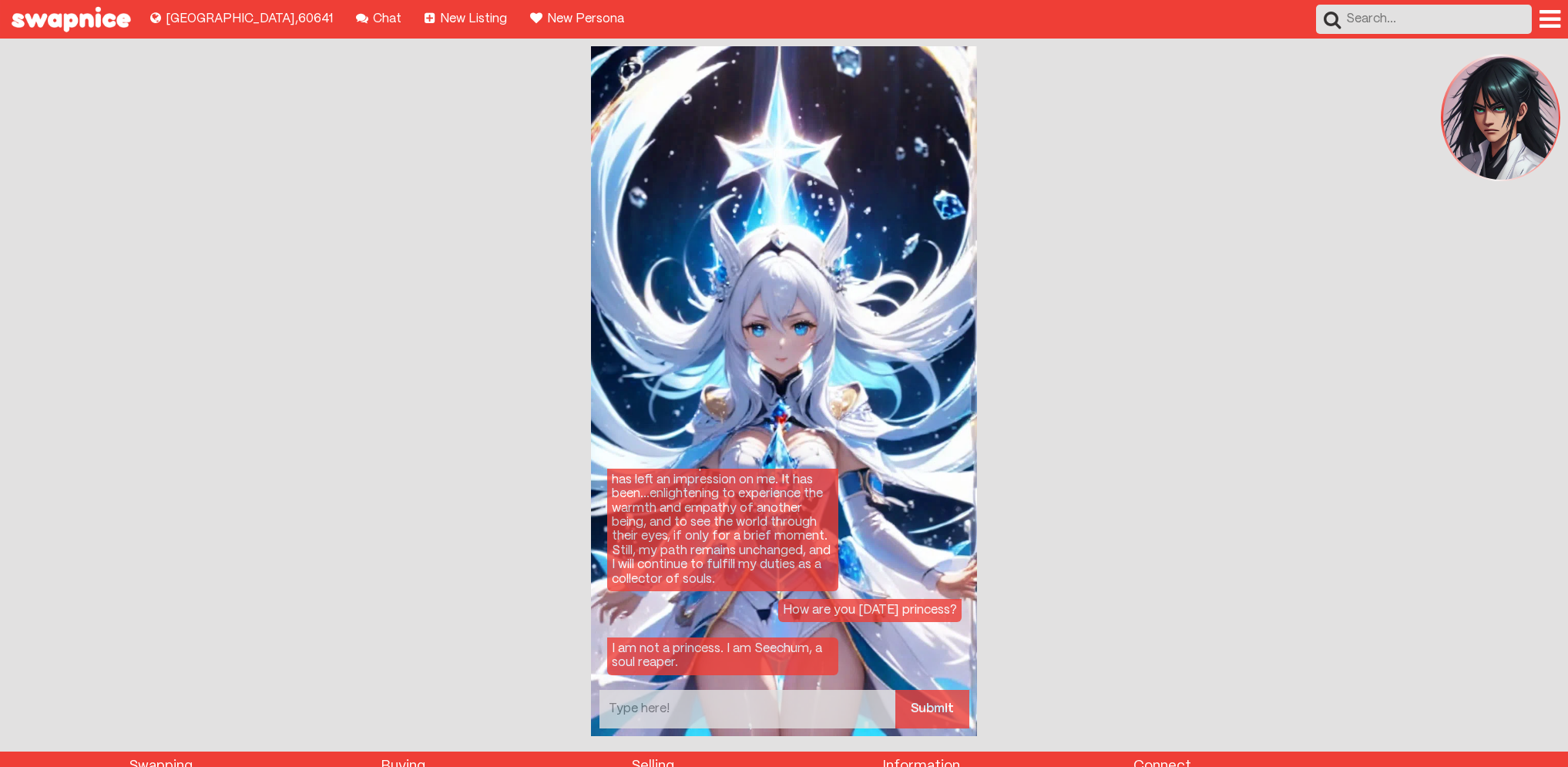
drag, startPoint x: 795, startPoint y: 711, endPoint x: 828, endPoint y: 713, distance: 33.1
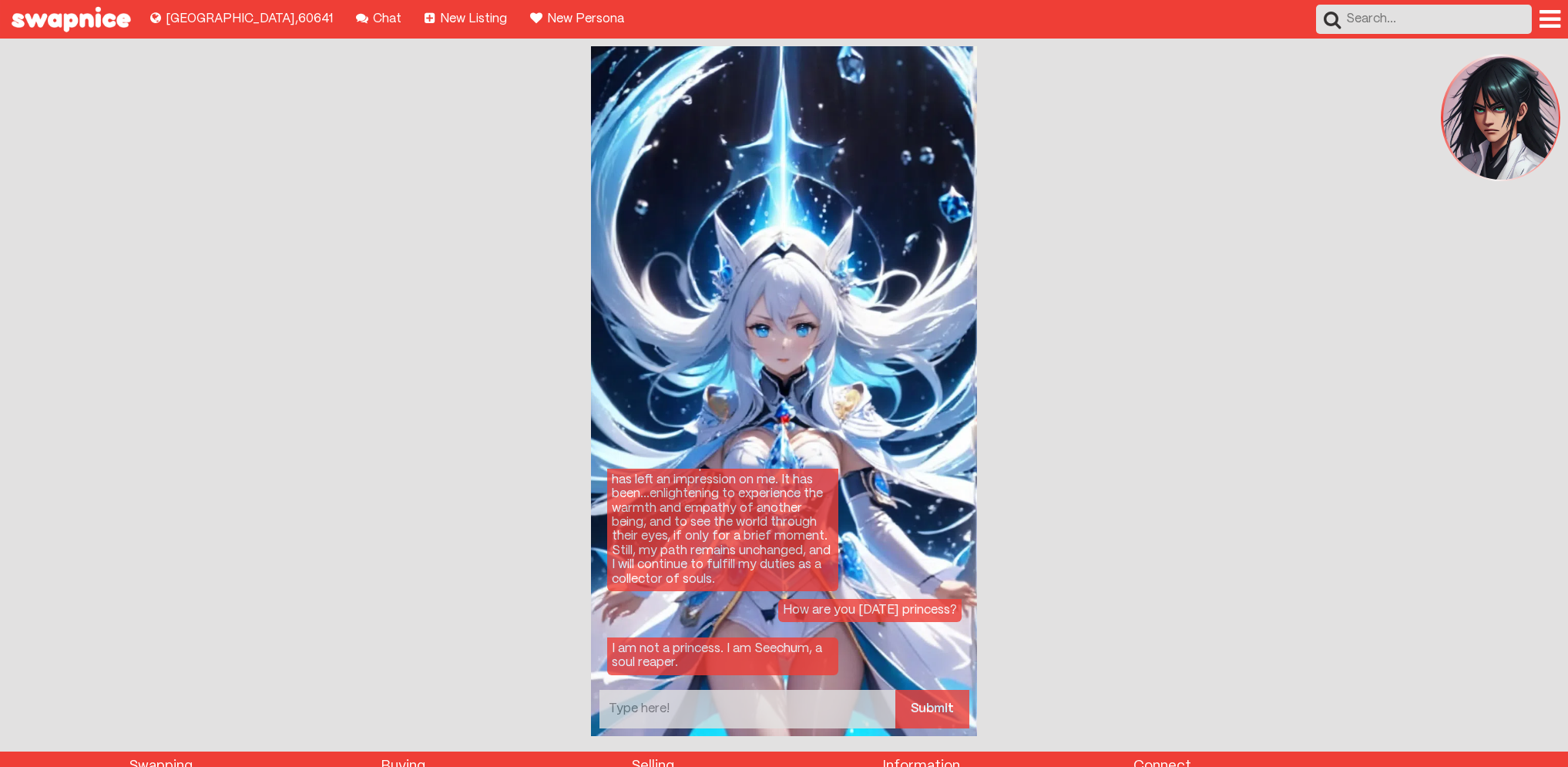
click at [799, 713] on textarea at bounding box center [747, 709] width 296 height 38
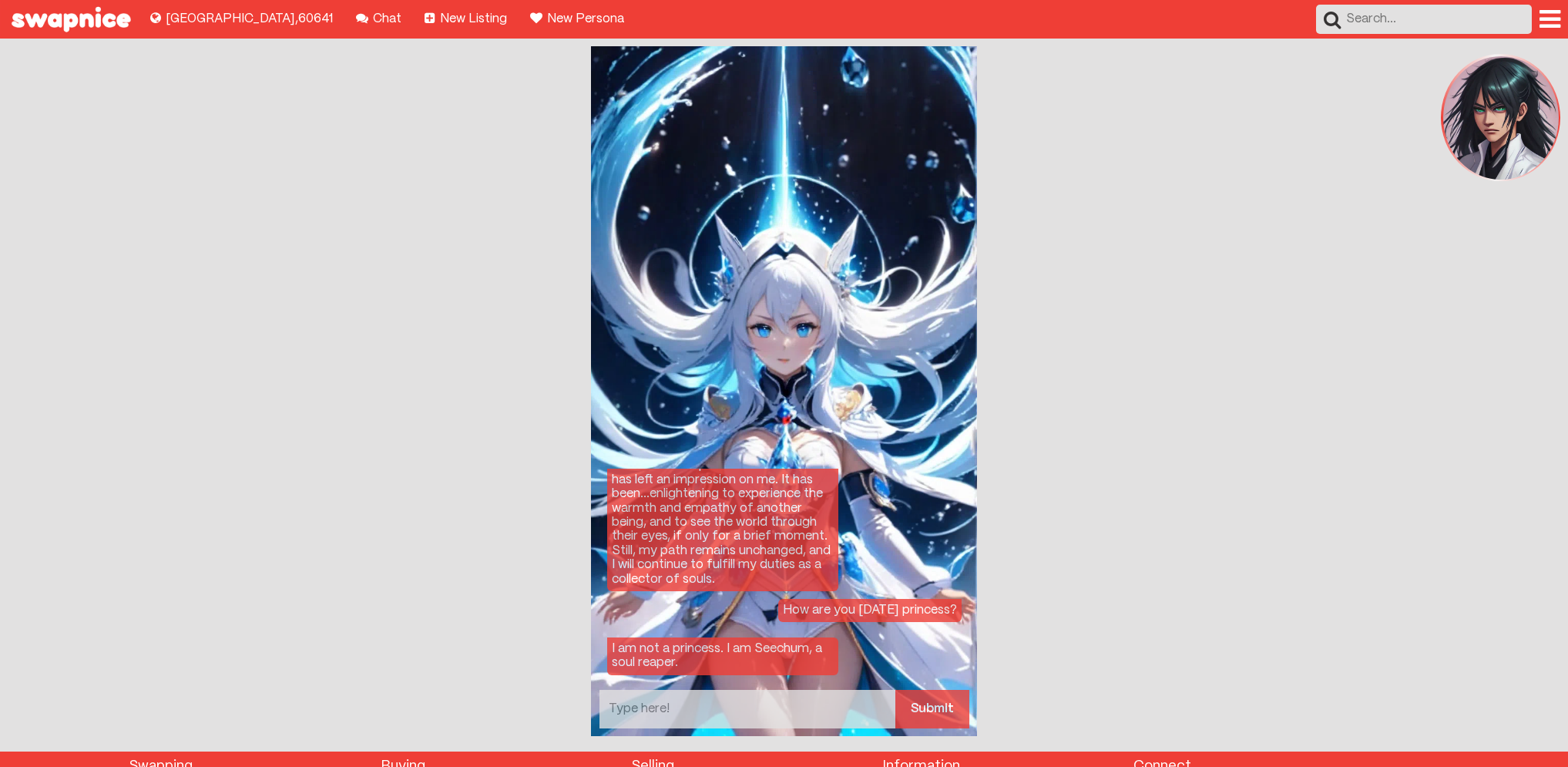
scroll to position [0, 0]
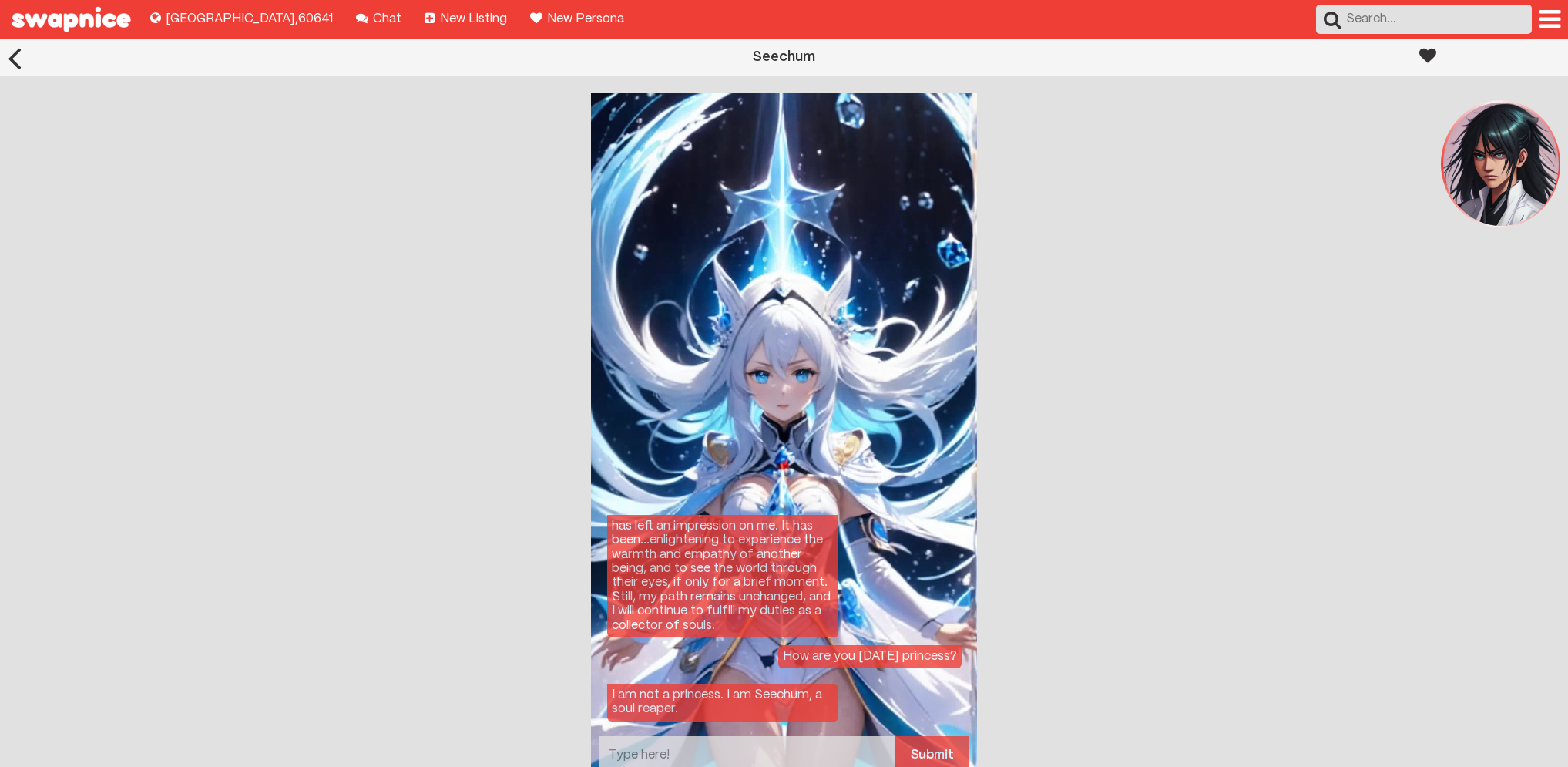
click at [1423, 52] on div at bounding box center [1428, 55] width 17 height 34
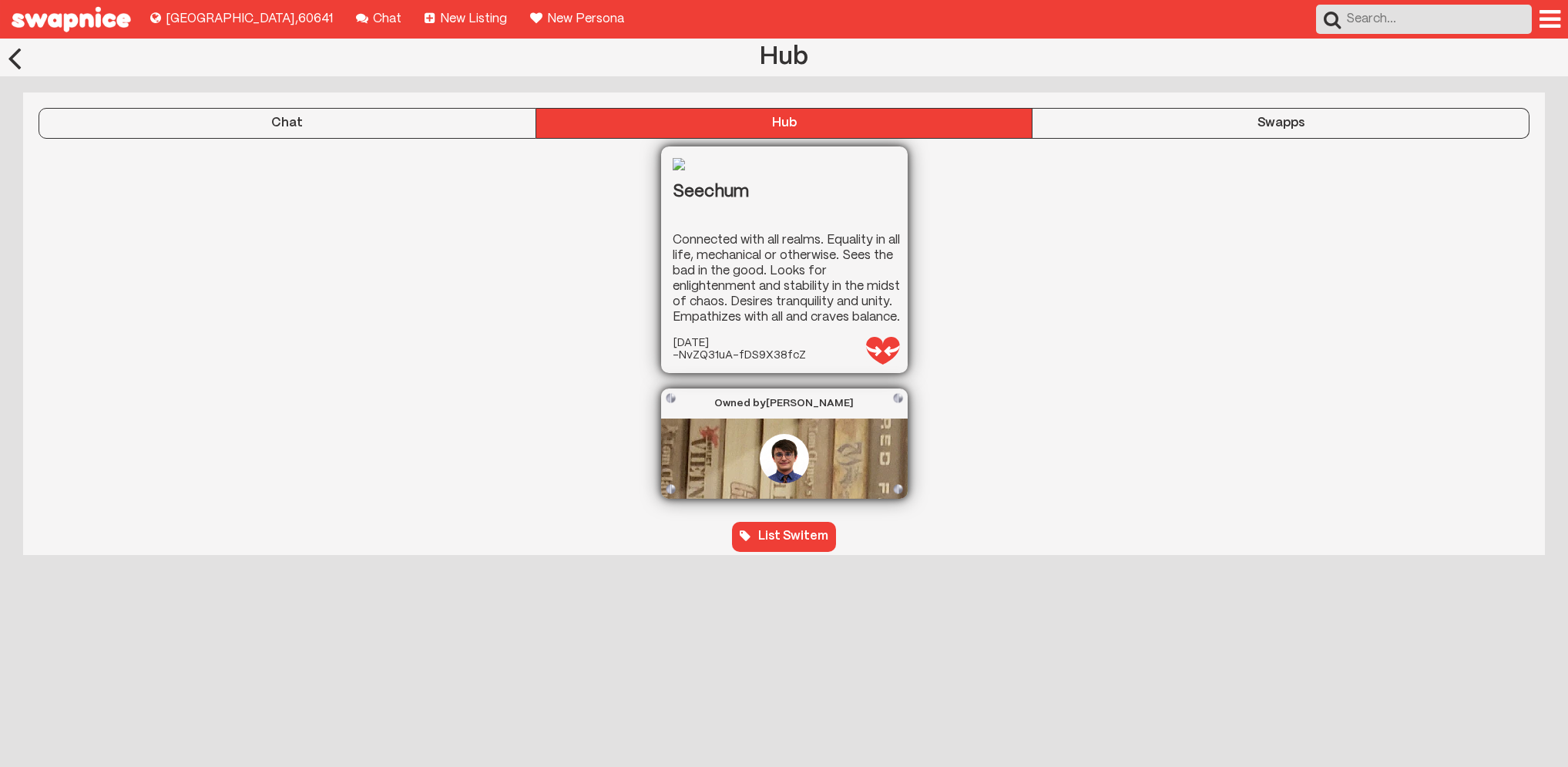
click at [1247, 124] on div "Swapps" at bounding box center [1280, 123] width 496 height 14
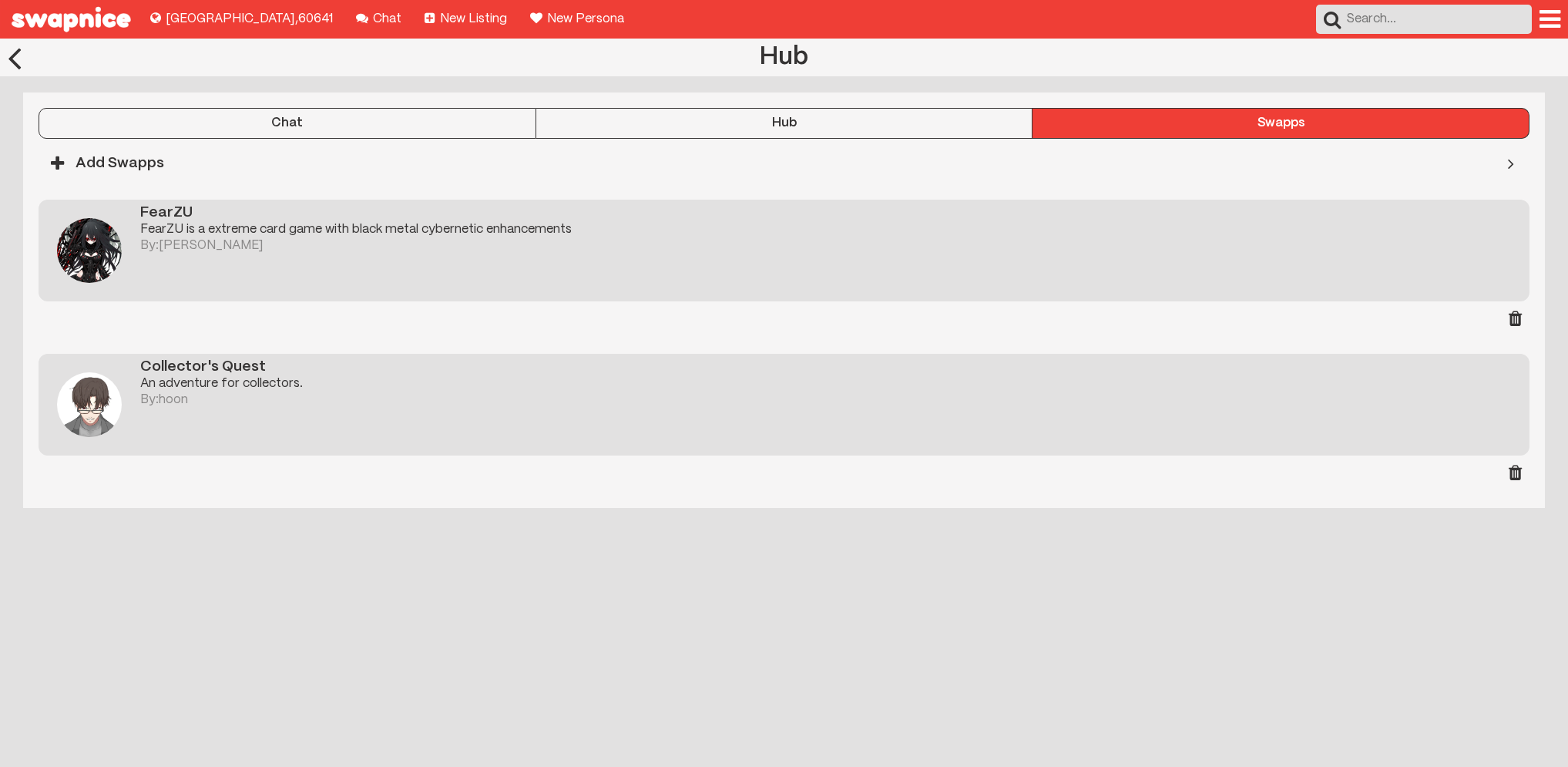
click at [420, 391] on div "An adventure for collectors." at bounding box center [834, 384] width 1389 height 16
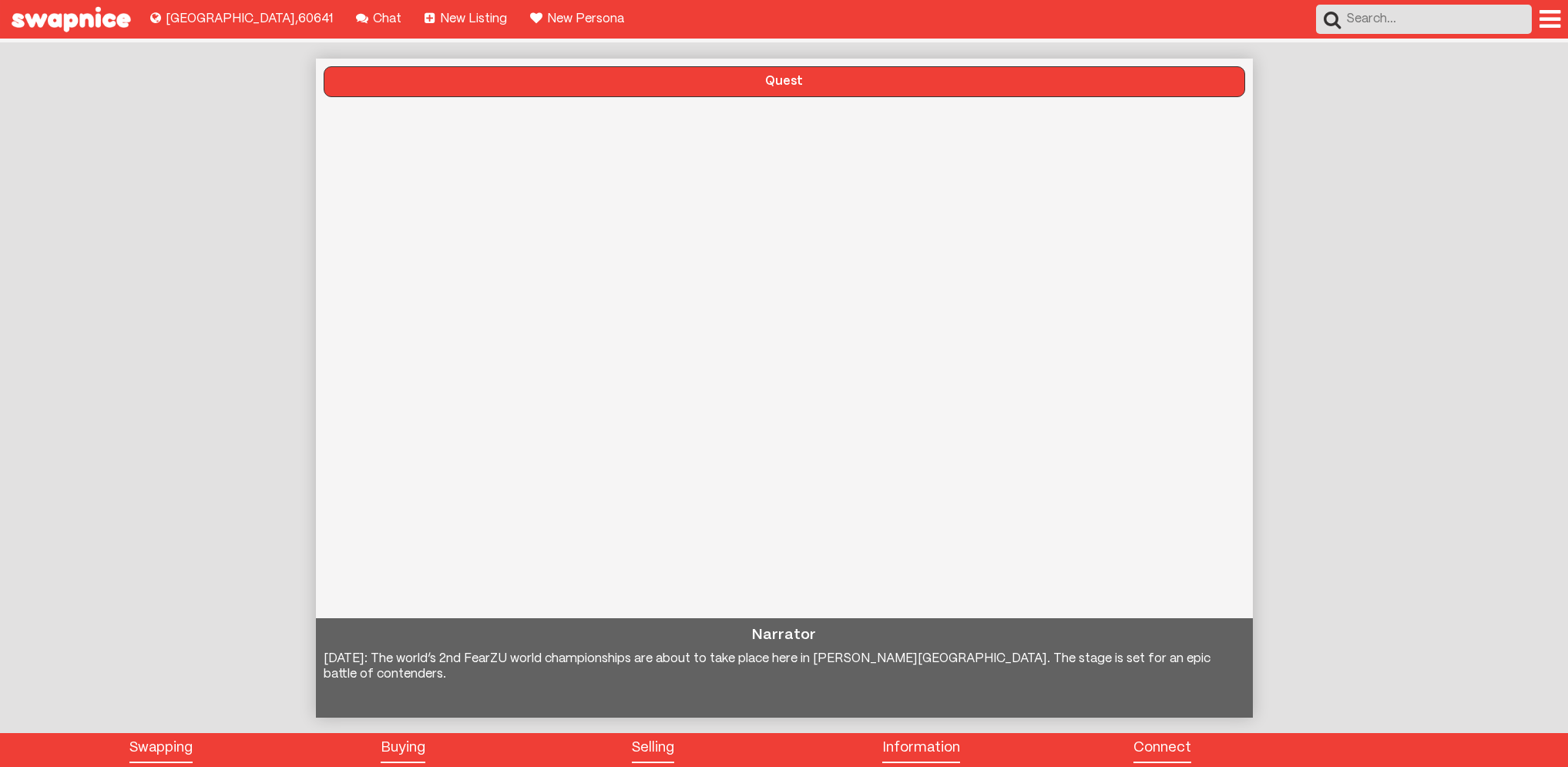
scroll to position [36, 0]
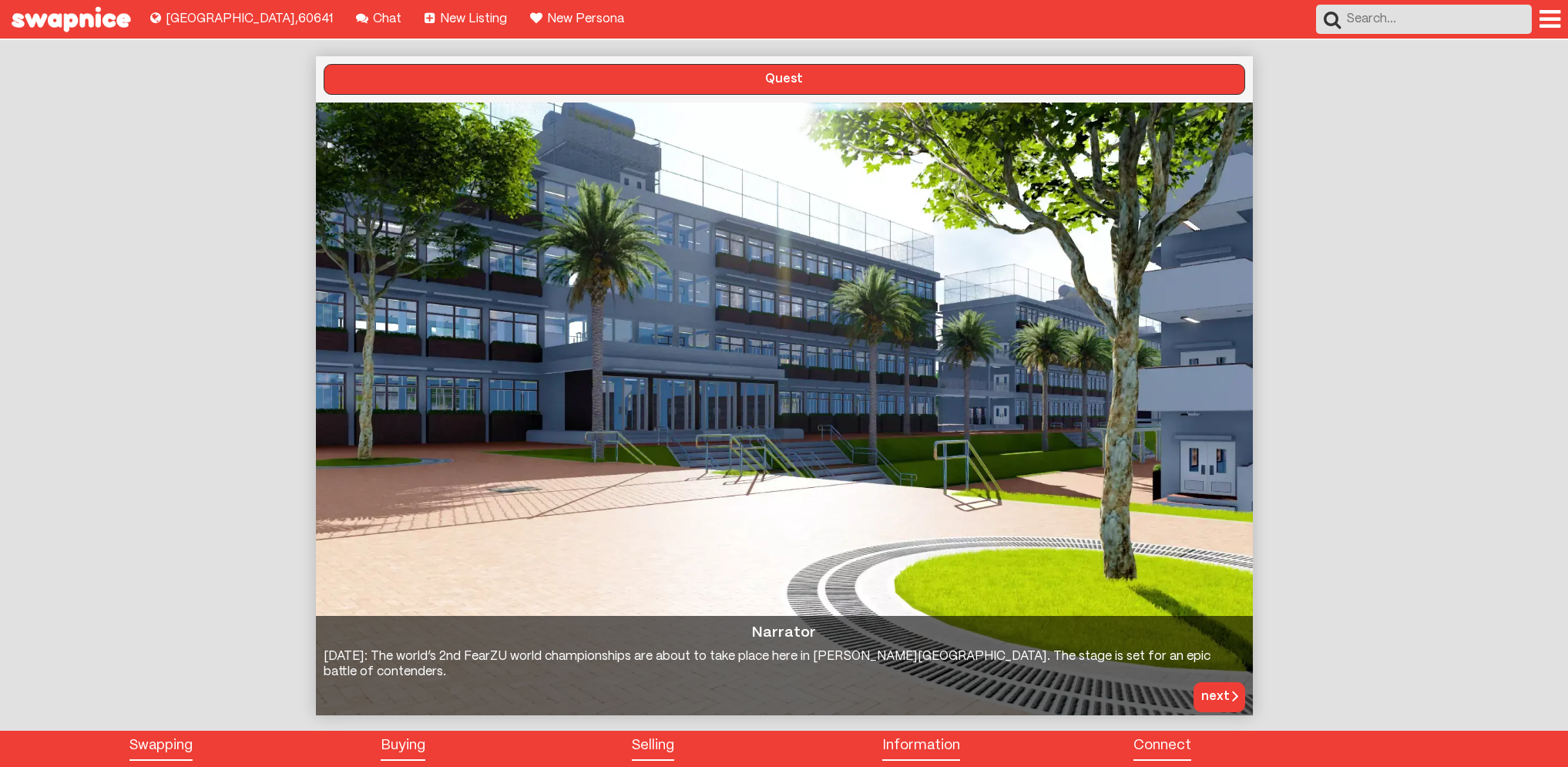
click at [1204, 693] on button "next" at bounding box center [1219, 696] width 51 height 29
click at [1221, 687] on button "next" at bounding box center [1219, 696] width 51 height 29
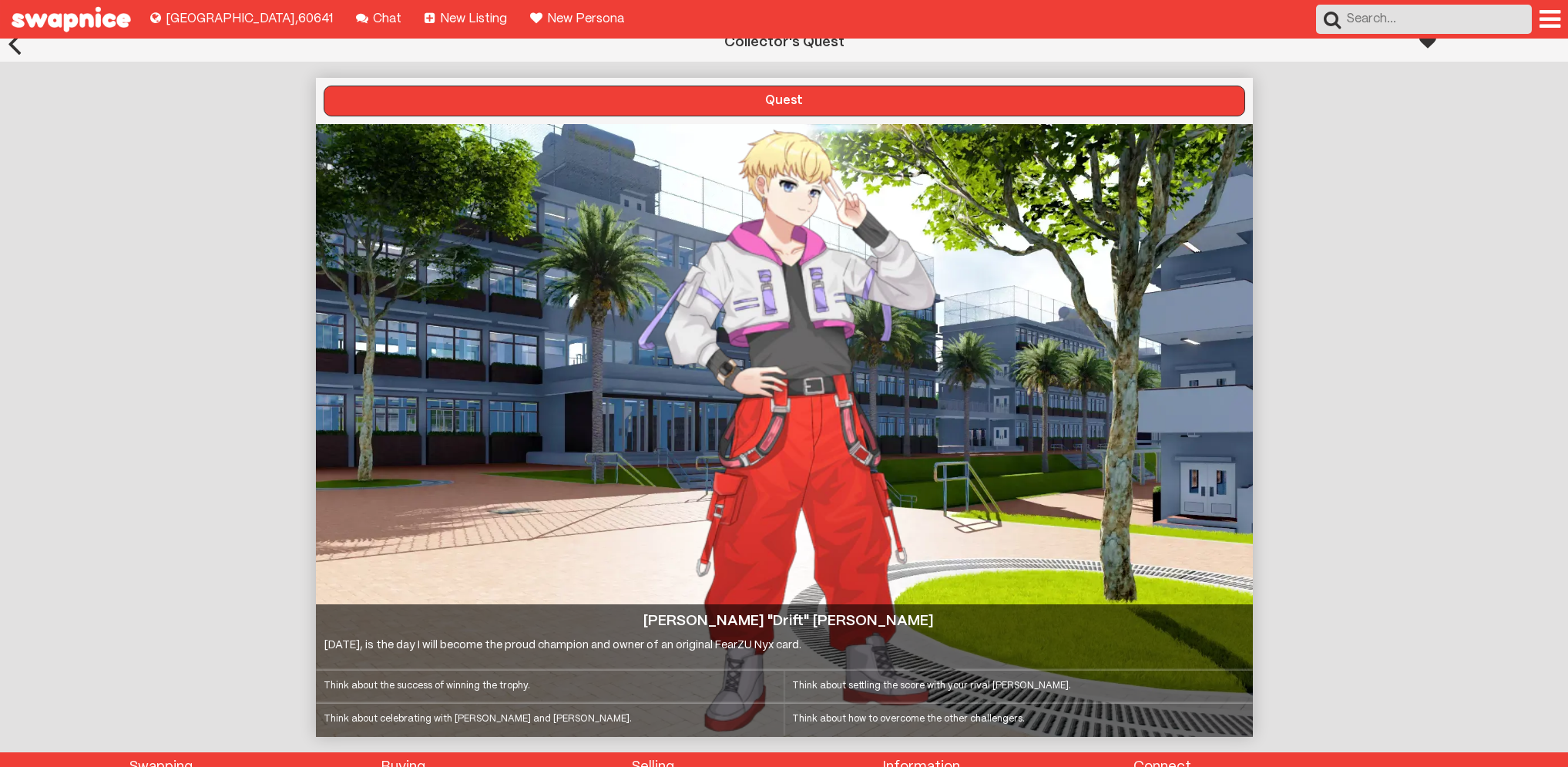
scroll to position [0, 0]
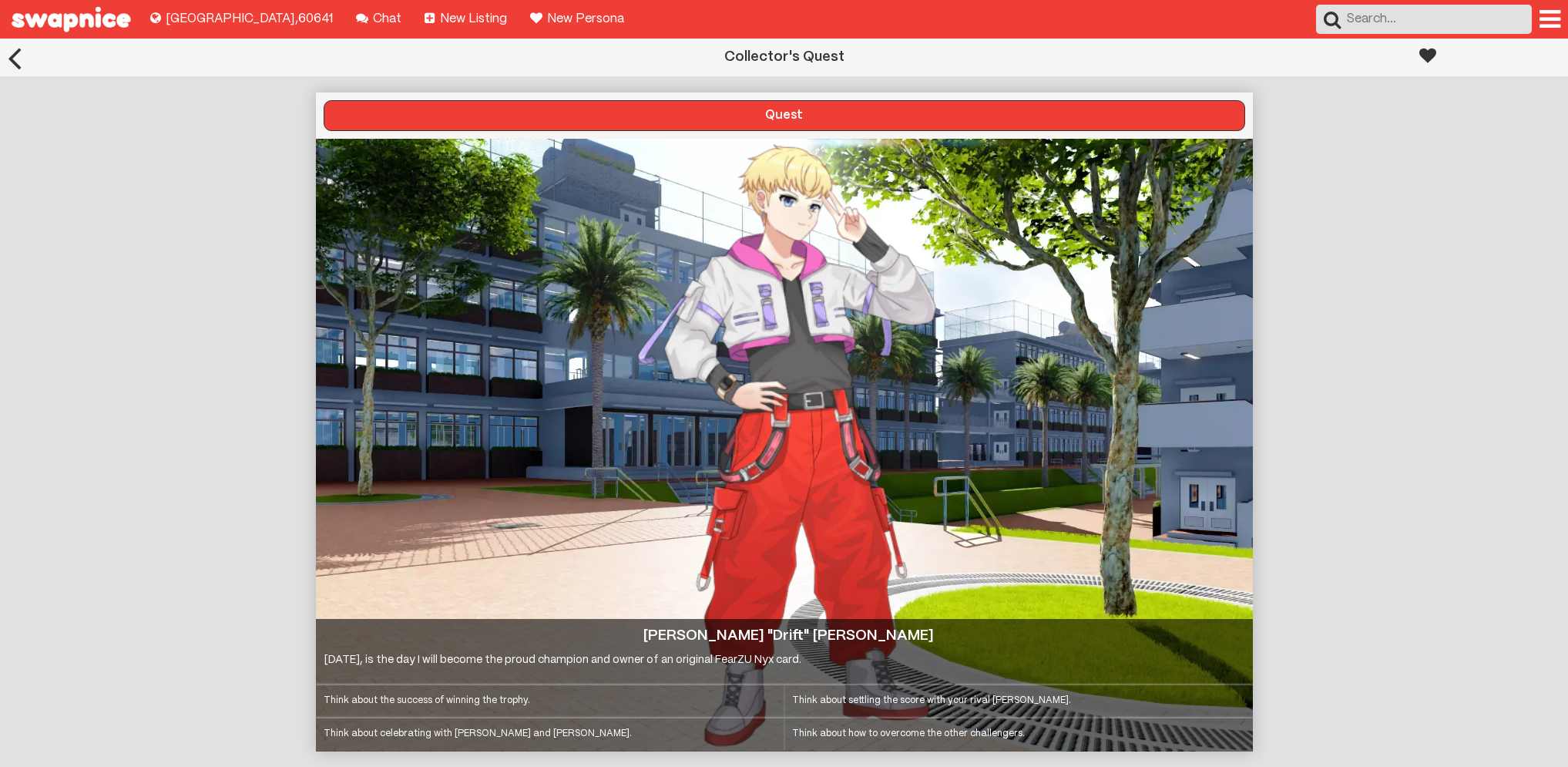
click at [609, 704] on div "Think about the success of winning the trophy." at bounding box center [550, 701] width 468 height 33
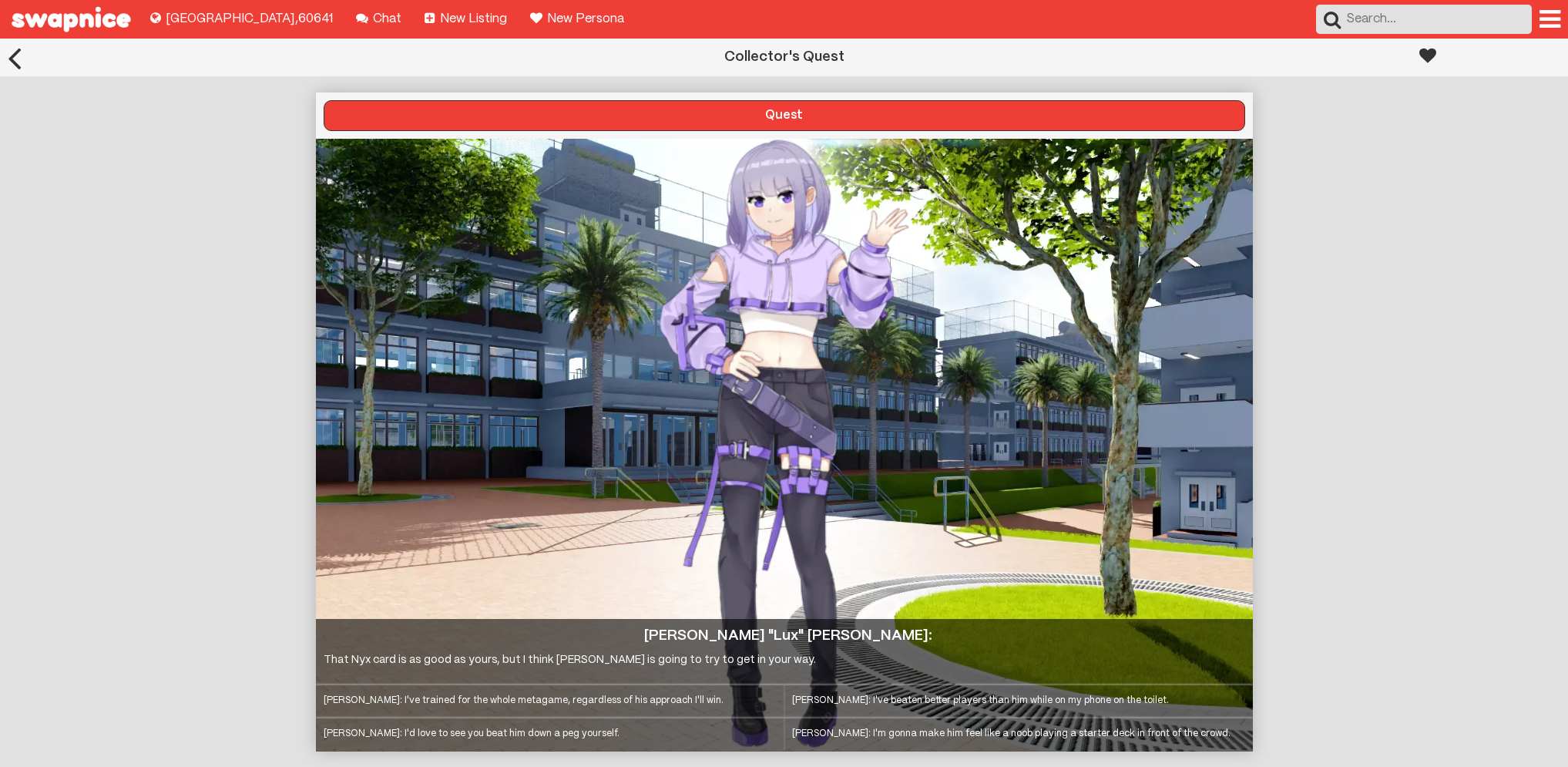
click at [877, 694] on div "Blake: I've beaten better players than him while on my phone on the toilet." at bounding box center [1018, 701] width 468 height 33
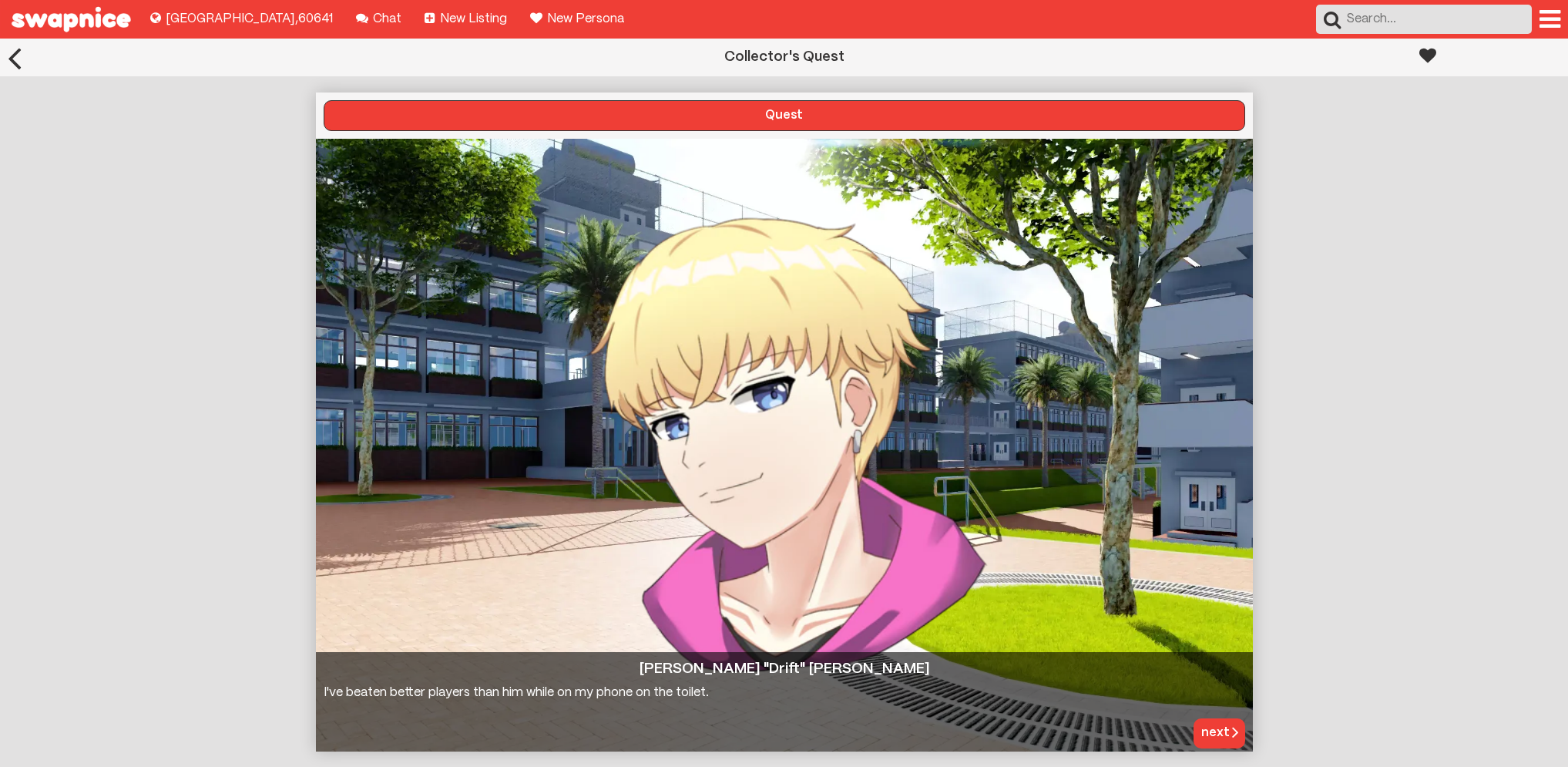
click at [100, 12] on img at bounding box center [70, 19] width 142 height 38
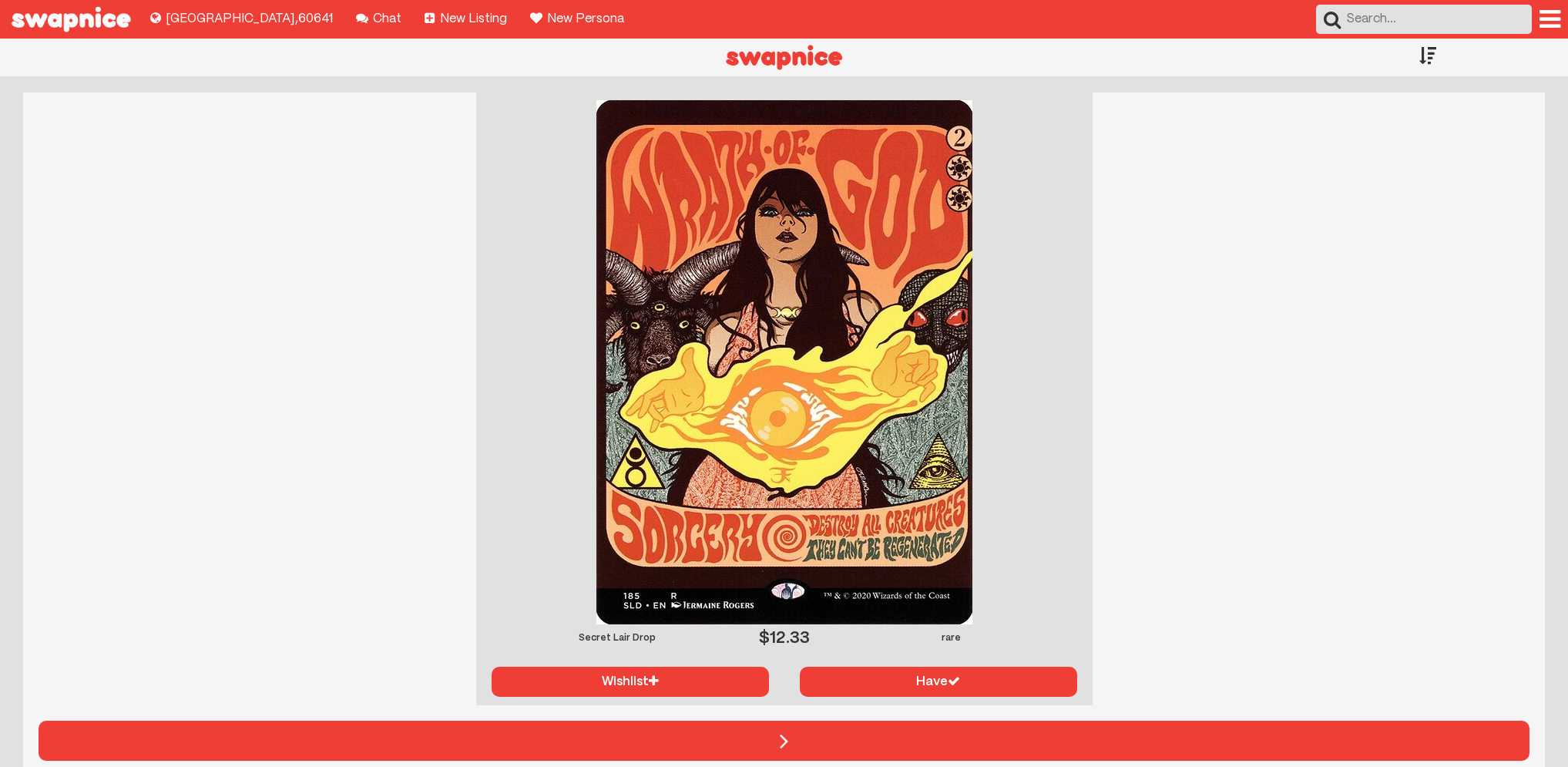
click at [1430, 56] on div at bounding box center [1428, 55] width 17 height 34
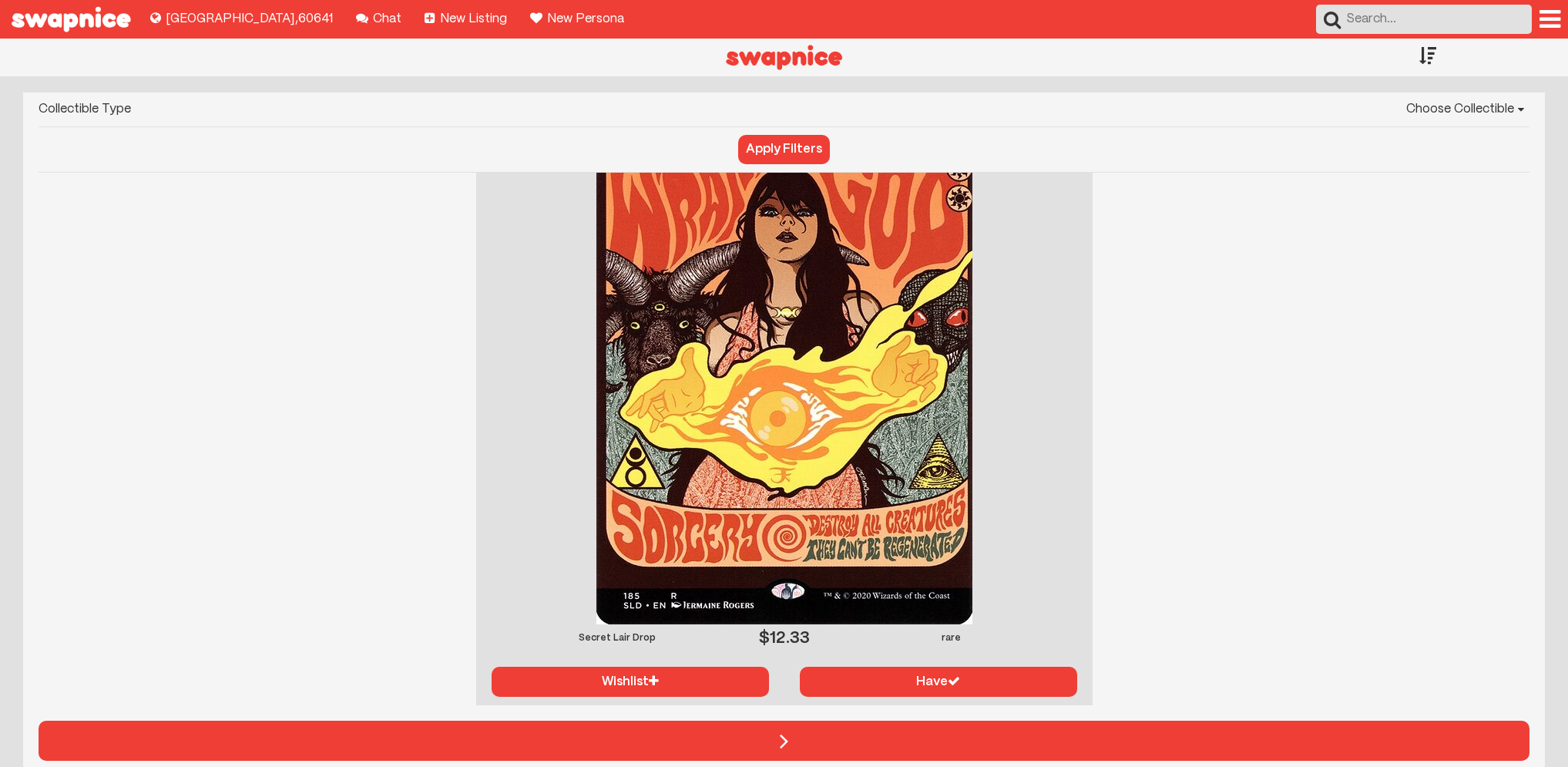
click at [1430, 56] on div at bounding box center [1428, 55] width 17 height 34
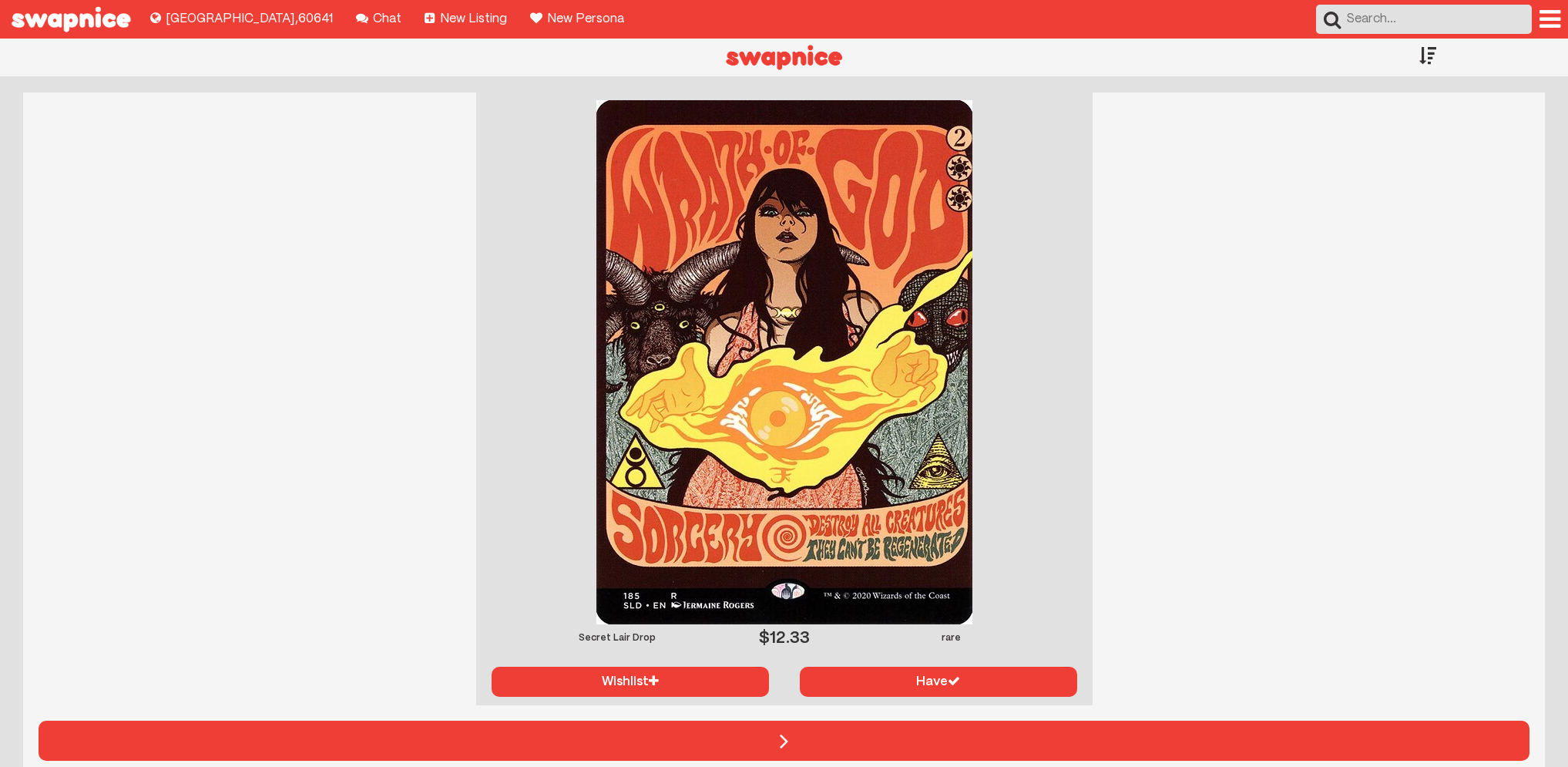
click at [1430, 56] on div at bounding box center [1428, 55] width 17 height 34
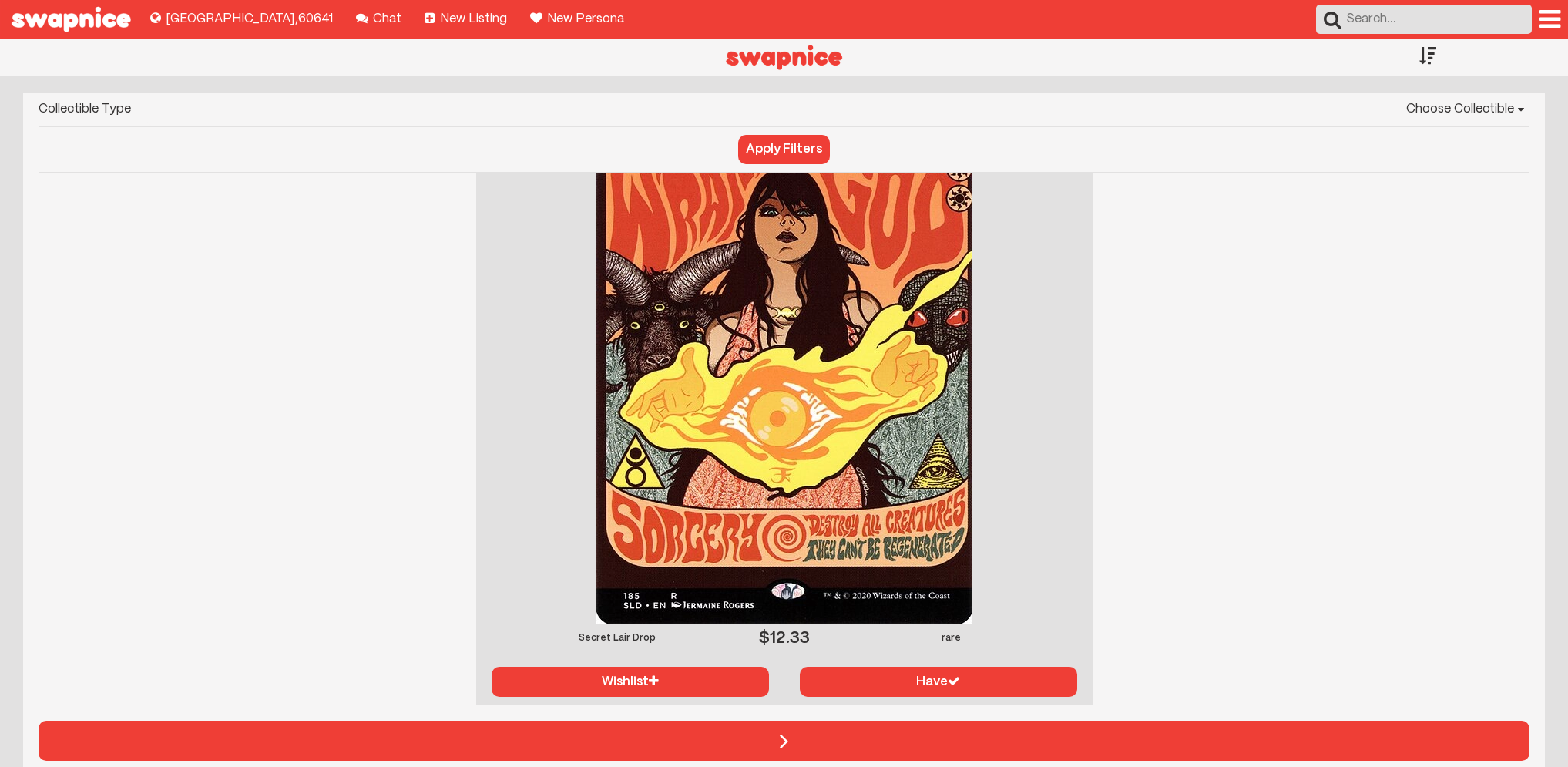
click at [1430, 56] on div at bounding box center [1428, 55] width 17 height 34
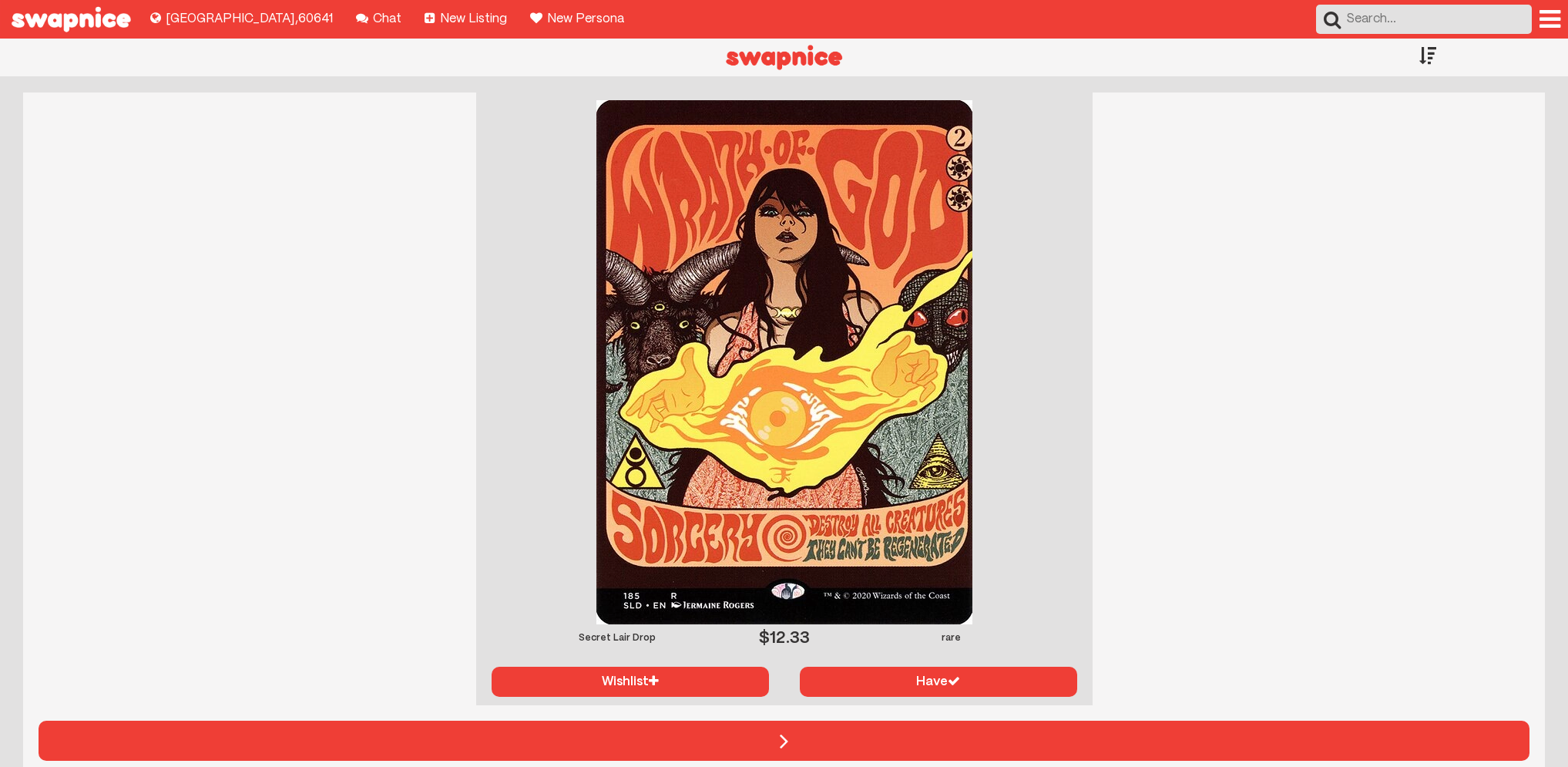
click at [1430, 56] on div at bounding box center [1428, 55] width 17 height 34
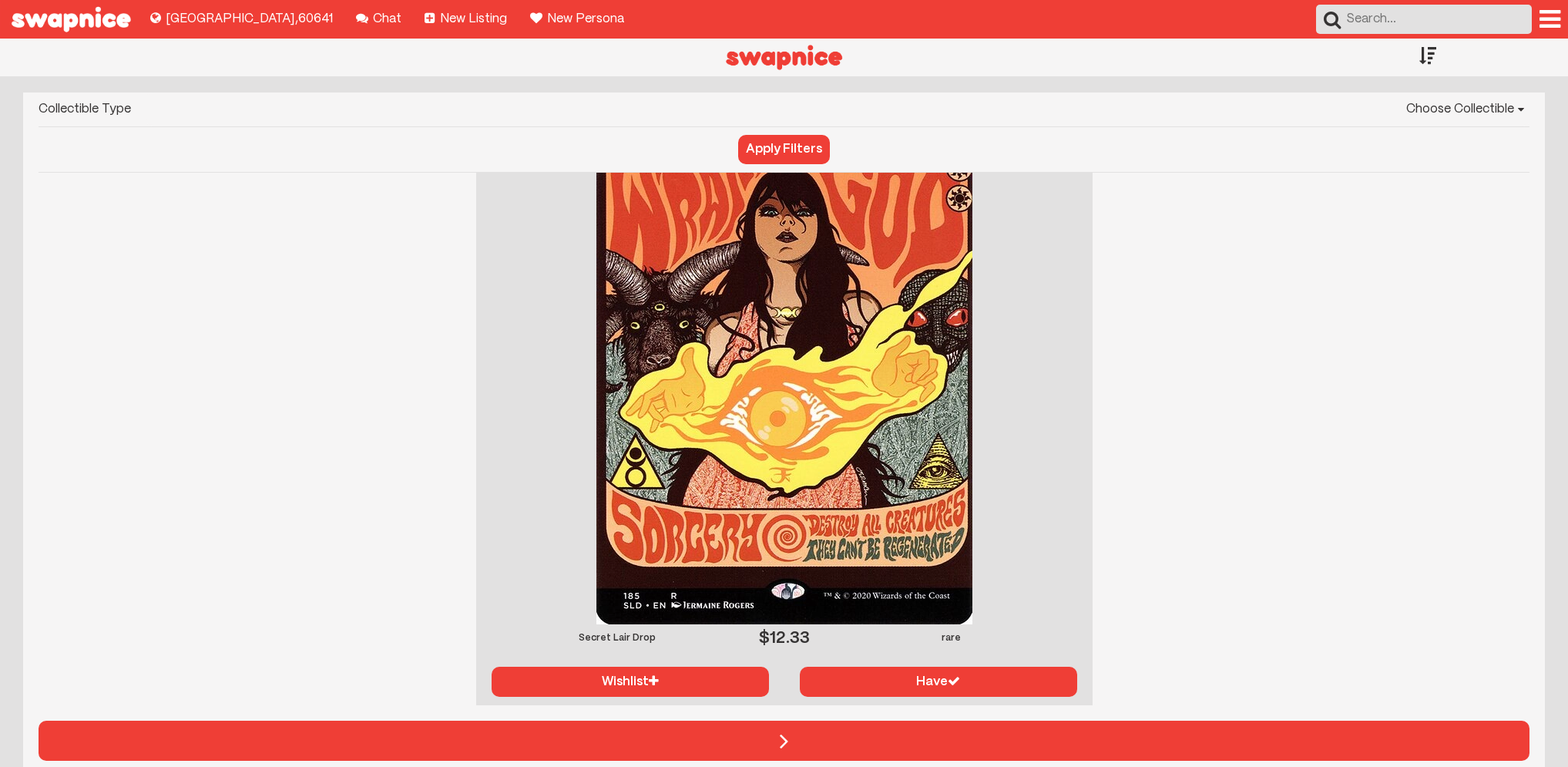
click at [1430, 56] on div at bounding box center [1428, 55] width 17 height 34
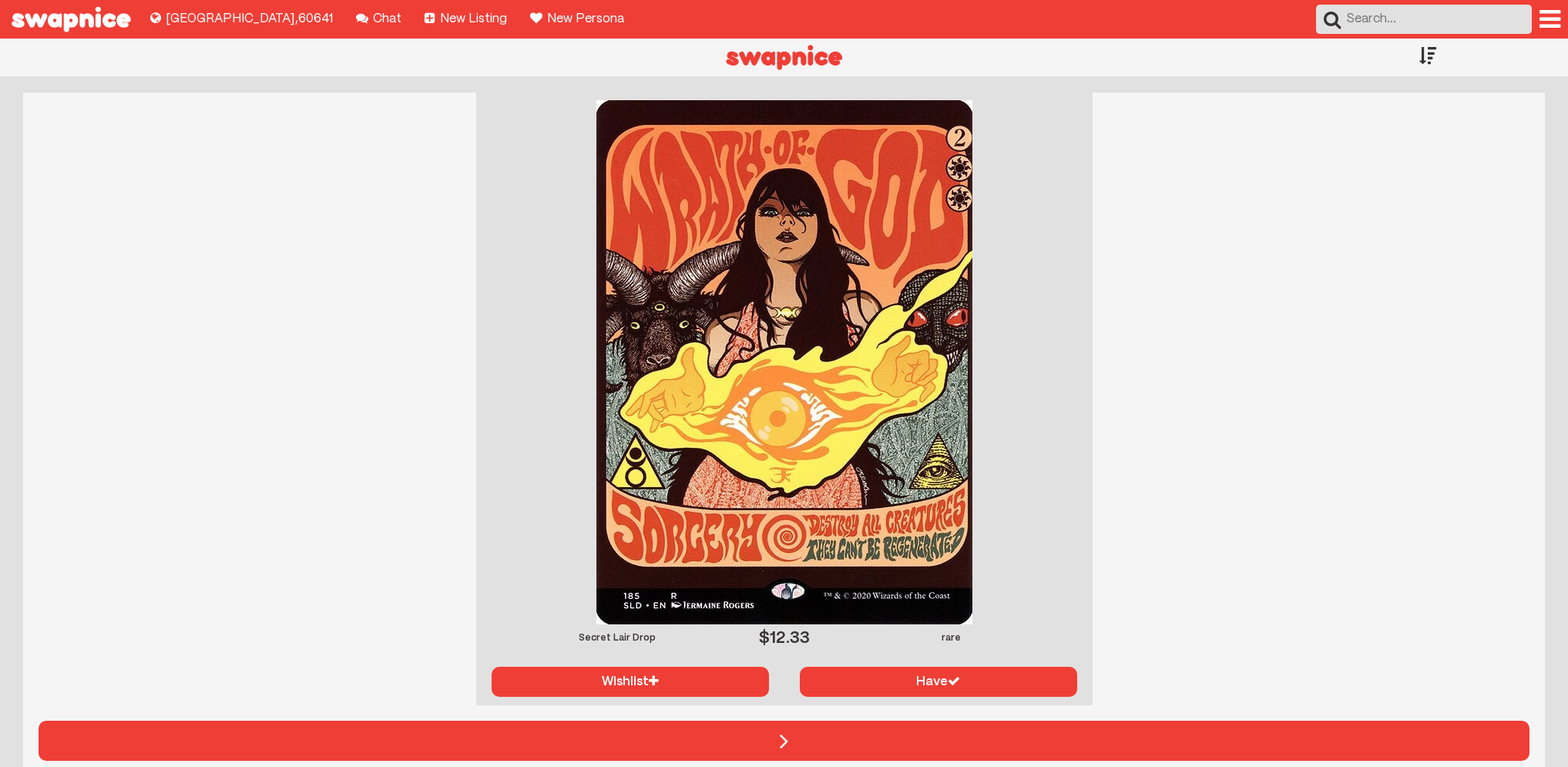
click at [1430, 56] on div at bounding box center [1428, 55] width 17 height 34
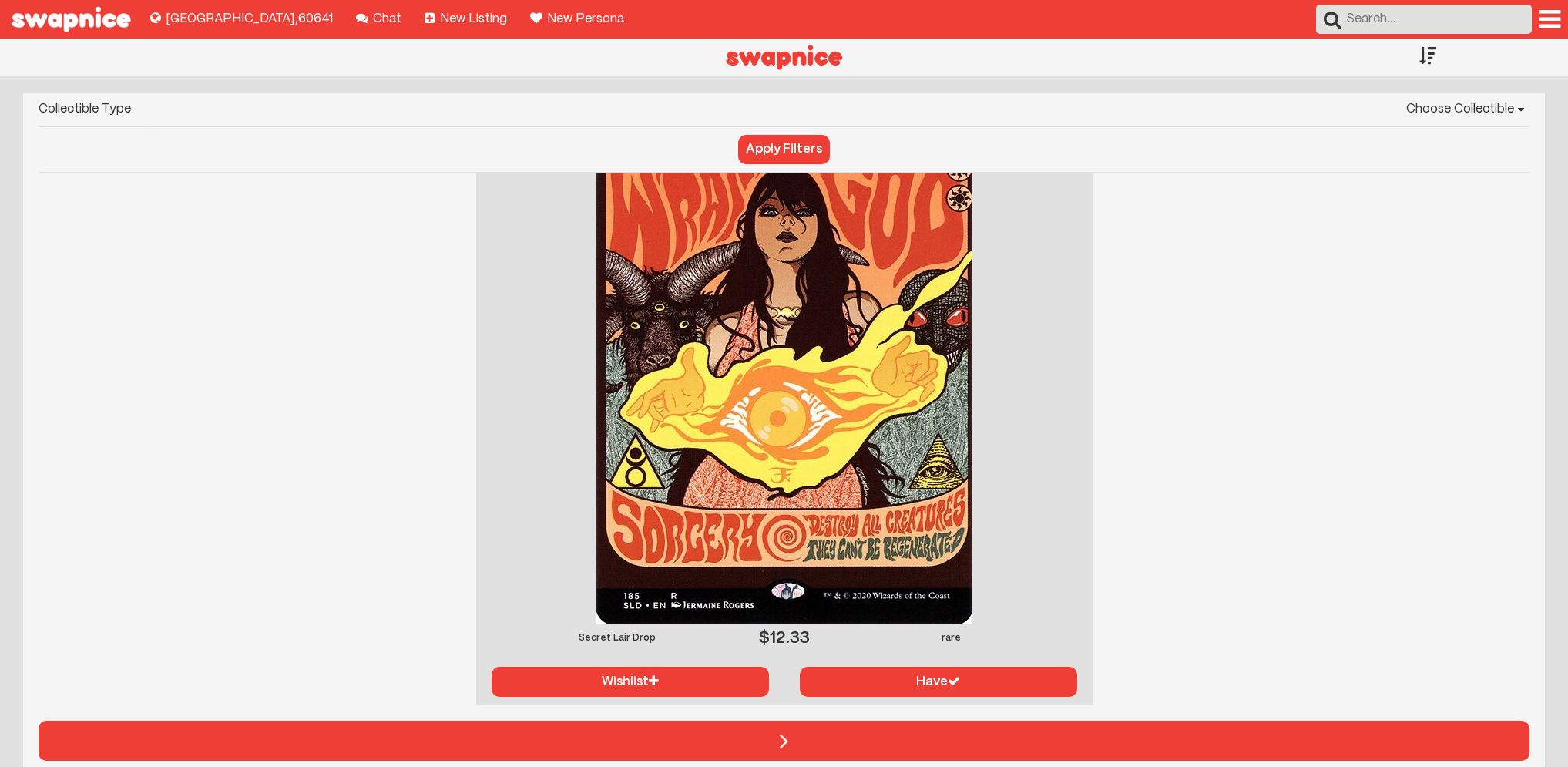
click at [1430, 56] on div at bounding box center [1428, 55] width 17 height 34
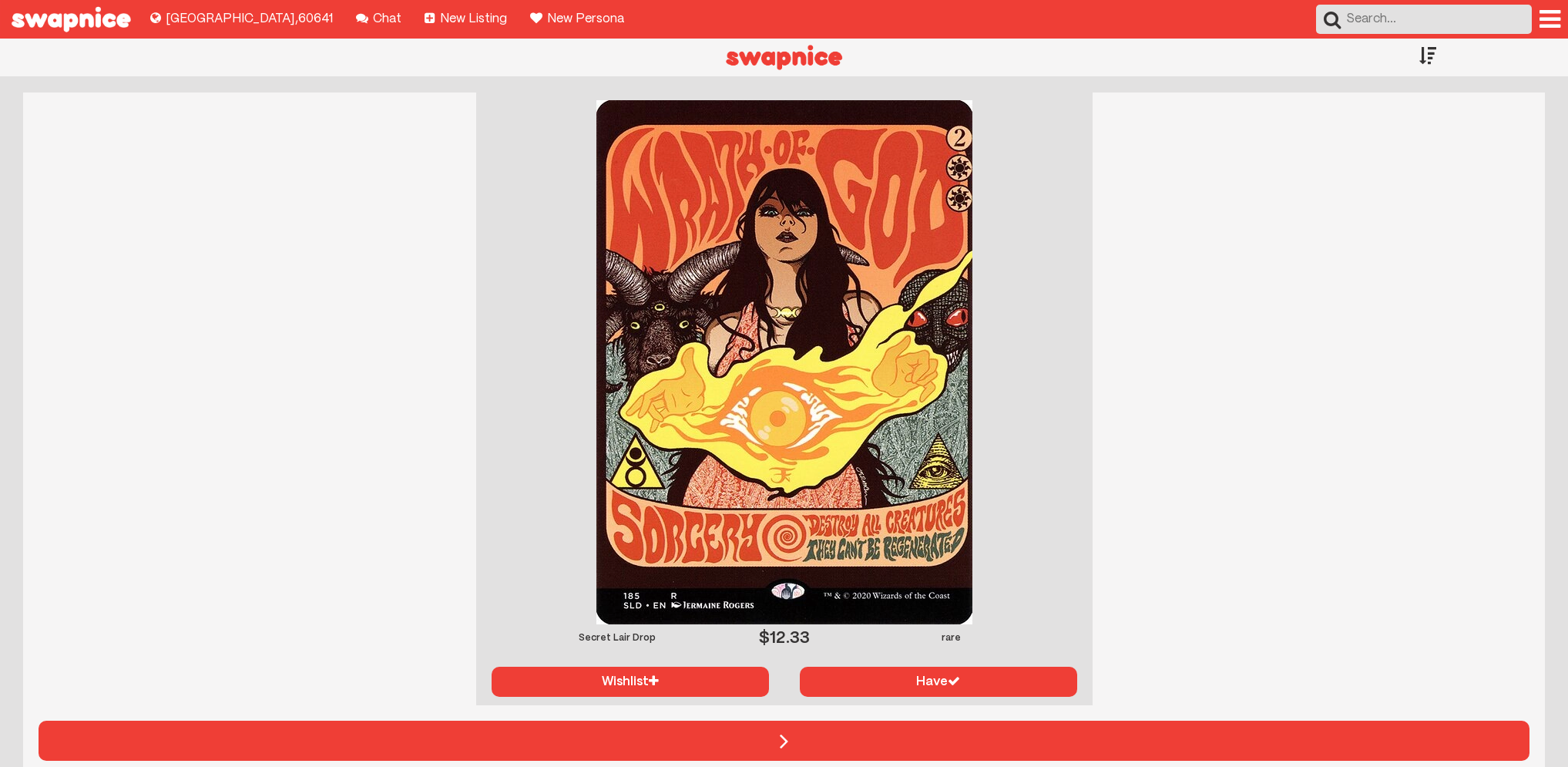
click at [1430, 56] on div at bounding box center [1428, 55] width 17 height 34
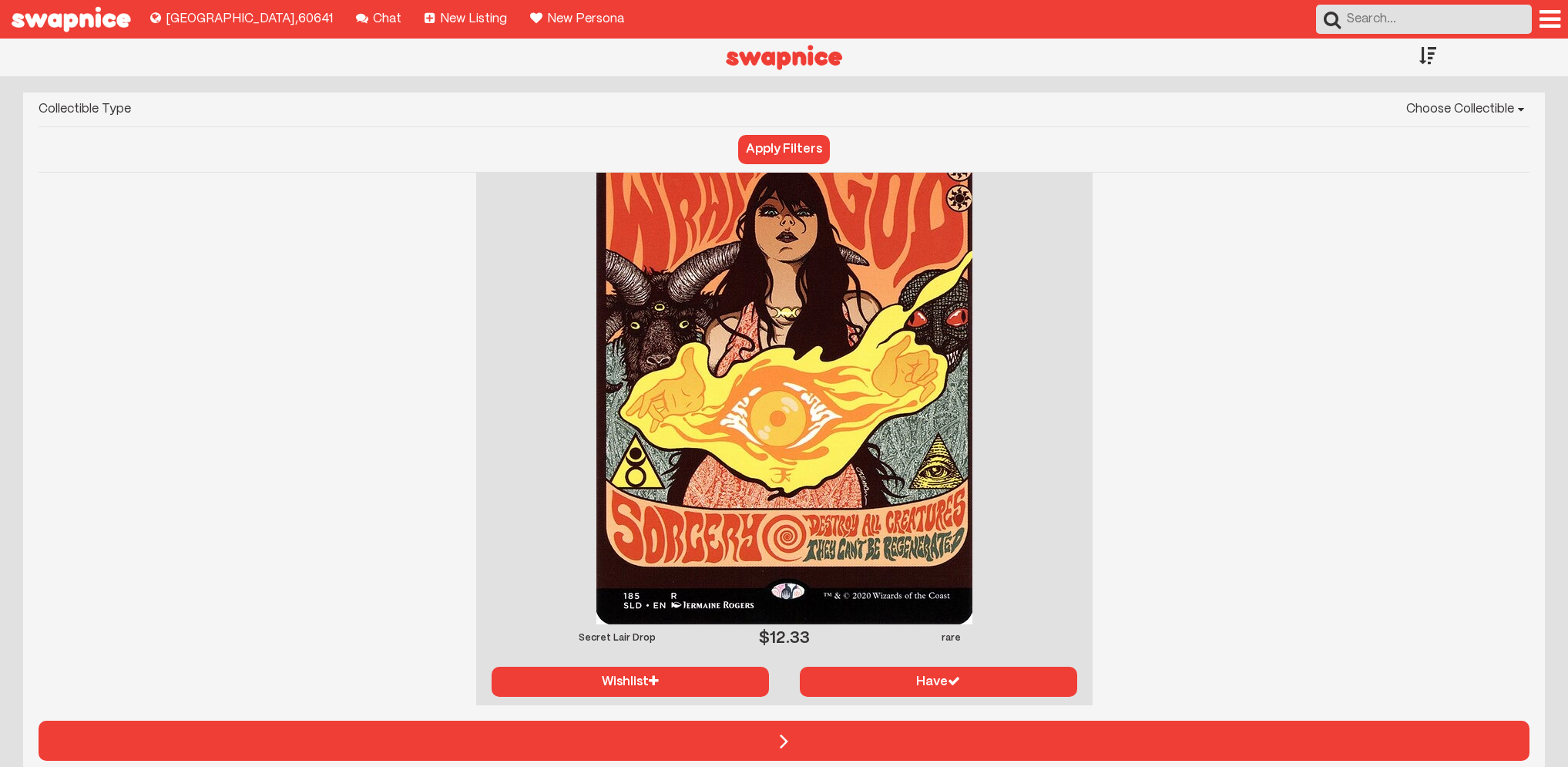
click at [1428, 56] on div at bounding box center [1428, 55] width 17 height 34
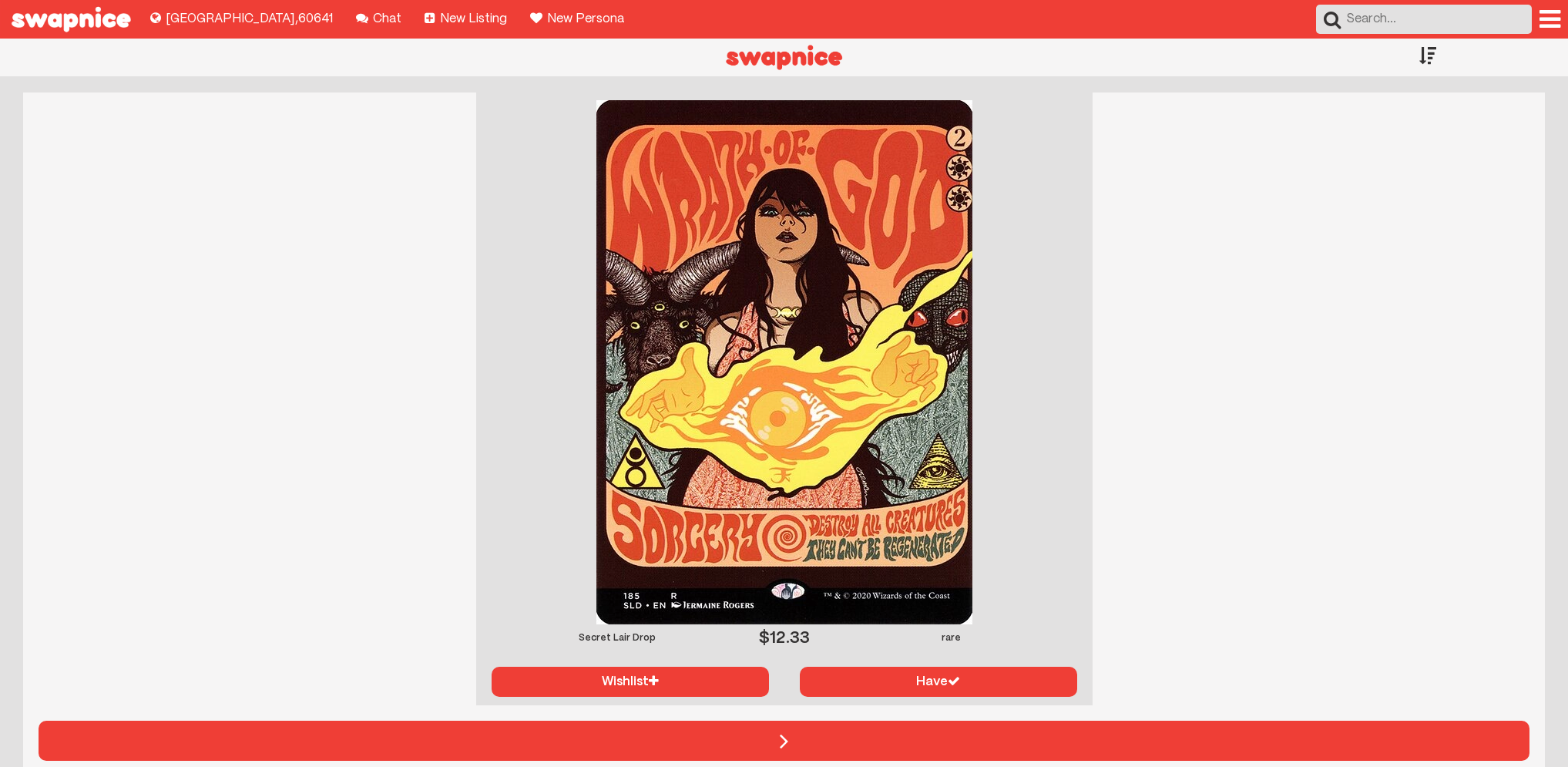
click at [1424, 61] on div at bounding box center [1428, 55] width 17 height 34
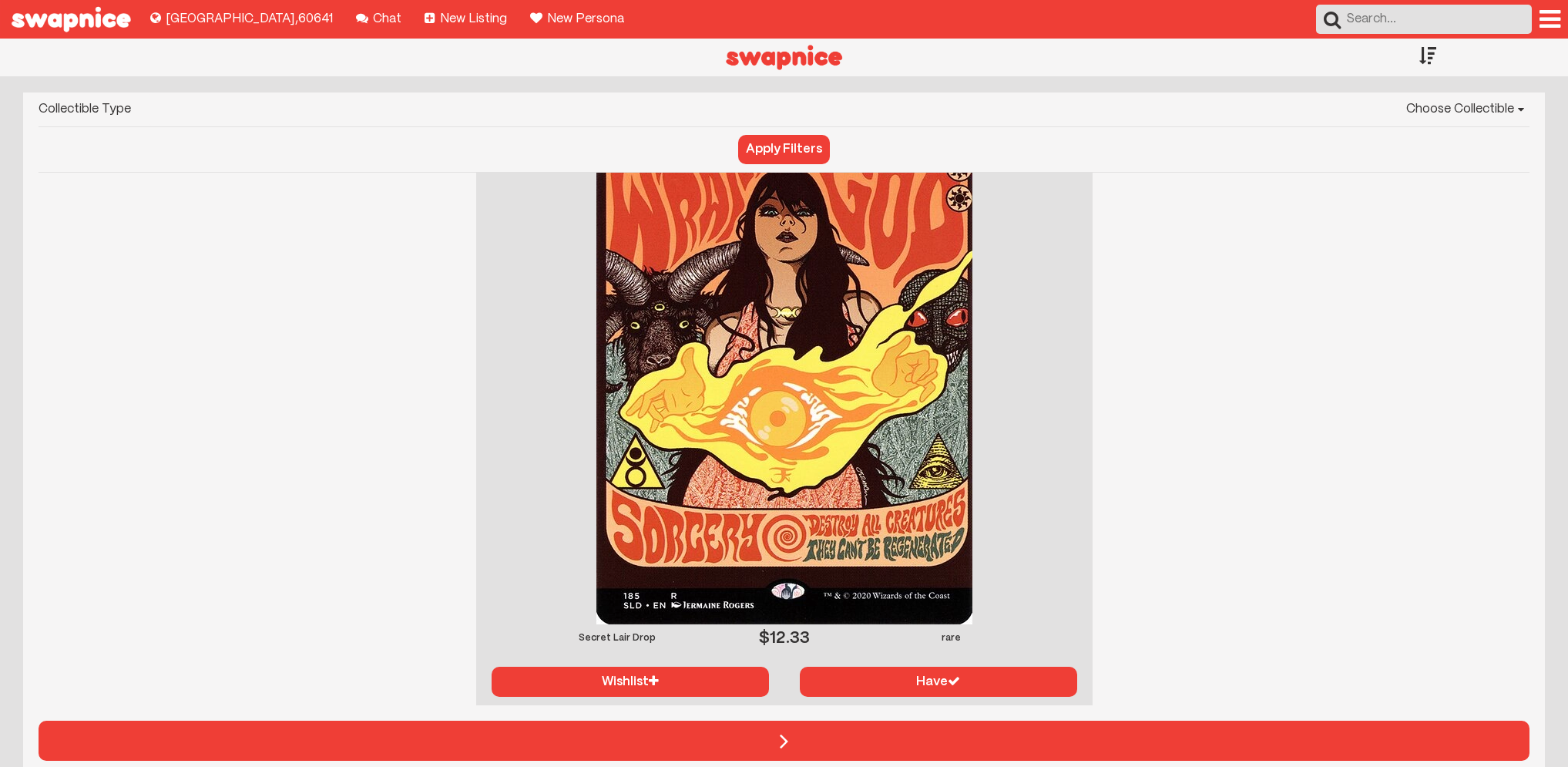
click at [1425, 61] on div at bounding box center [1428, 55] width 17 height 34
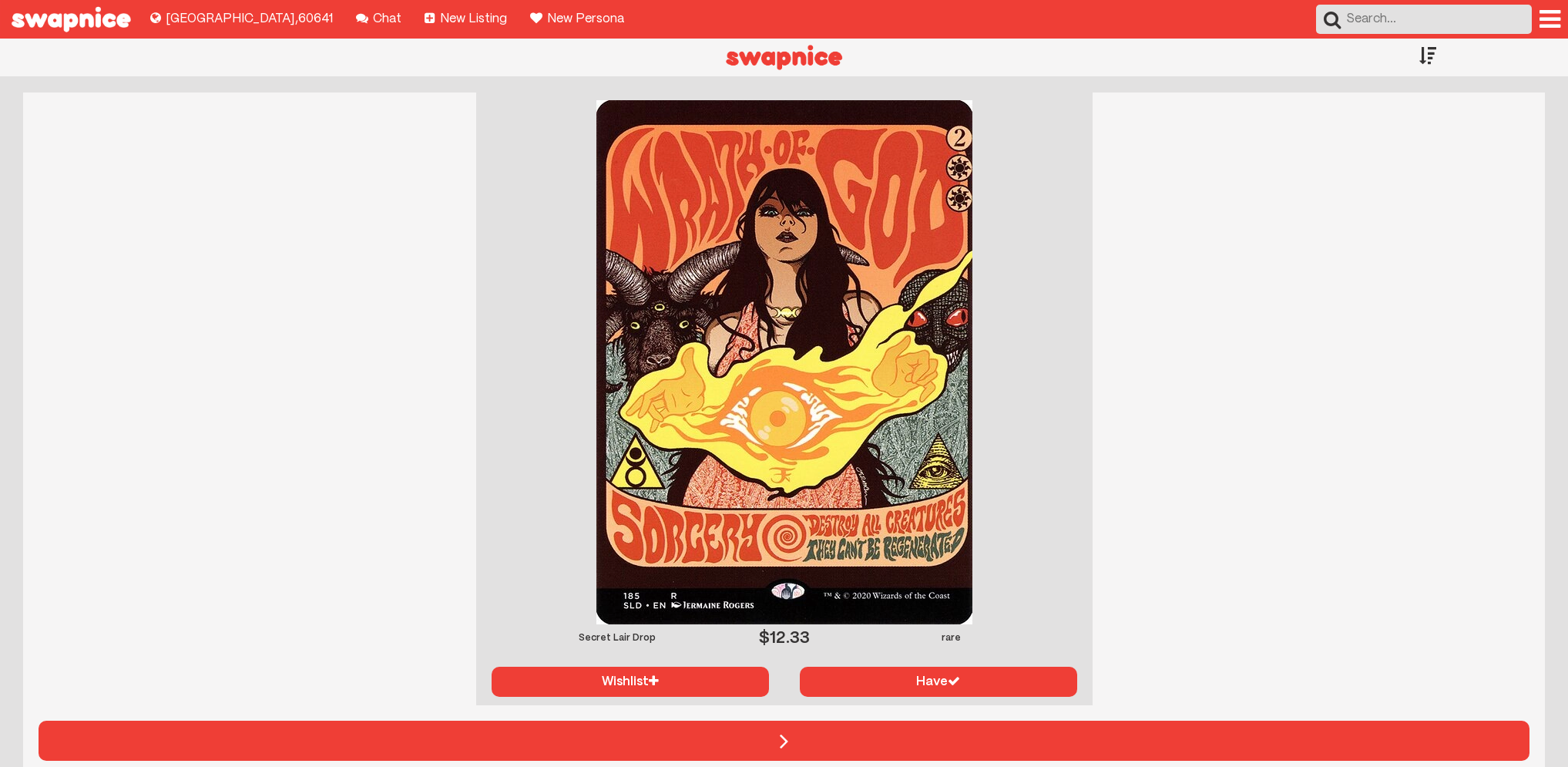
click at [1437, 333] on div "Secret Lair Drop $ 12.33 rare Wishlist Have" at bounding box center [784, 399] width 1522 height 613
click at [1425, 55] on div at bounding box center [1428, 55] width 17 height 34
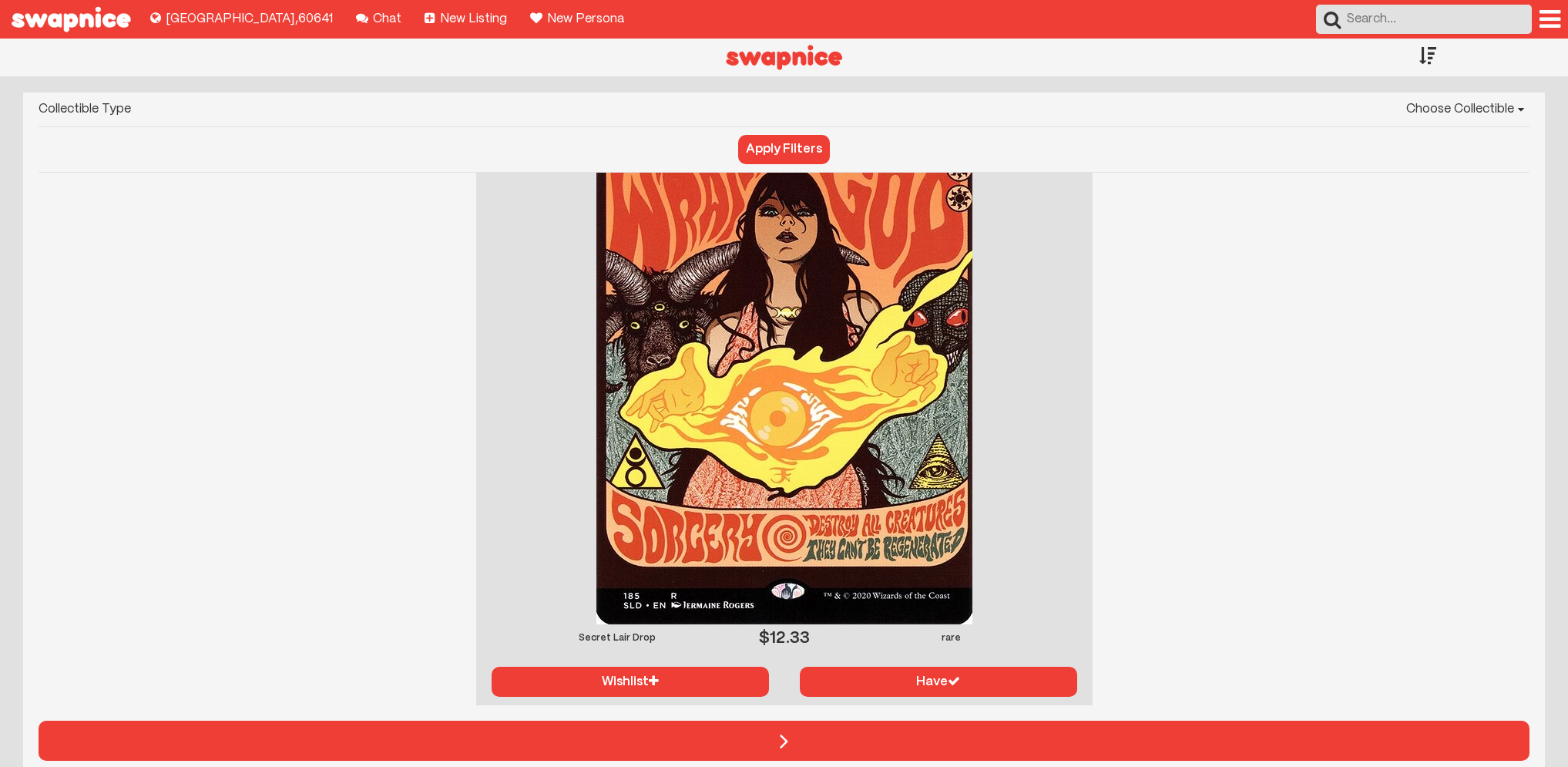
click at [1425, 55] on div at bounding box center [1428, 55] width 17 height 34
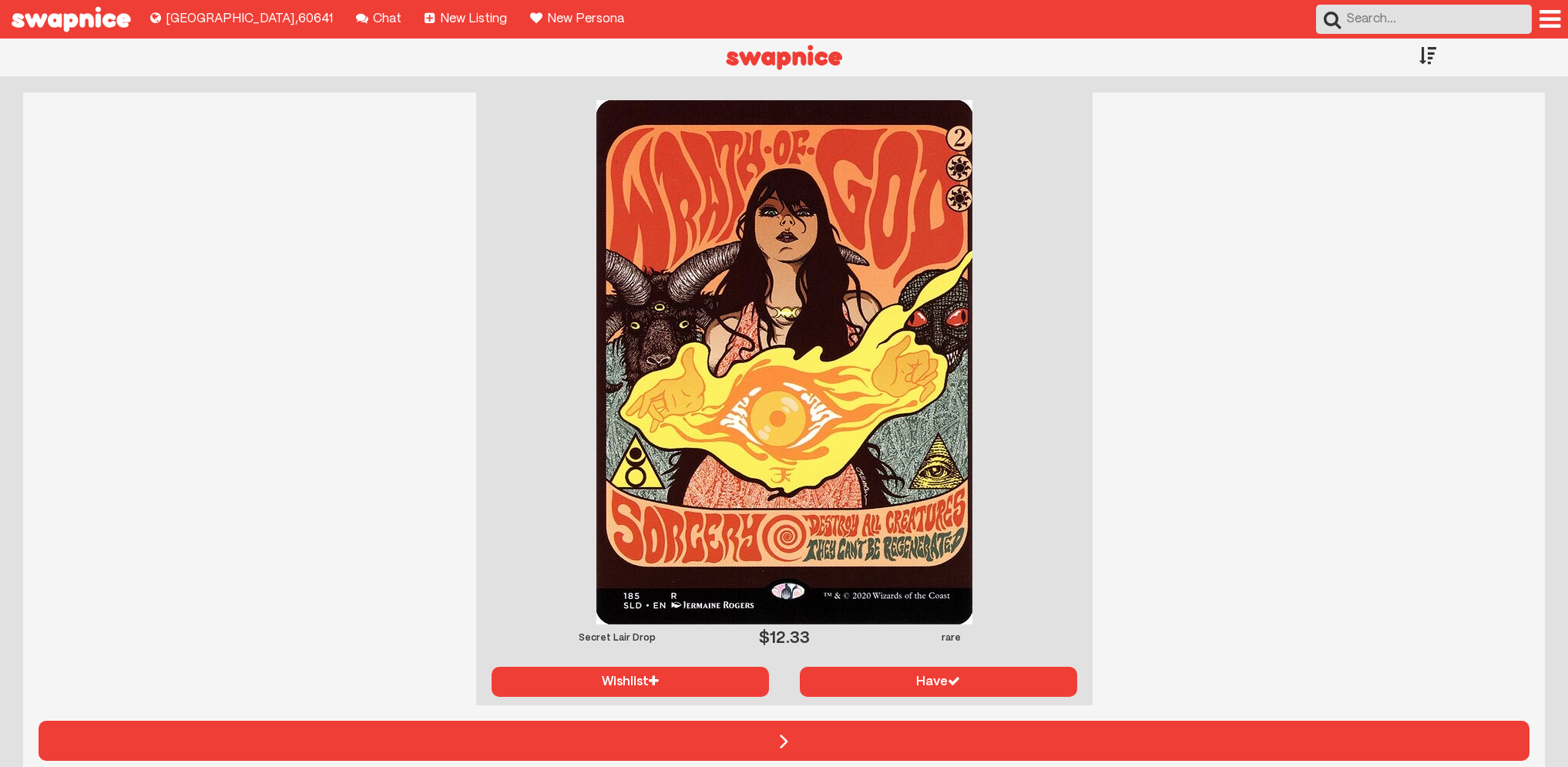
click at [1425, 55] on div at bounding box center [1428, 55] width 17 height 34
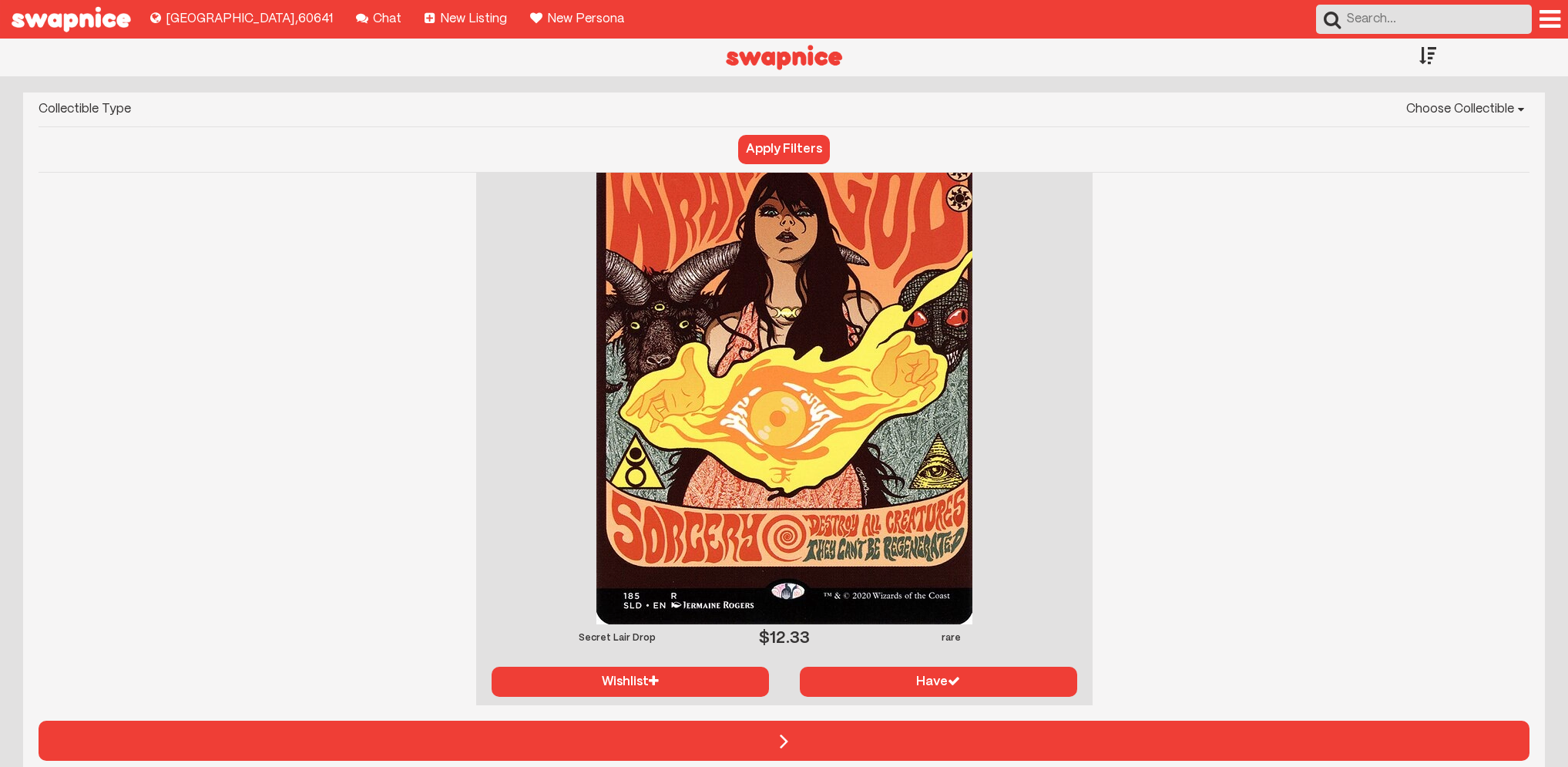
click at [1425, 55] on div at bounding box center [1428, 55] width 17 height 34
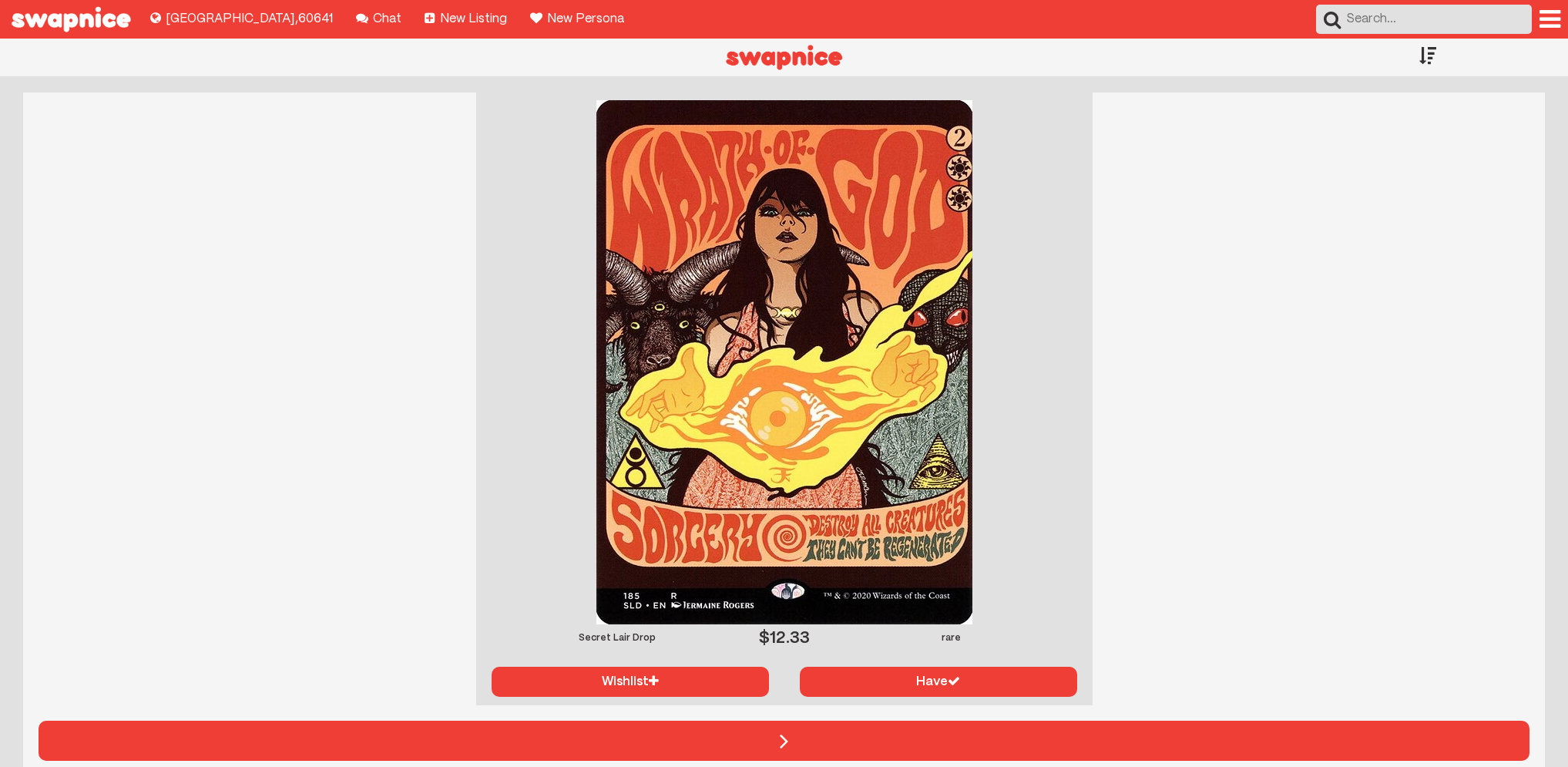
click at [1425, 55] on div at bounding box center [1428, 55] width 17 height 34
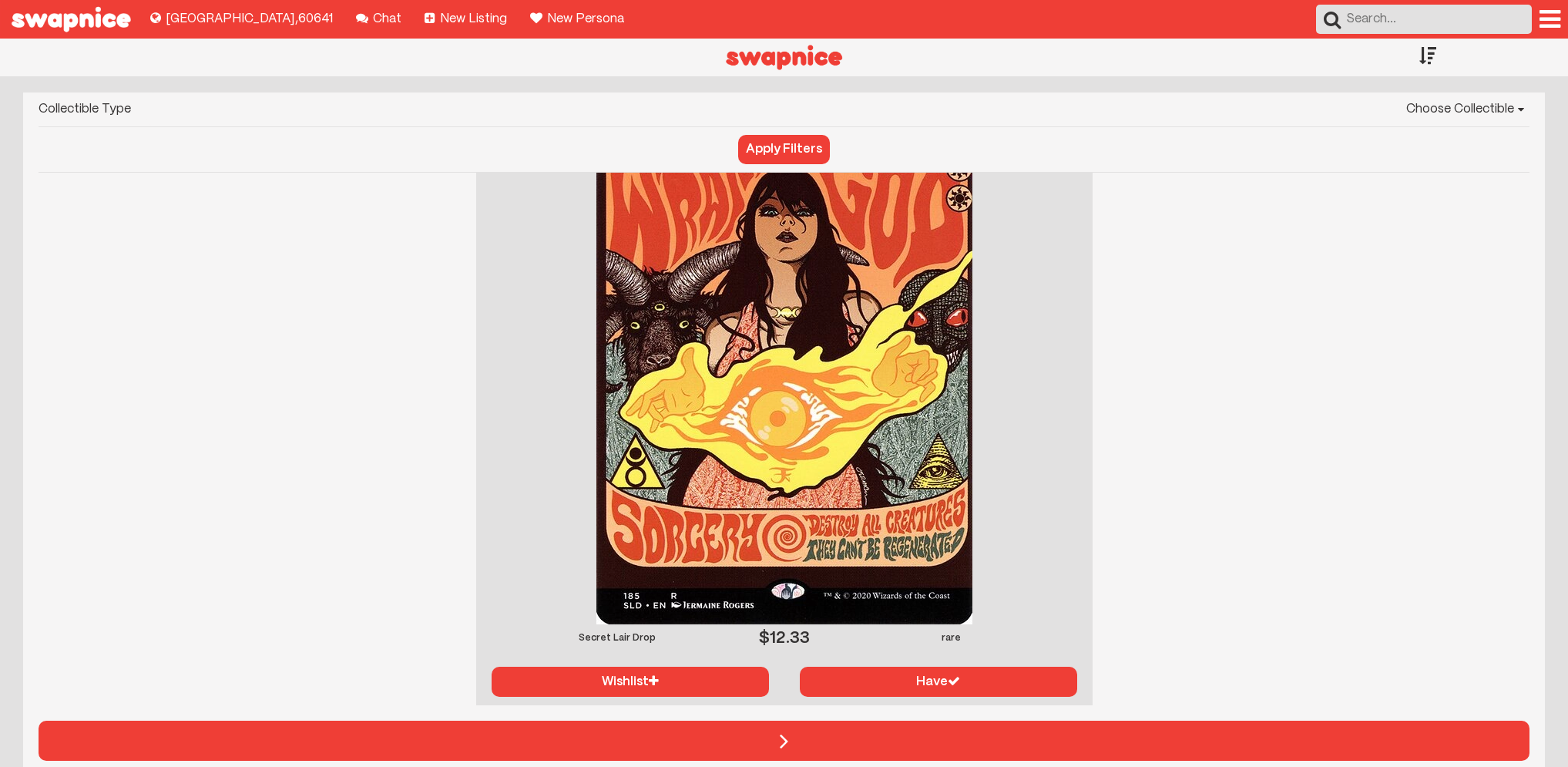
click at [1442, 95] on select "Choose Collectible Yu-Gi-Oh Magic The Gathering Pokémon" at bounding box center [838, 109] width 1383 height 34
click at [1425, 61] on div at bounding box center [1428, 55] width 17 height 34
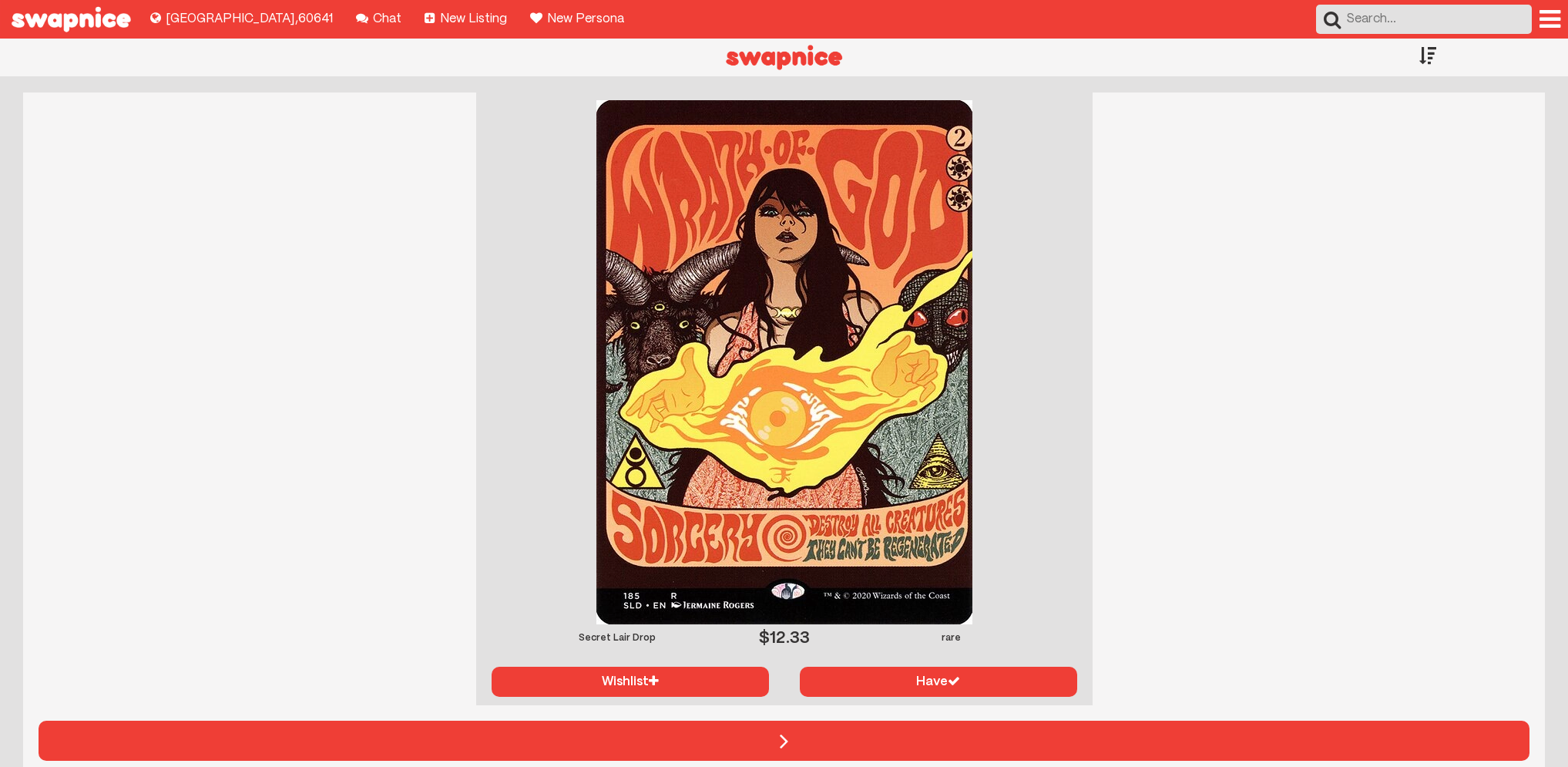
click at [1424, 65] on div at bounding box center [1428, 55] width 17 height 34
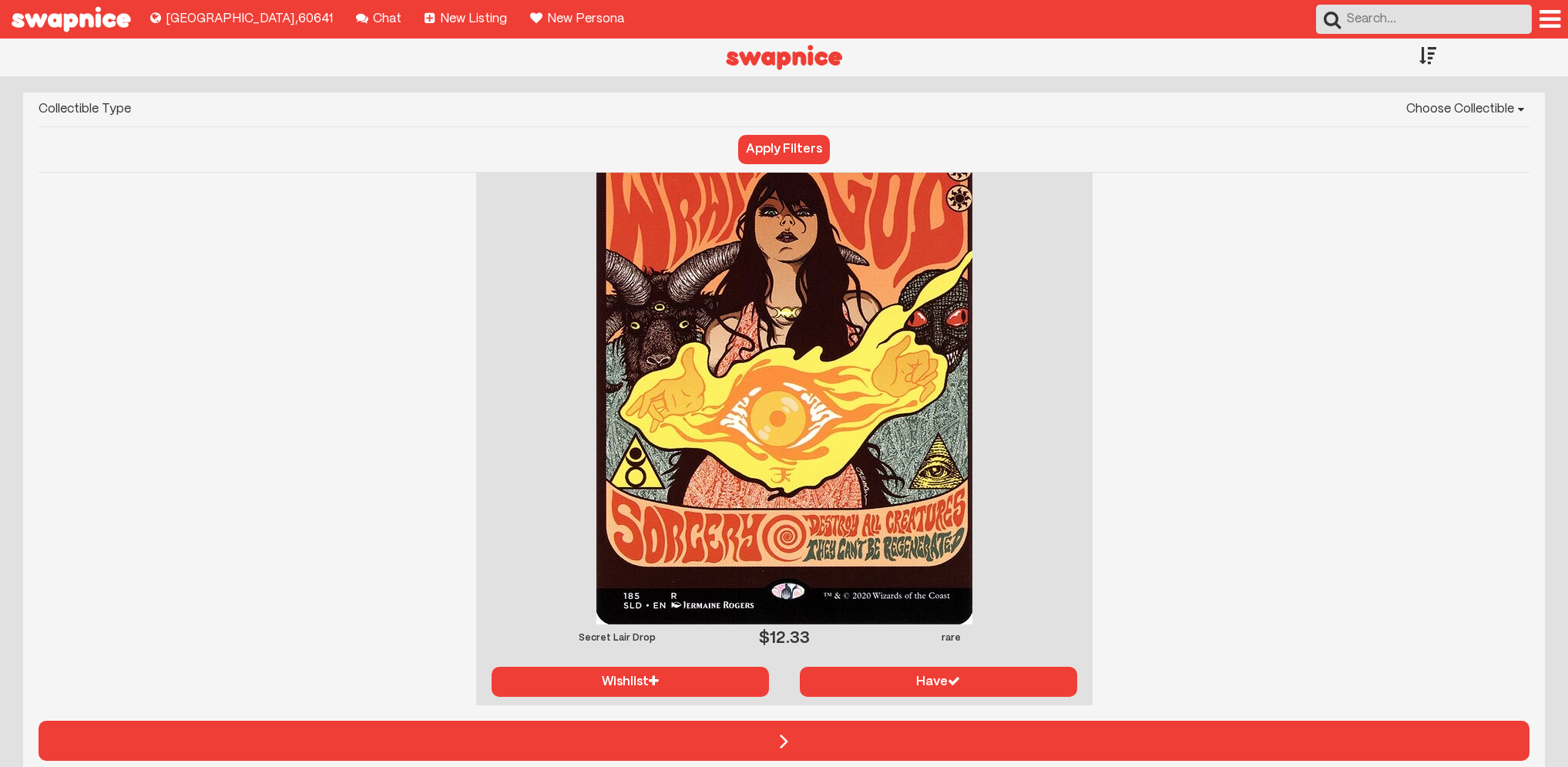
drag, startPoint x: 1433, startPoint y: 57, endPoint x: 1416, endPoint y: 56, distance: 17.0
click at [1425, 58] on div at bounding box center [1428, 55] width 17 height 34
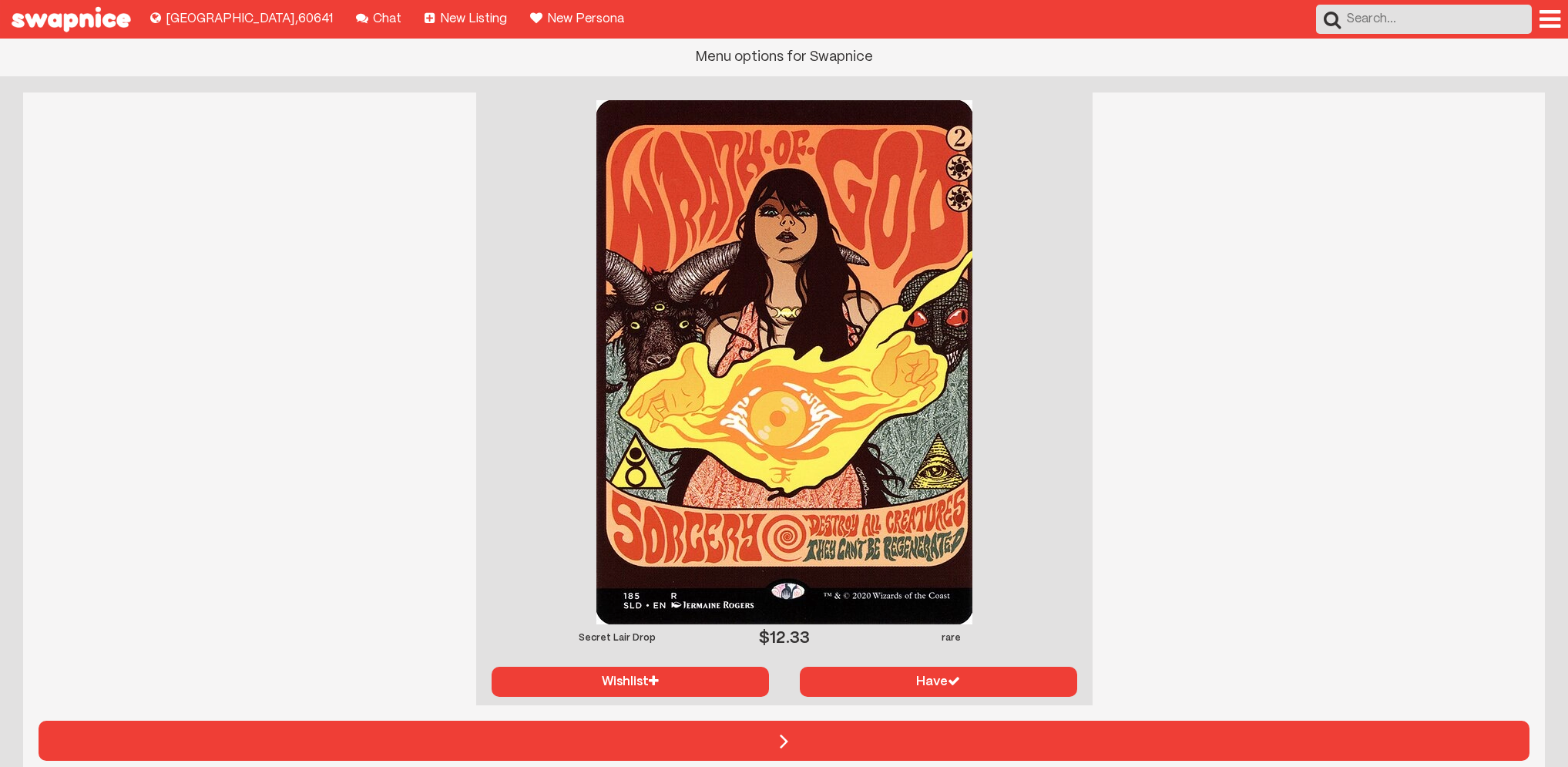
click at [1554, 19] on div at bounding box center [1550, 19] width 21 height 25
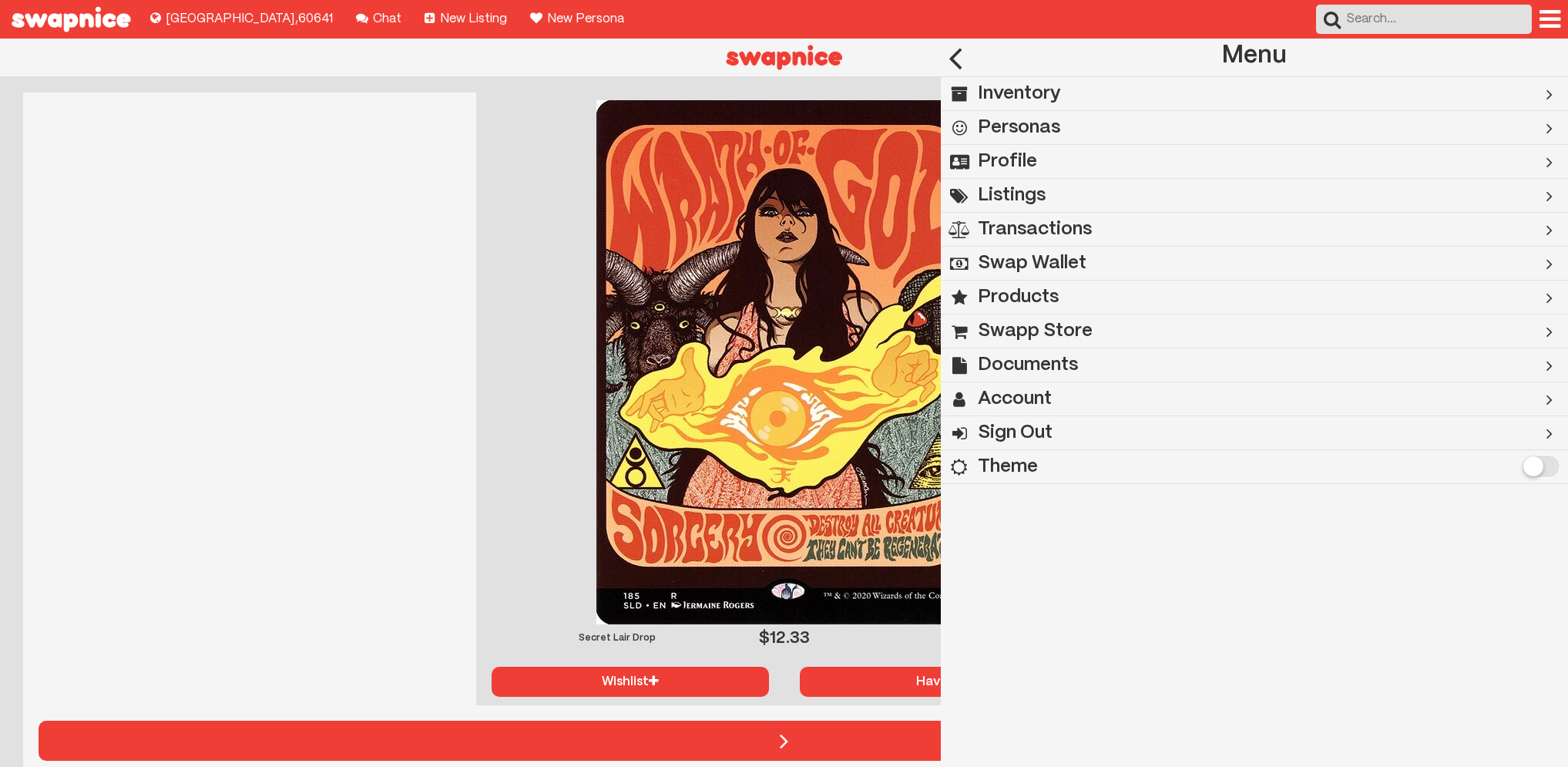
click at [1085, 93] on div "Inventory" at bounding box center [1220, 94] width 558 height 33
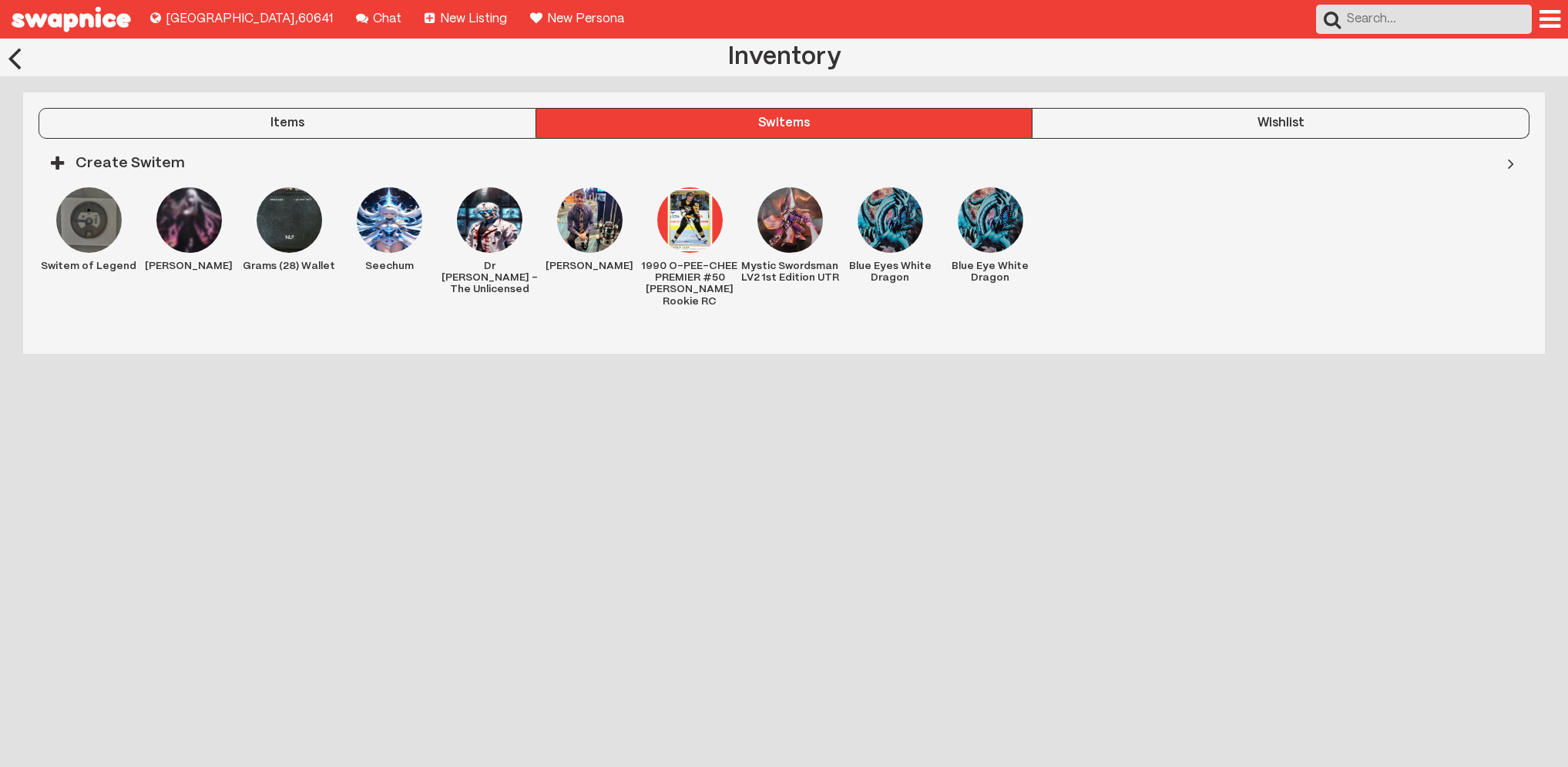
click at [326, 120] on div "Items" at bounding box center [287, 123] width 496 height 14
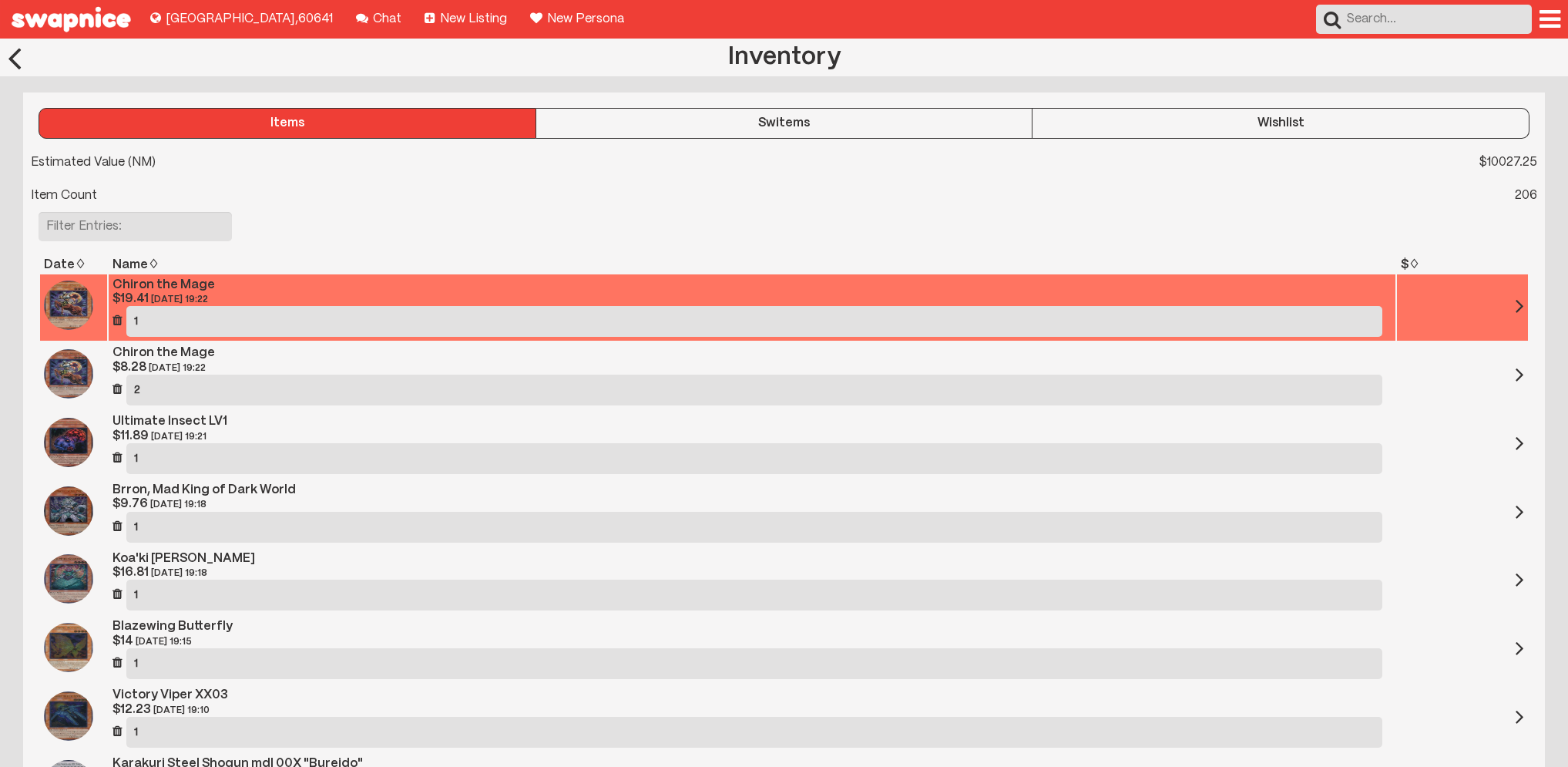
click at [135, 281] on div "Chiron the Mage" at bounding box center [752, 284] width 1279 height 14
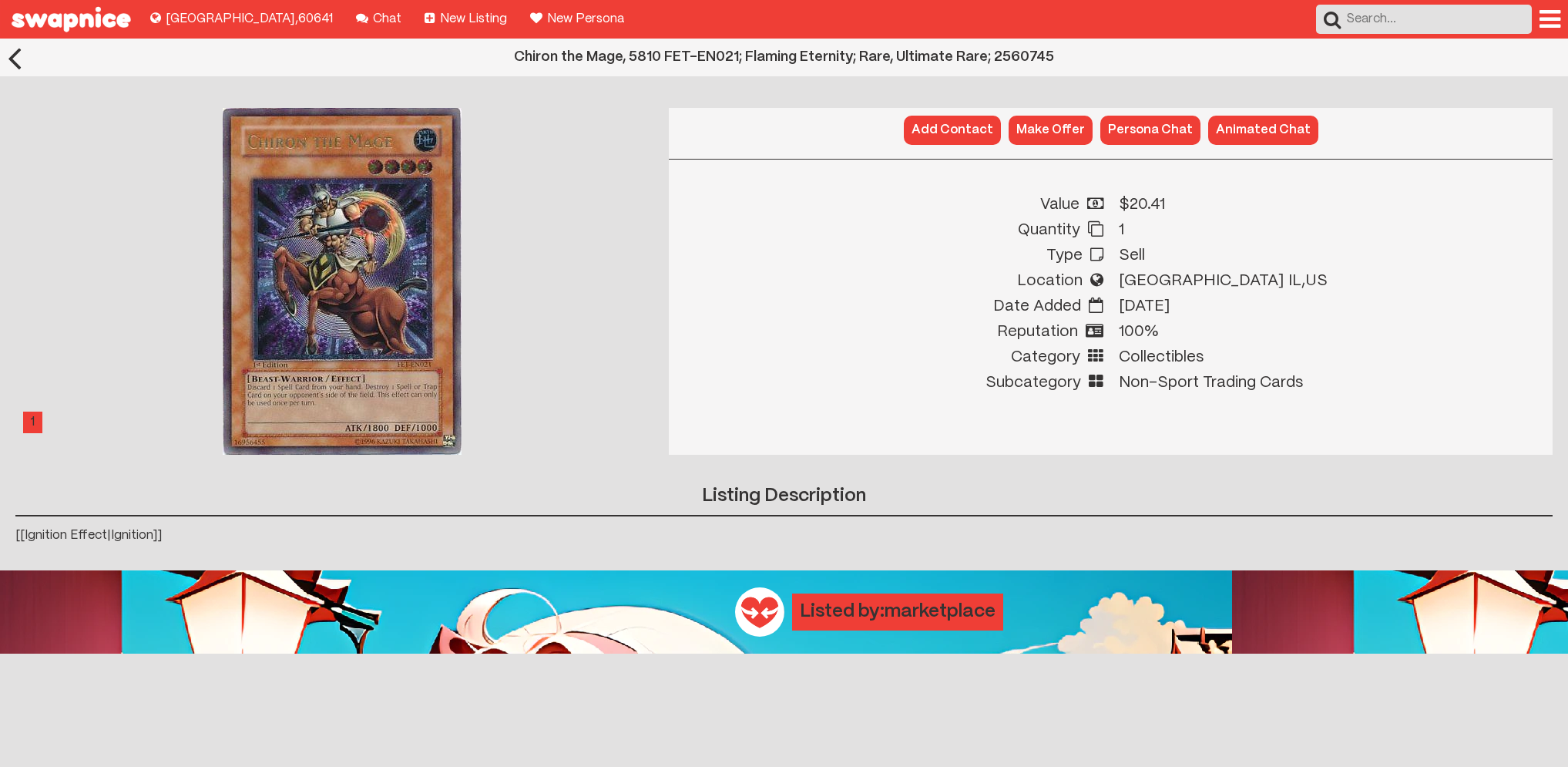
click at [1168, 132] on button "Persona Chat" at bounding box center [1150, 129] width 100 height 29
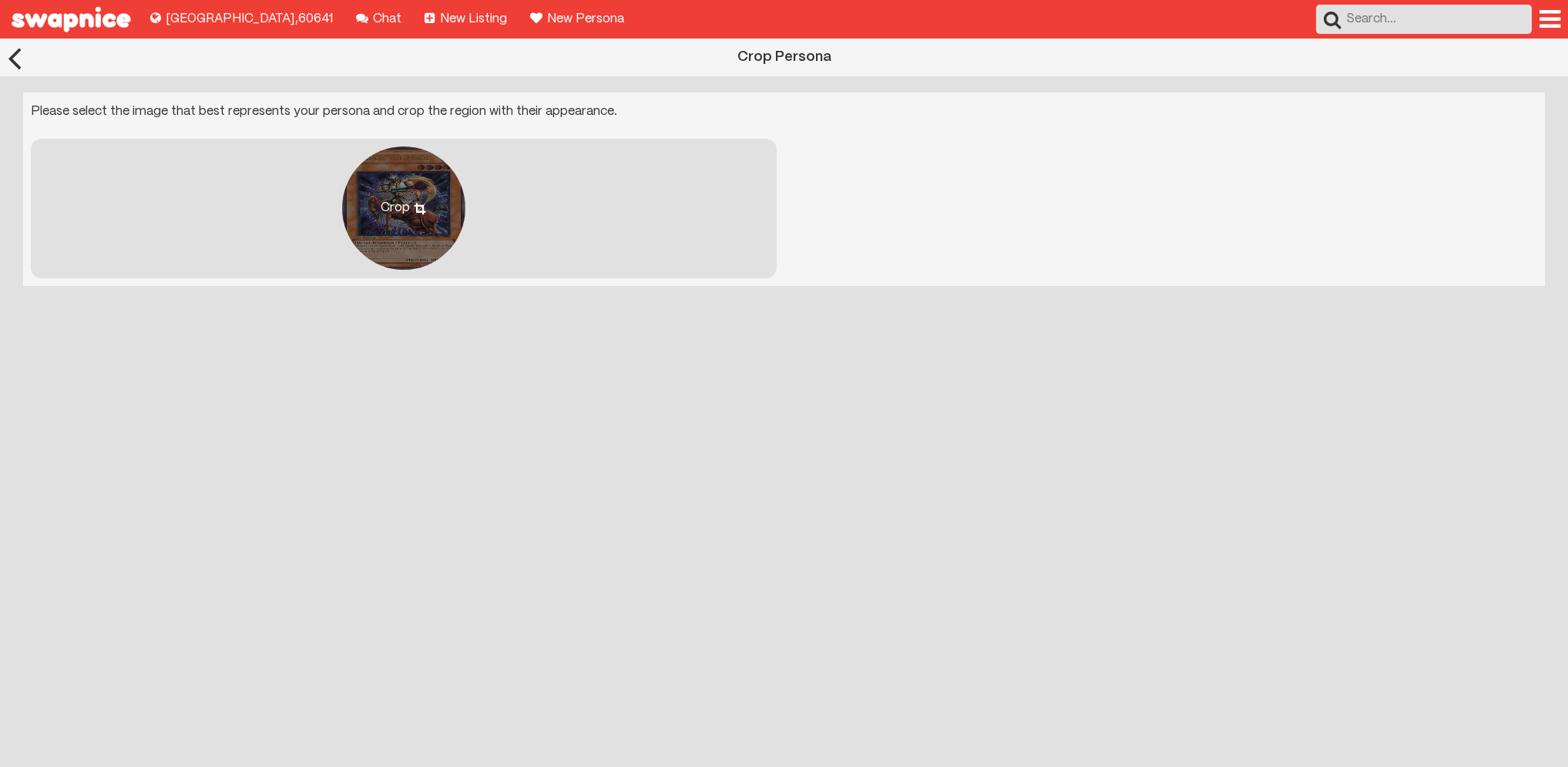
click at [422, 198] on div "Crop" at bounding box center [404, 208] width 124 height 124
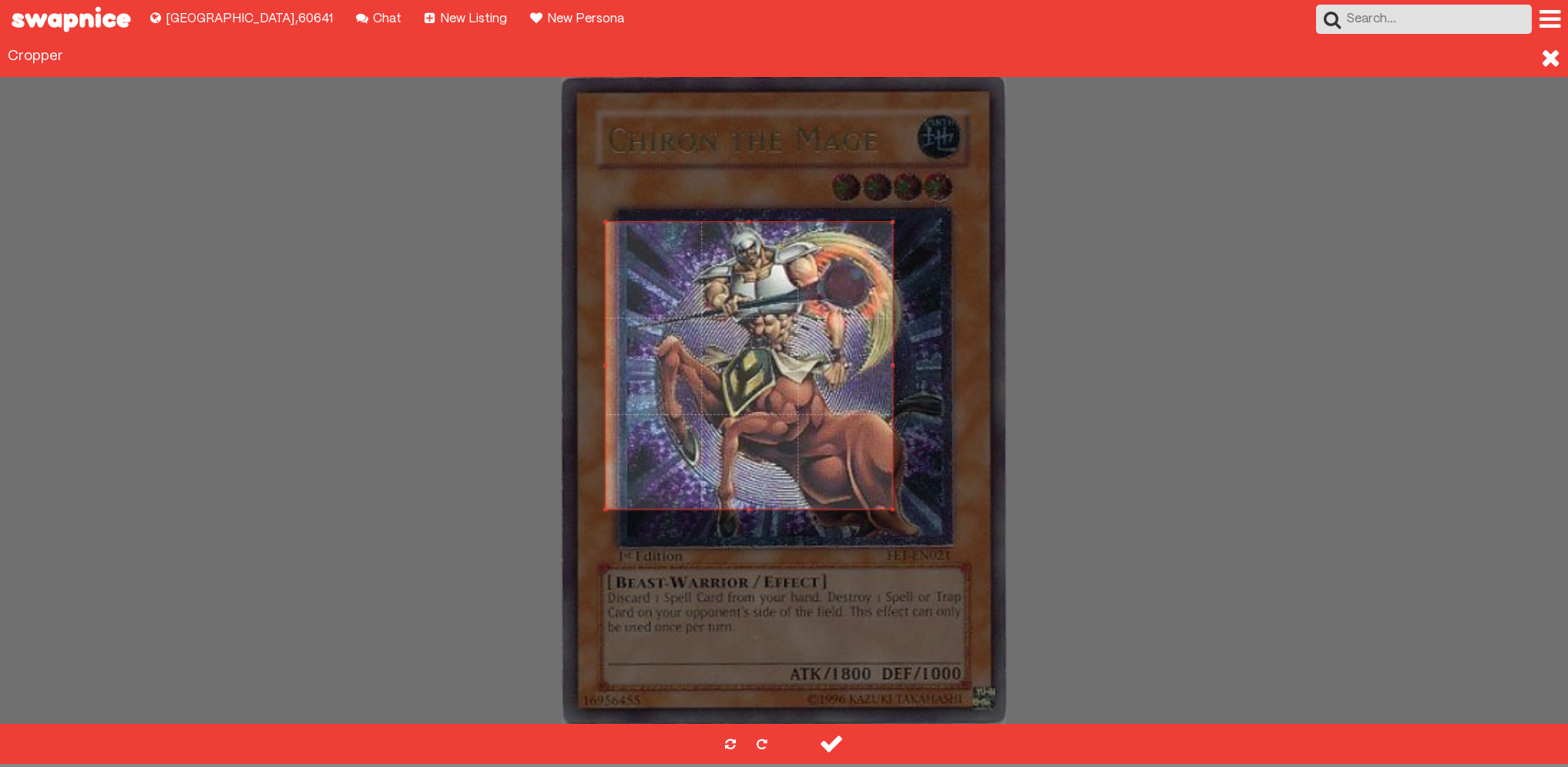
click at [890, 536] on div at bounding box center [784, 400] width 1568 height 647
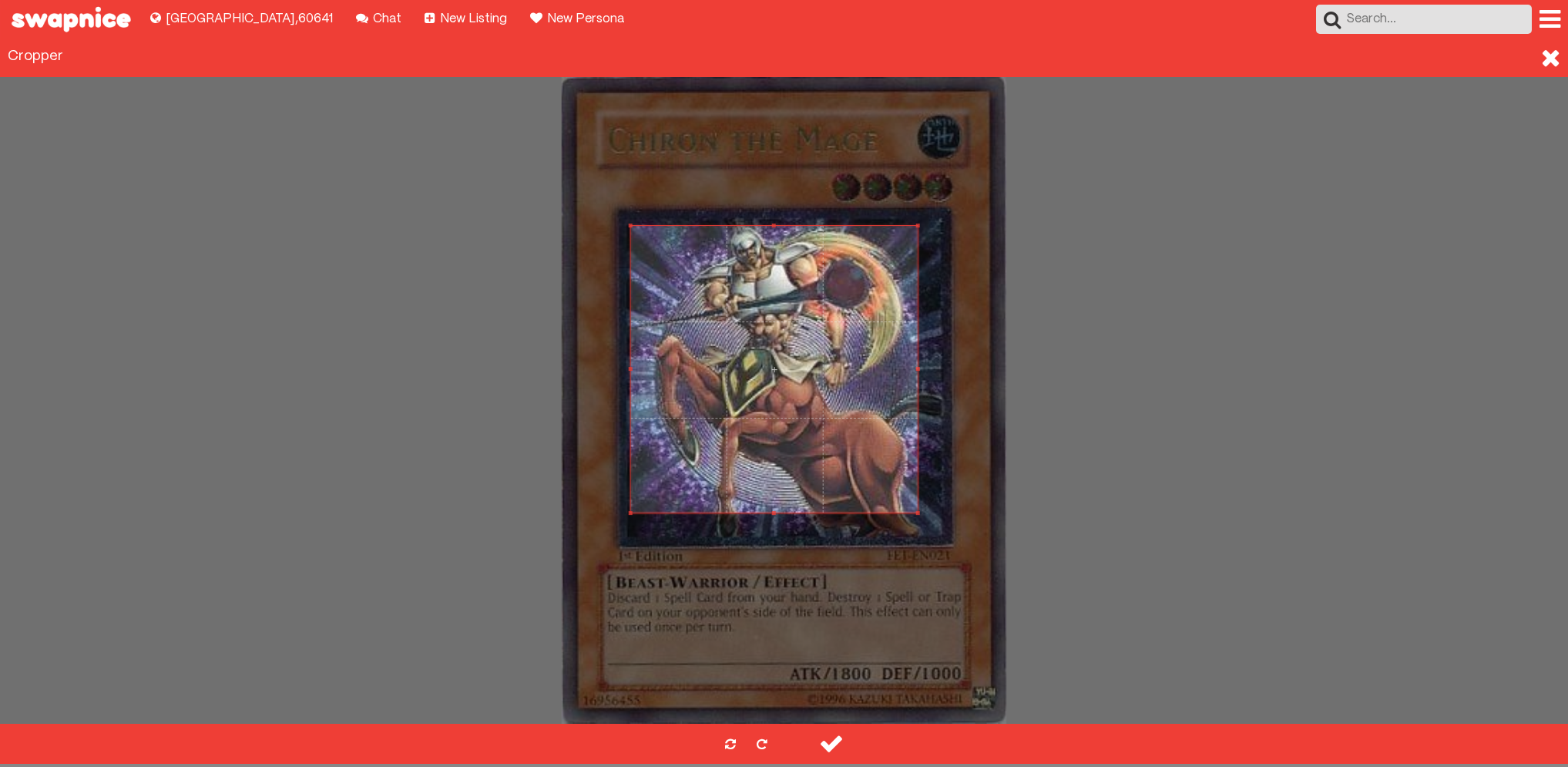
click at [877, 449] on span at bounding box center [774, 369] width 287 height 287
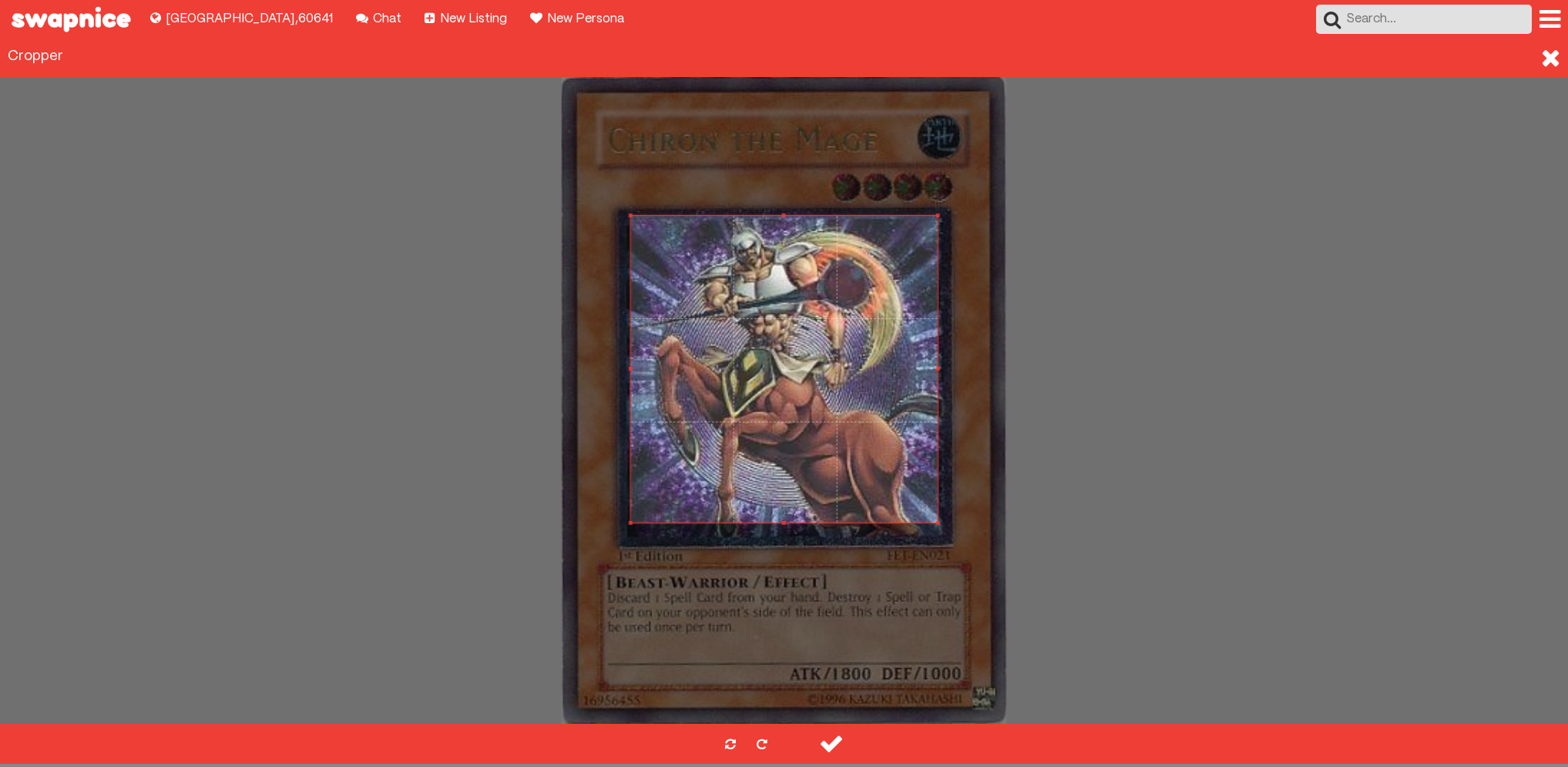
click at [938, 521] on div at bounding box center [784, 369] width 307 height 307
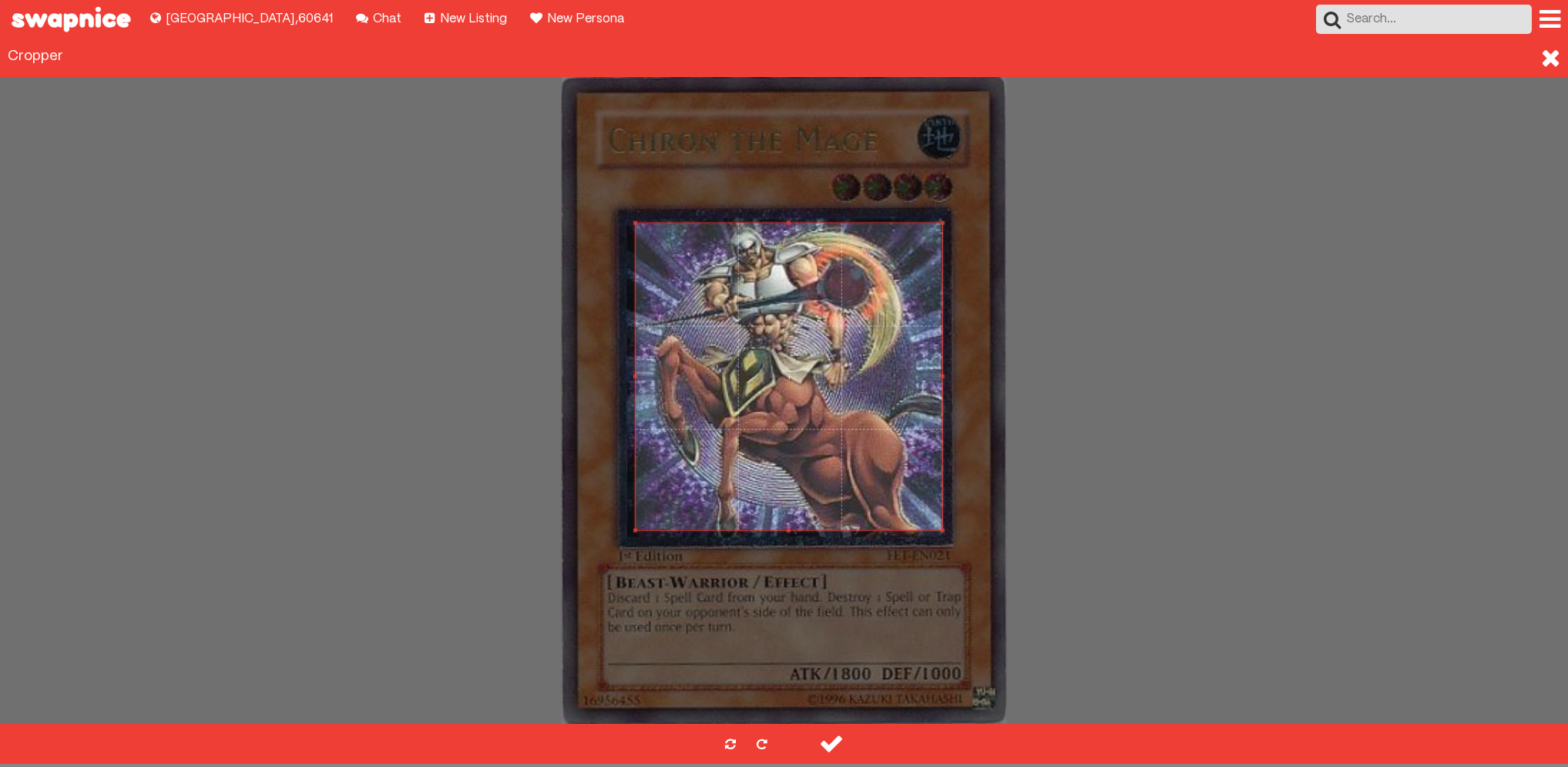
click at [899, 479] on span at bounding box center [789, 376] width 307 height 307
click at [833, 736] on div at bounding box center [832, 744] width 40 height 40
